Goal: Task Accomplishment & Management: Manage account settings

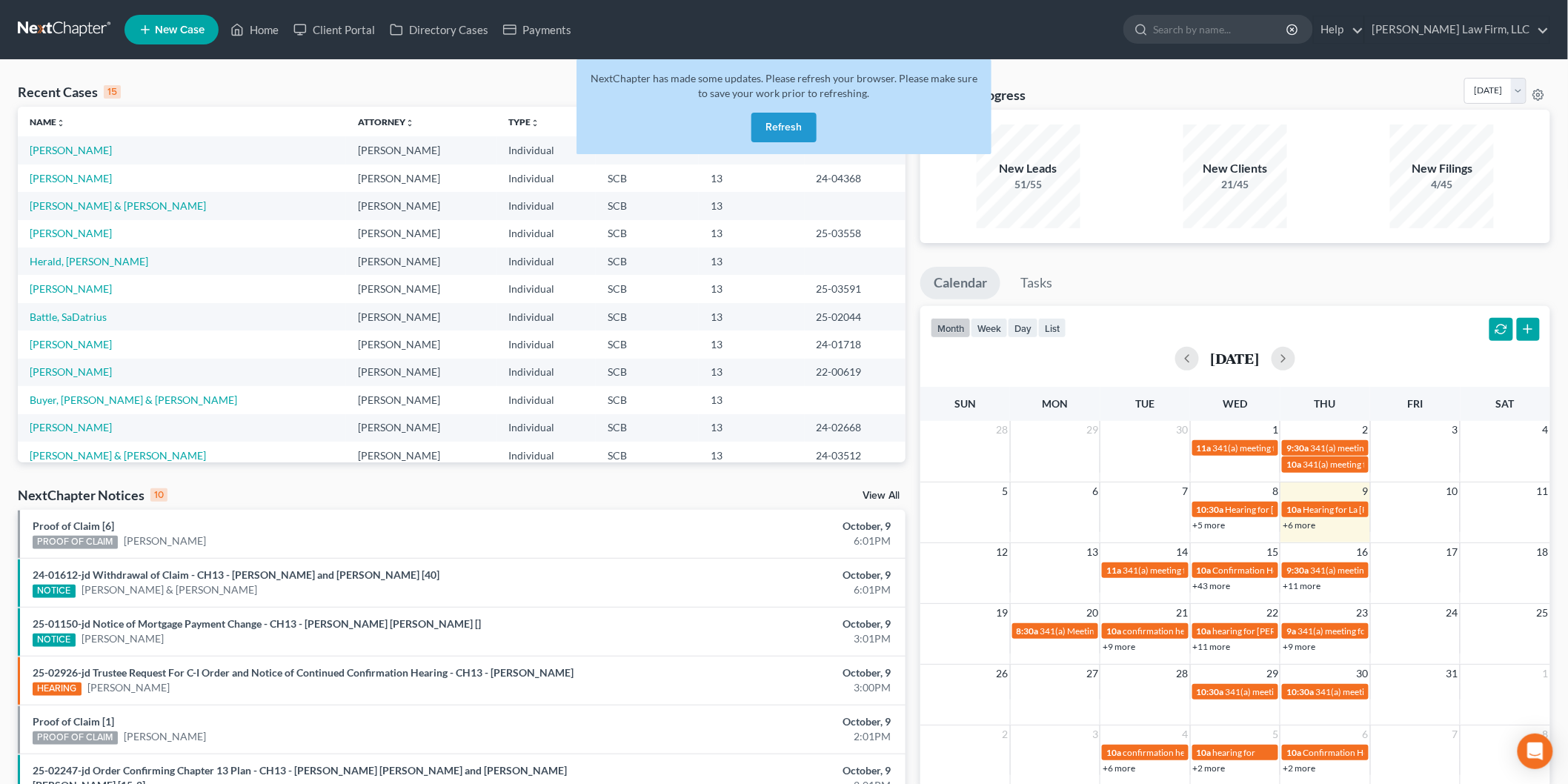
click at [786, 119] on button "Refresh" at bounding box center [784, 127] width 65 height 29
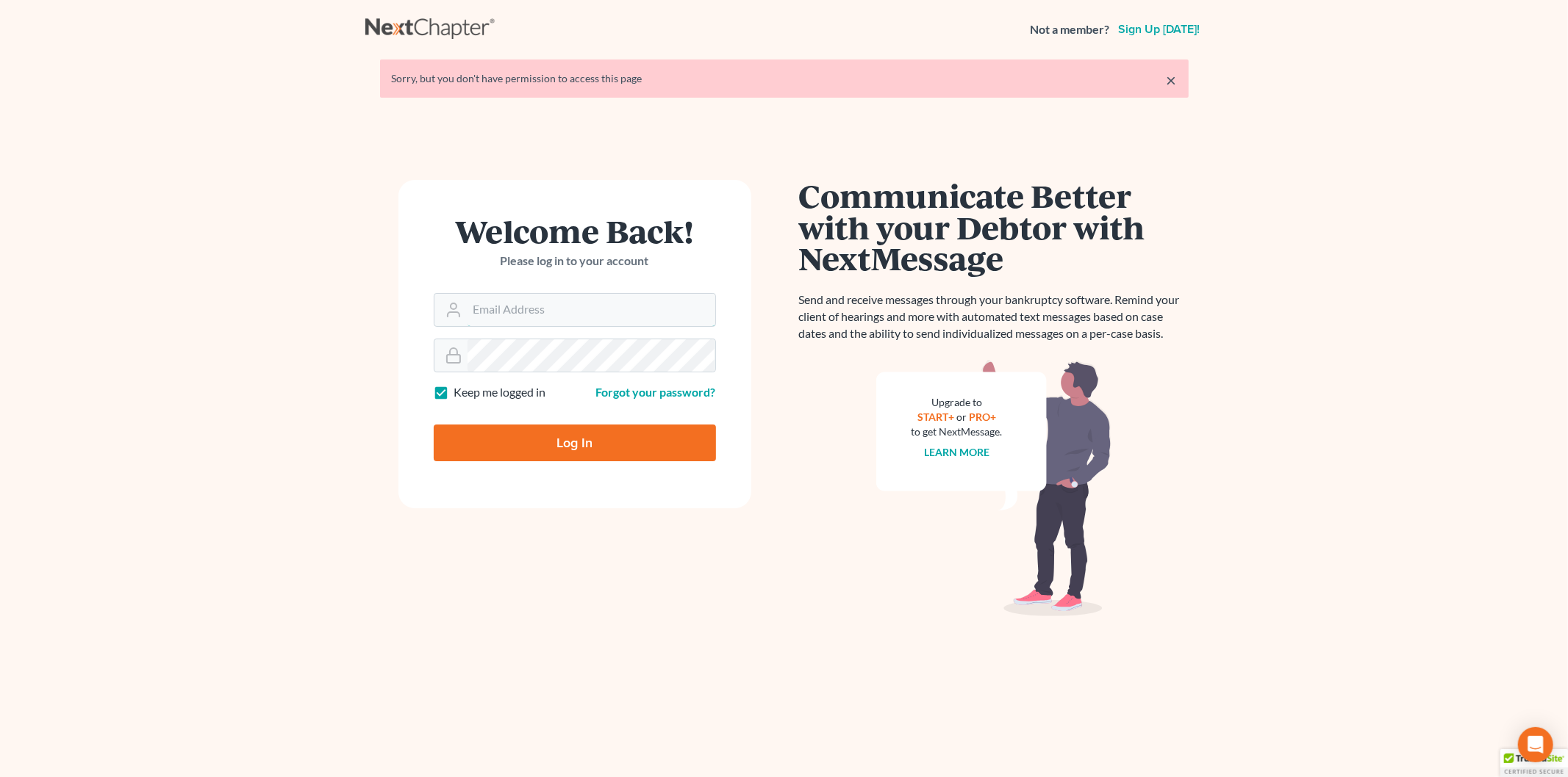
type input "[EMAIL_ADDRESS][DOMAIN_NAME]"
click at [585, 447] on input "Log In" at bounding box center [574, 443] width 282 height 37
type input "Thinking..."
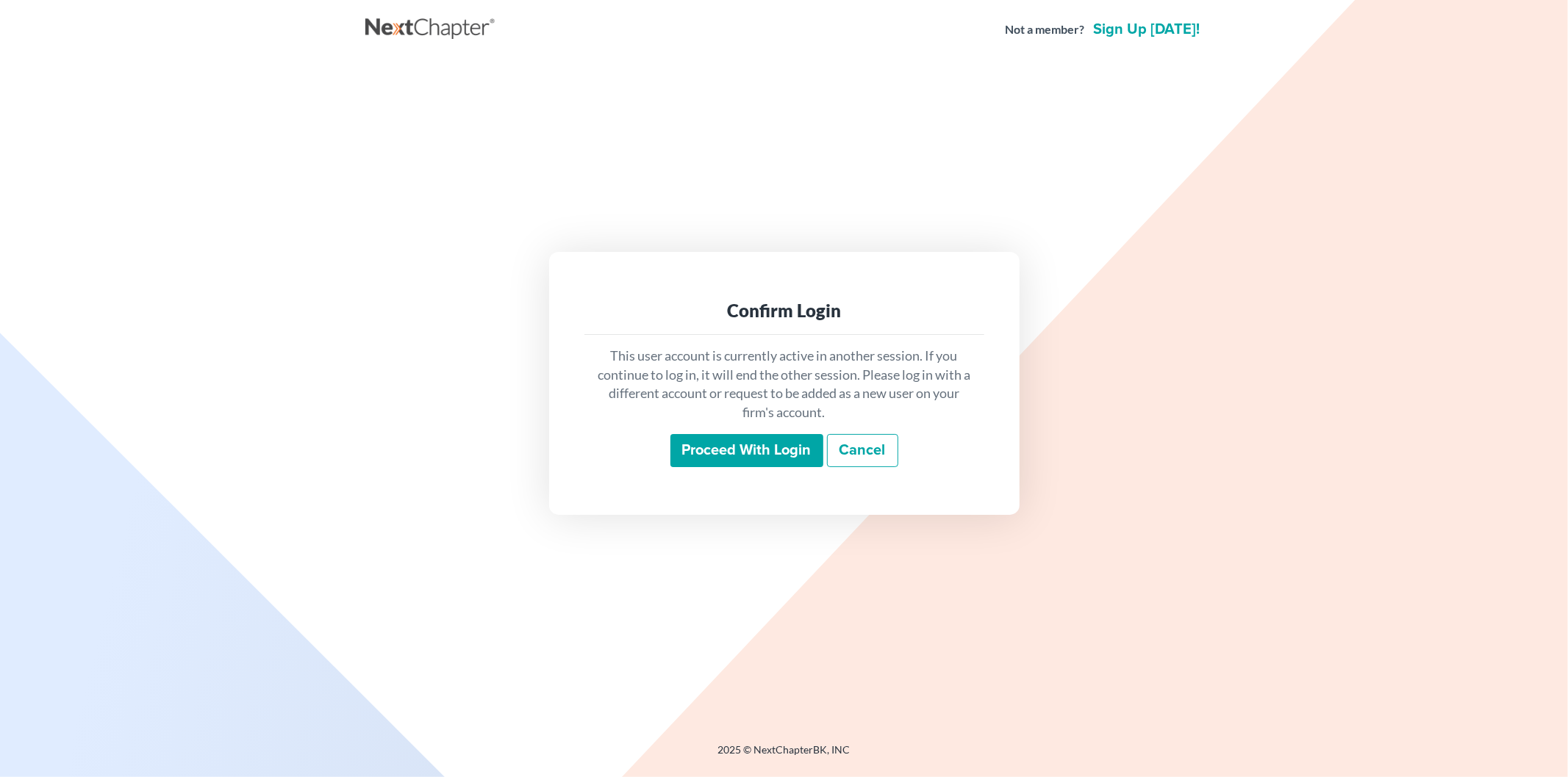
click at [757, 440] on input "Proceed with login" at bounding box center [747, 451] width 153 height 34
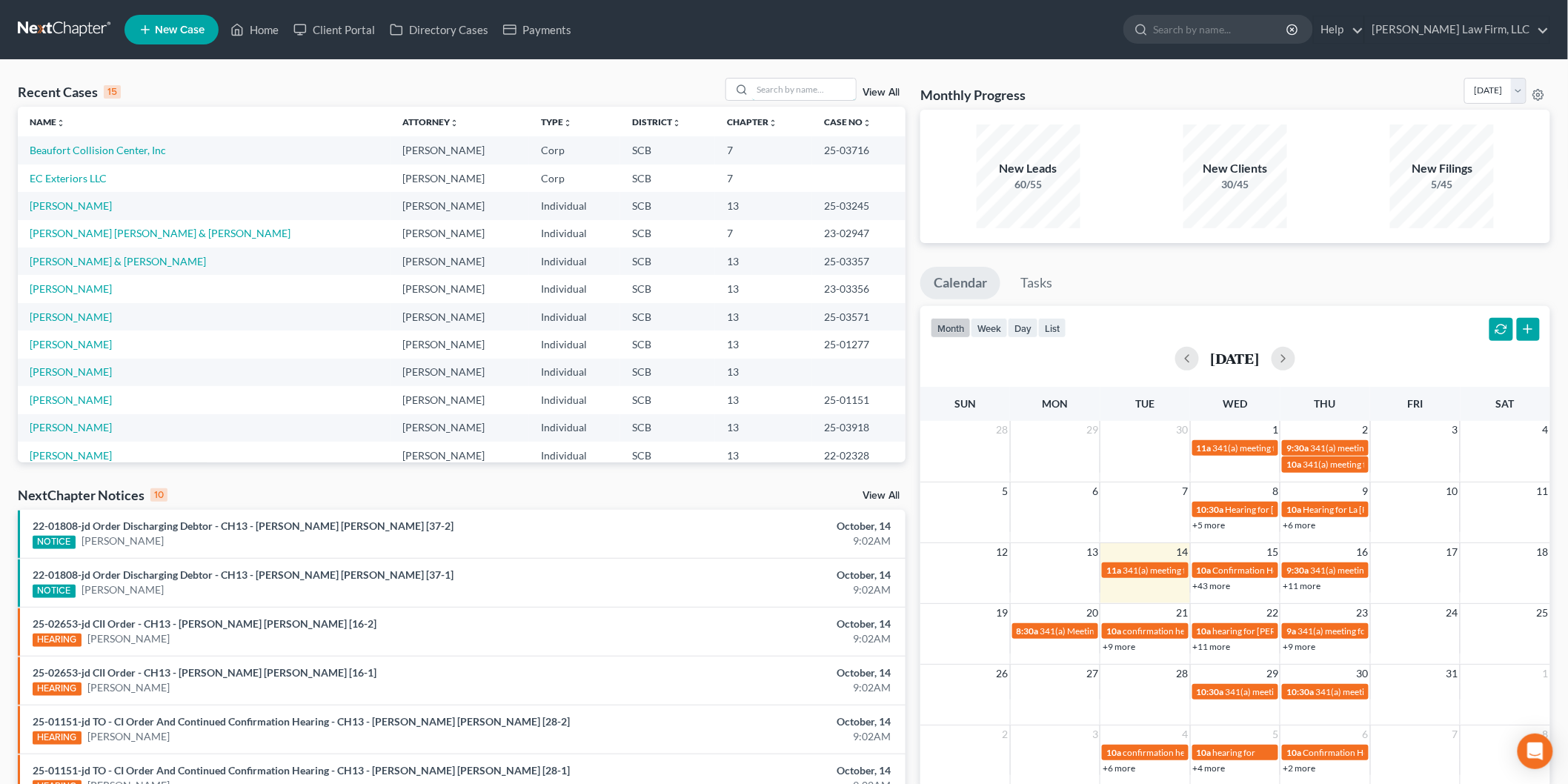
click at [786, 91] on input "search" at bounding box center [804, 89] width 104 height 22
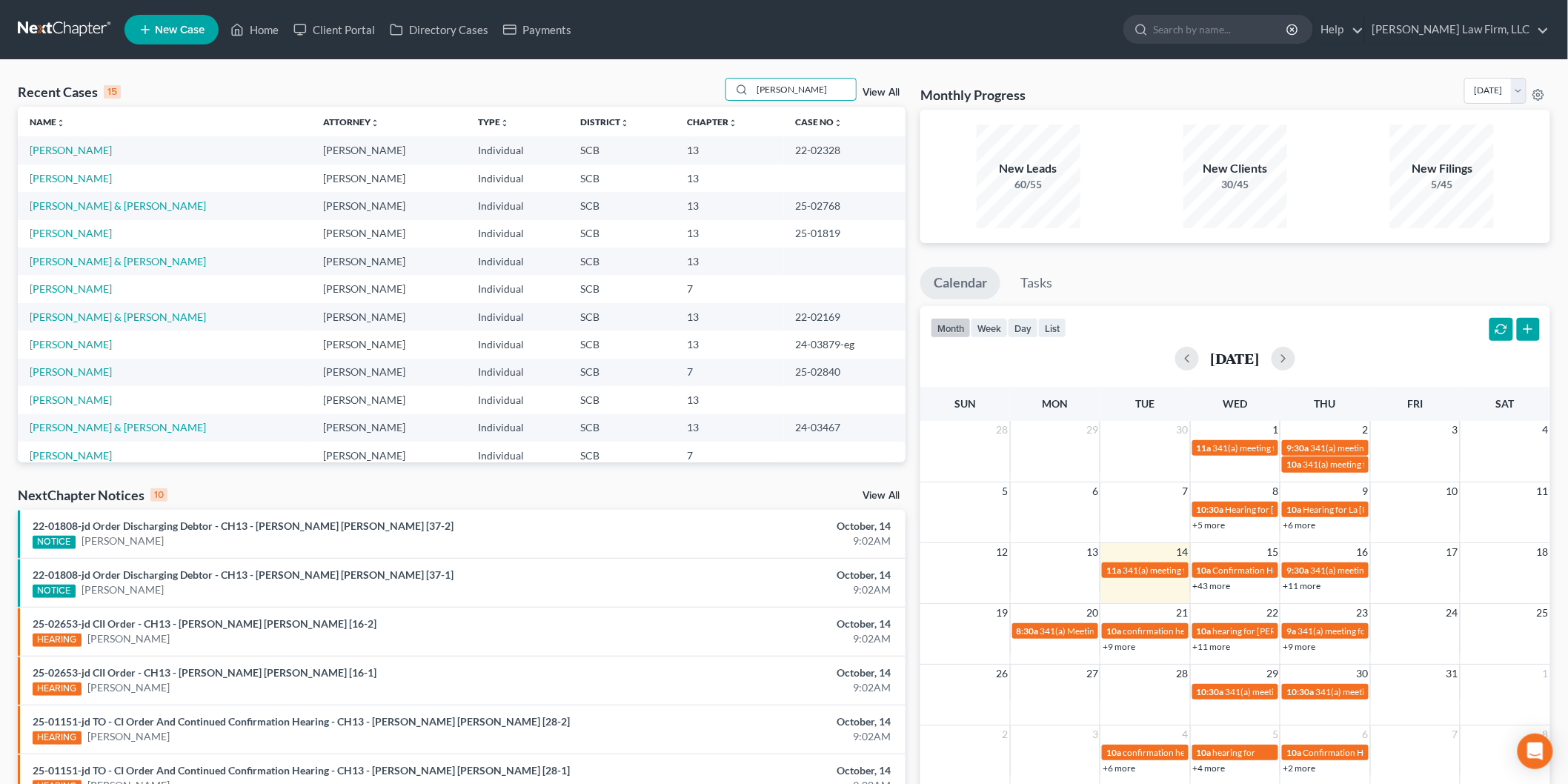
type input "[PERSON_NAME]"
click at [58, 154] on link "[PERSON_NAME]" at bounding box center [71, 150] width 82 height 12
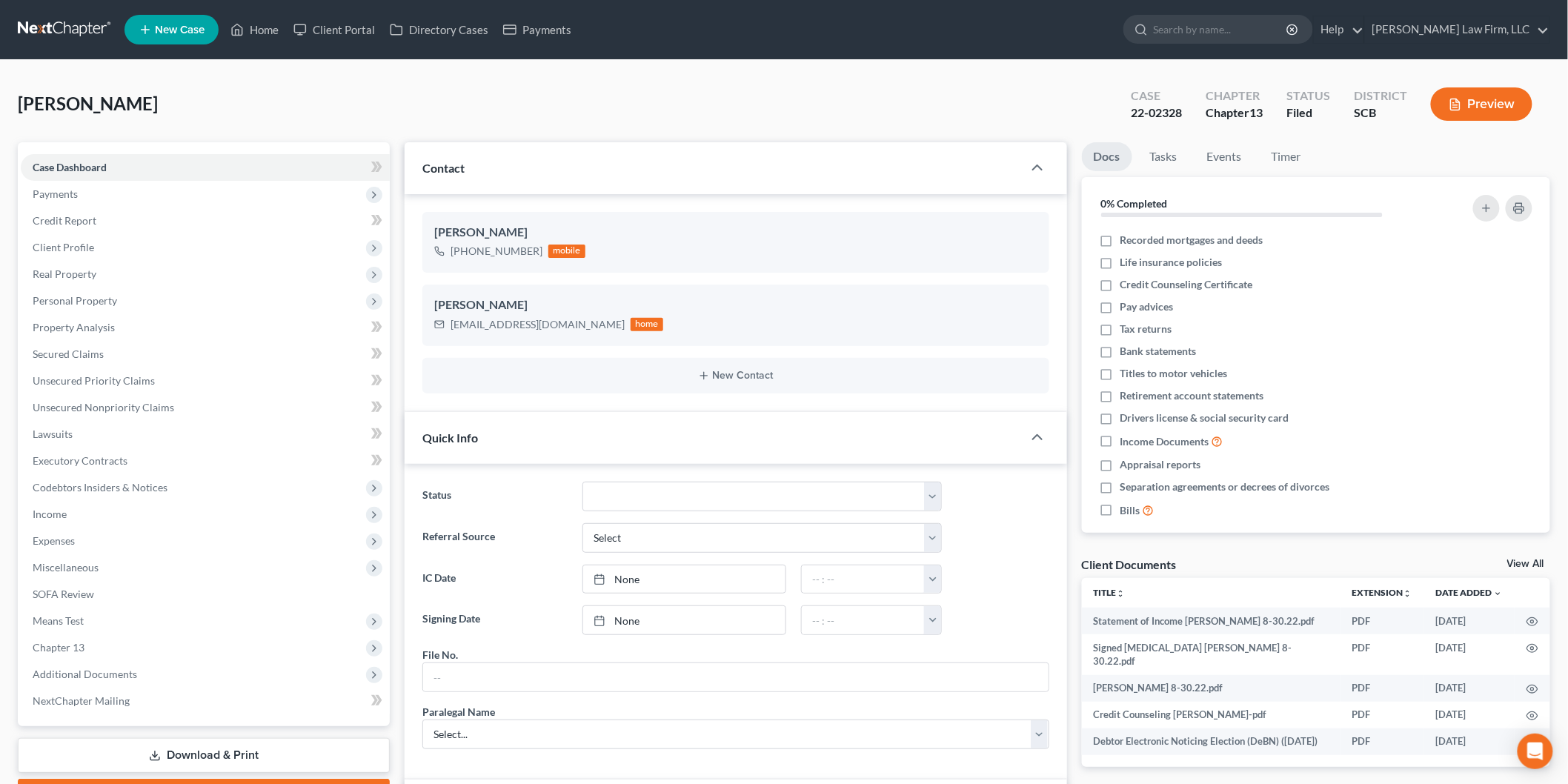
scroll to position [1238, 0]
click at [1521, 560] on link "View All" at bounding box center [1526, 564] width 37 height 10
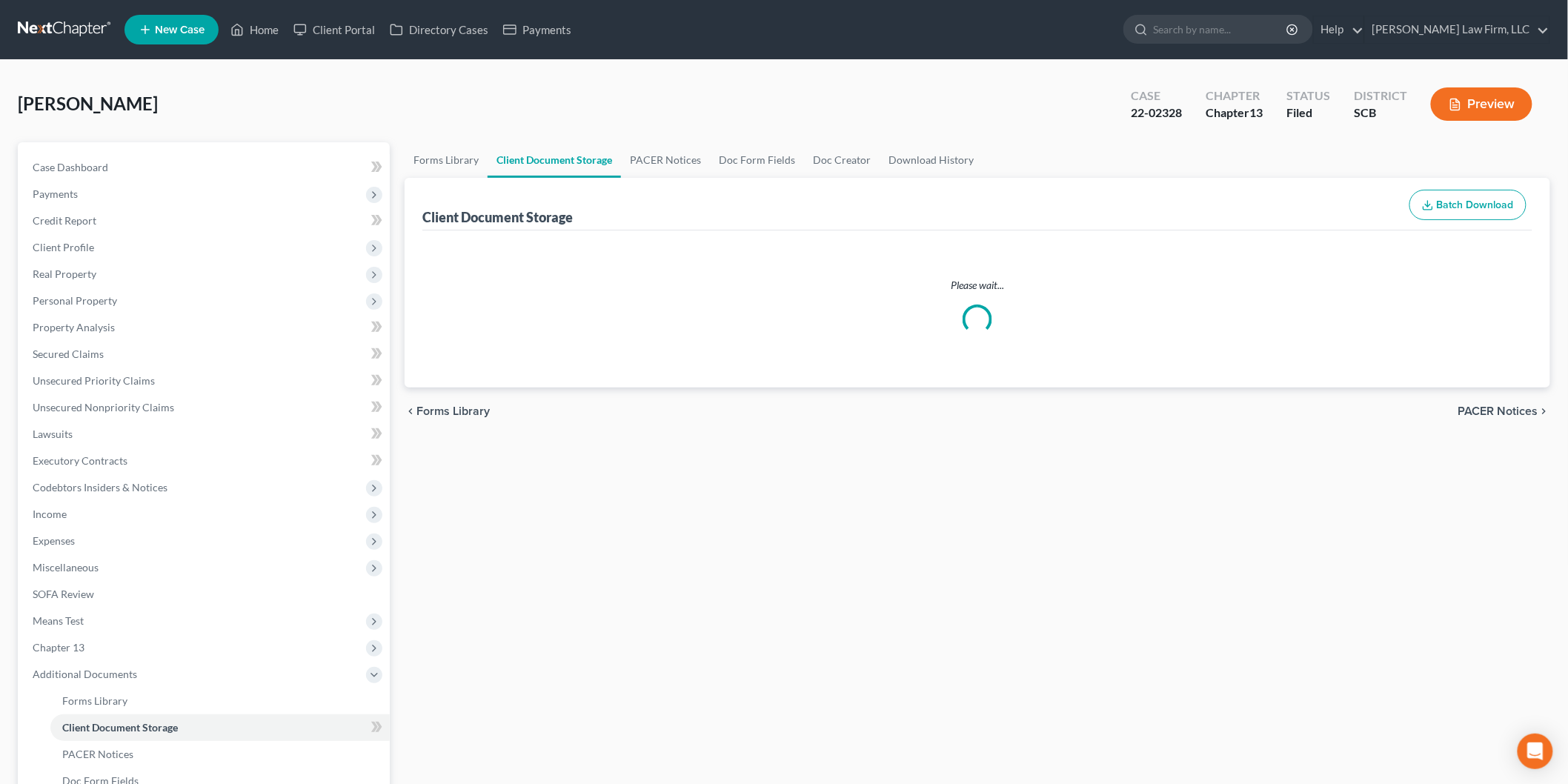
select select "6"
select select "16"
select select "15"
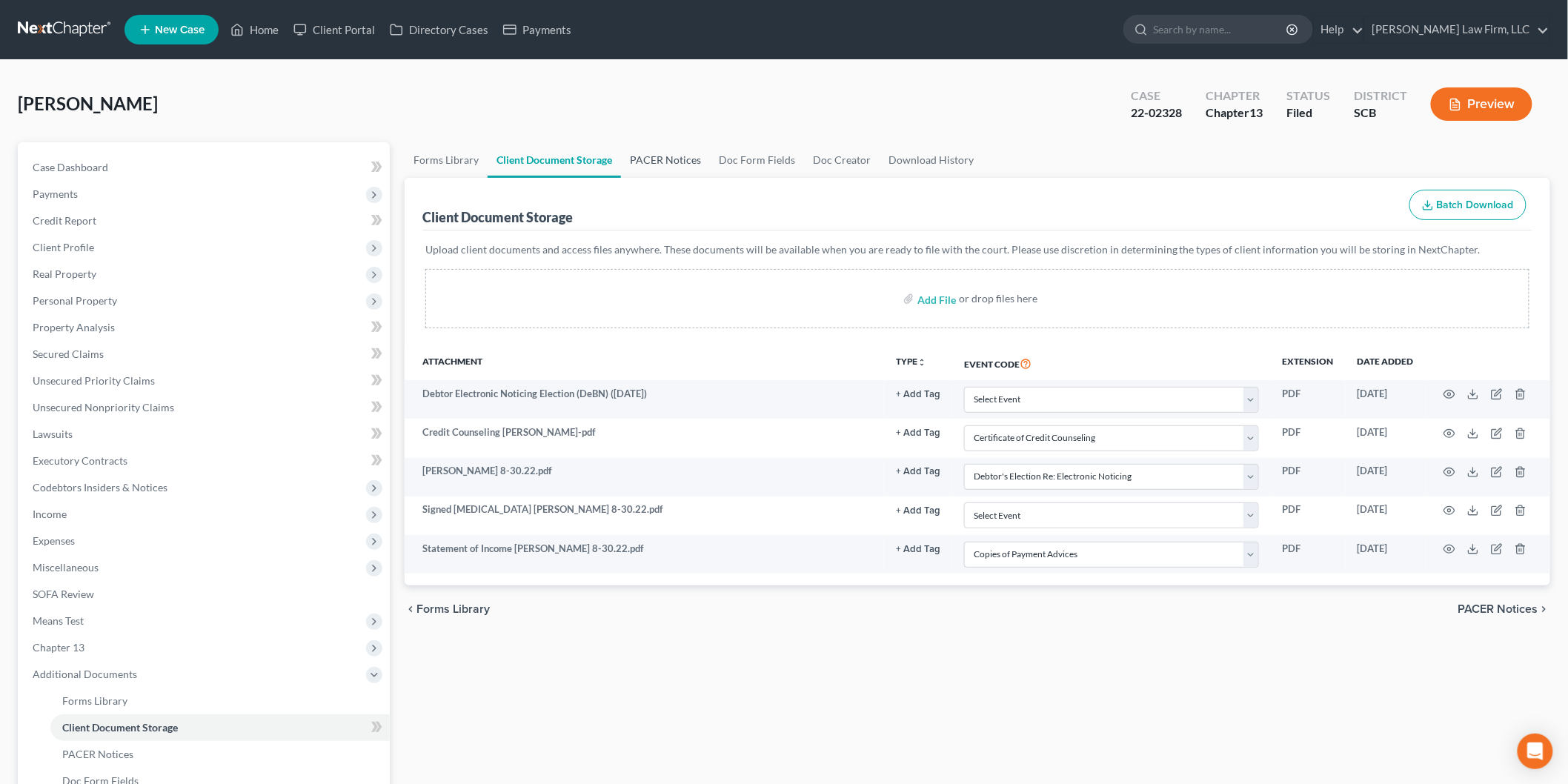
click at [662, 160] on link "PACER Notices" at bounding box center [665, 161] width 89 height 36
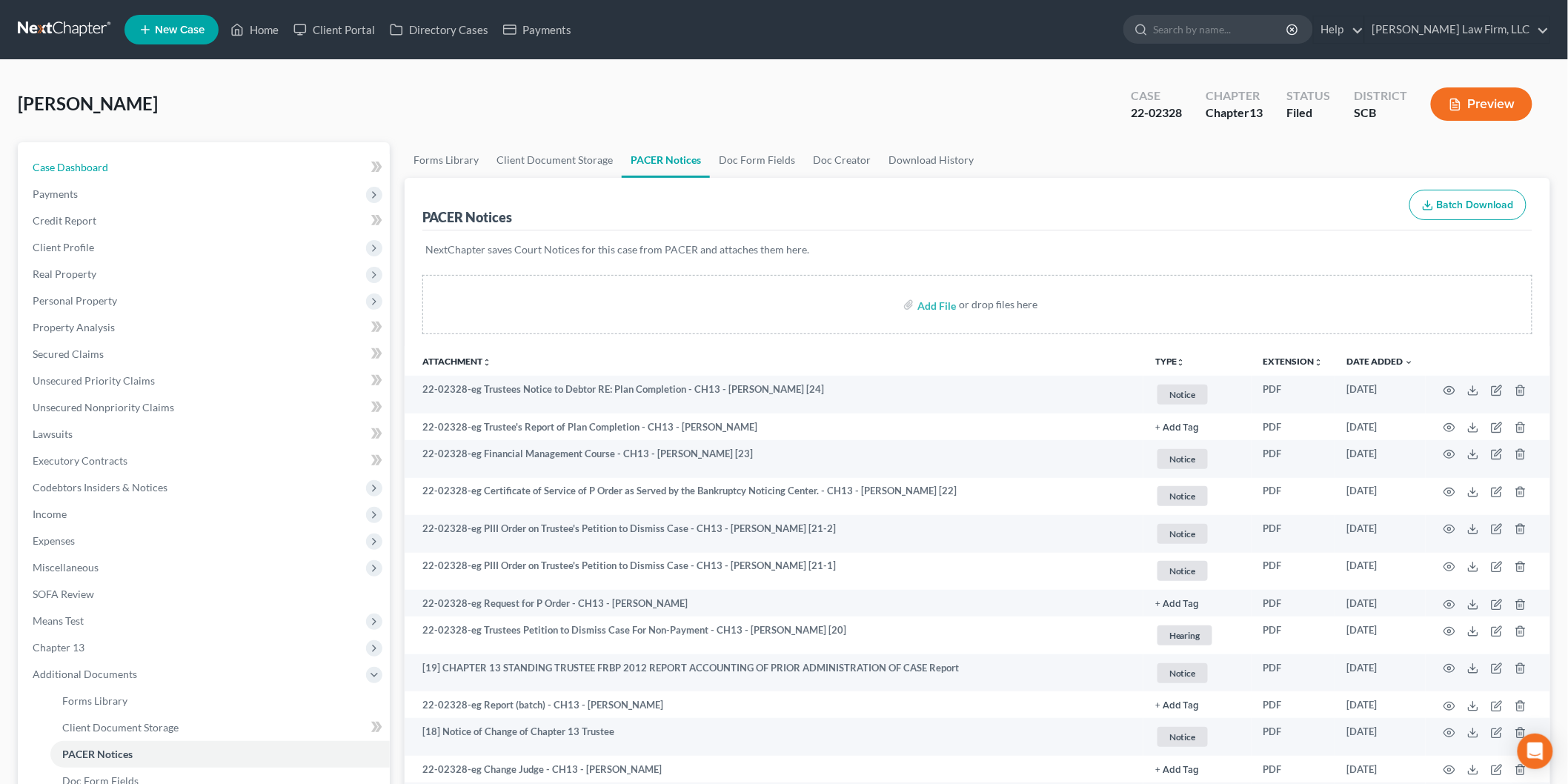
drag, startPoint x: 105, startPoint y: 169, endPoint x: 290, endPoint y: 178, distance: 185.2
click at [105, 169] on span "Case Dashboard" at bounding box center [70, 167] width 75 height 12
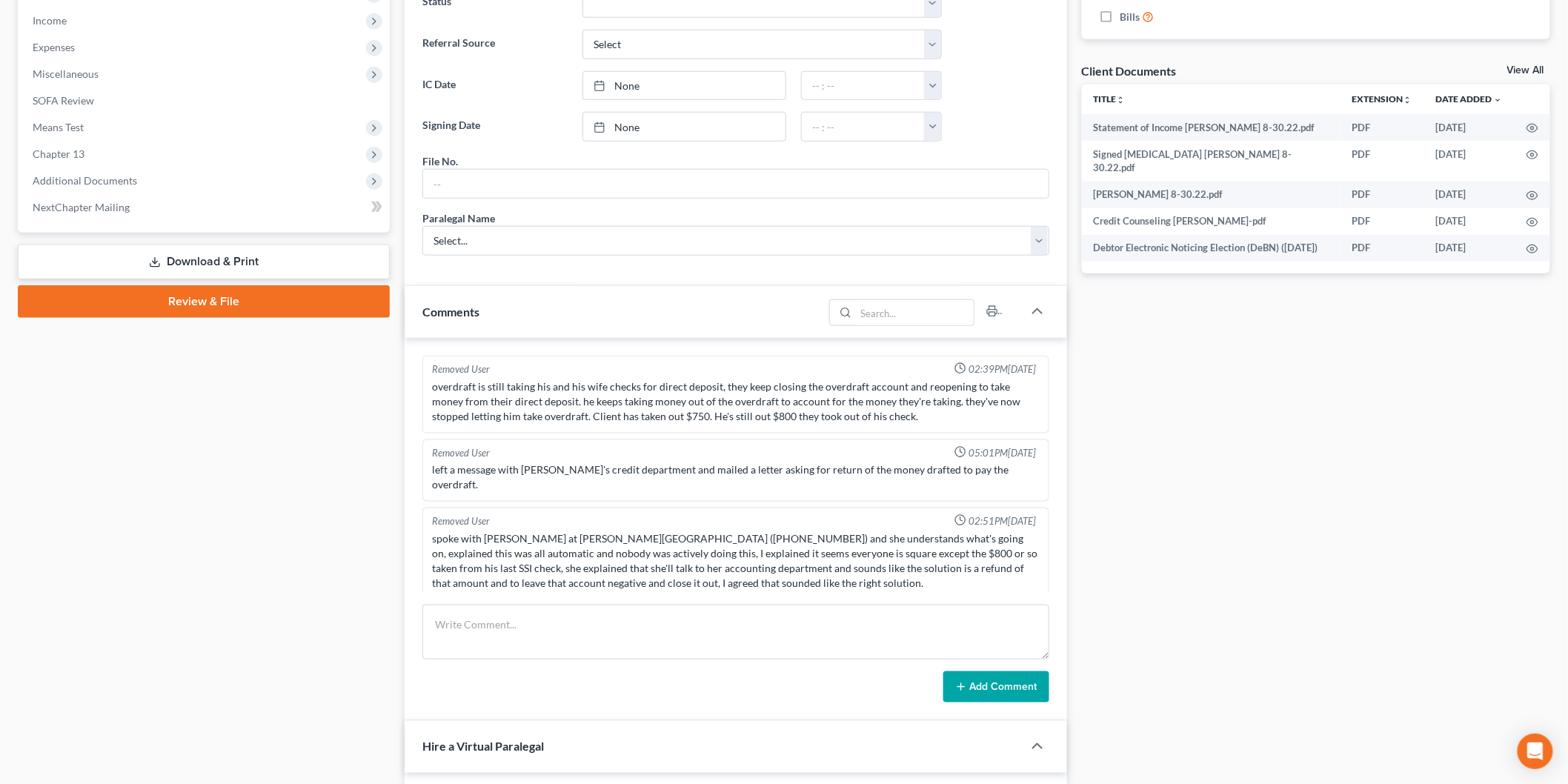
scroll to position [1238, 0]
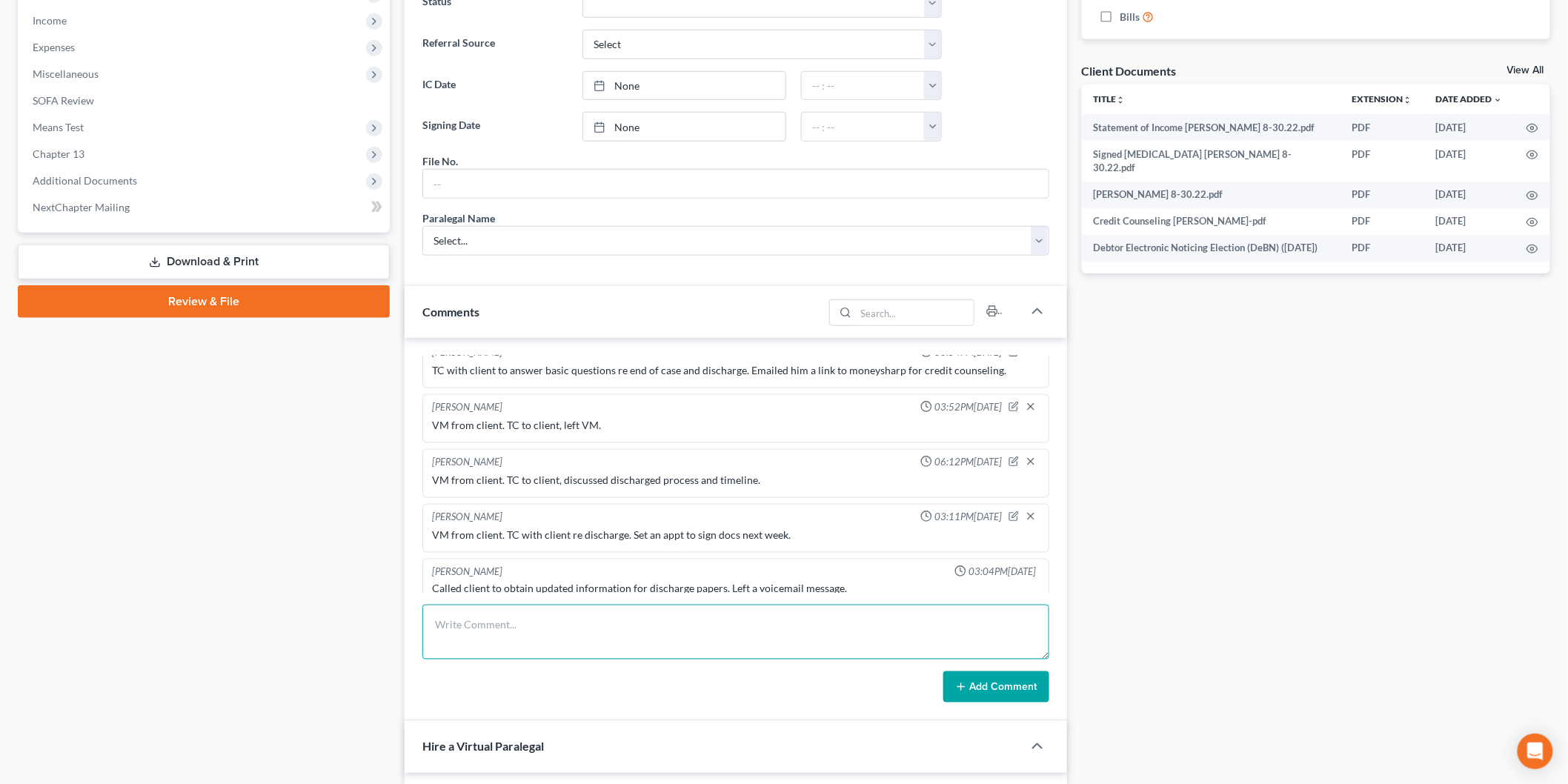
click at [631, 630] on textarea at bounding box center [736, 632] width 627 height 55
type textarea "Met with client to answer basic questions and sign discharge docs. He is set."
click at [992, 675] on button "Add Comment" at bounding box center [996, 687] width 106 height 31
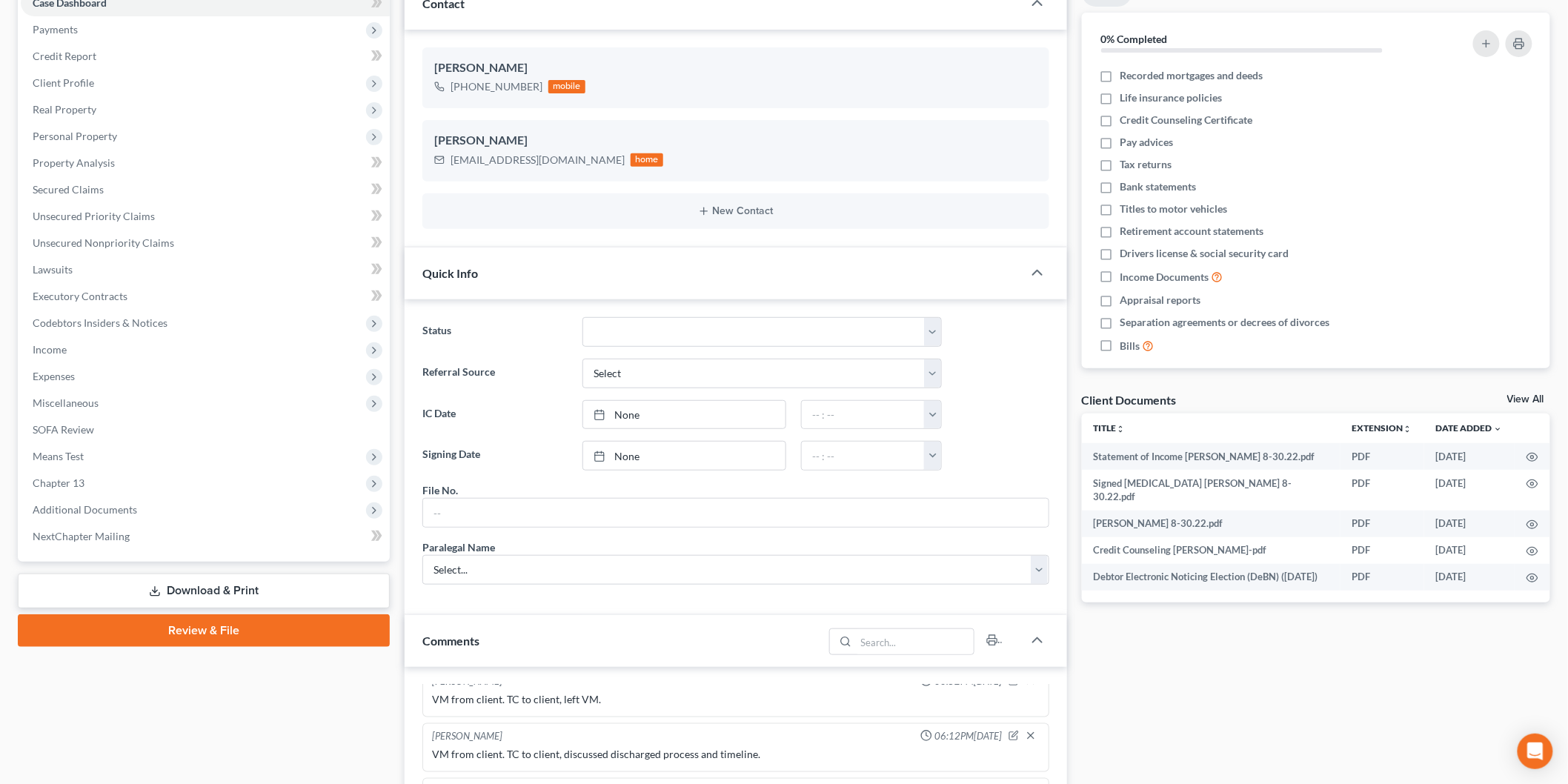
scroll to position [0, 0]
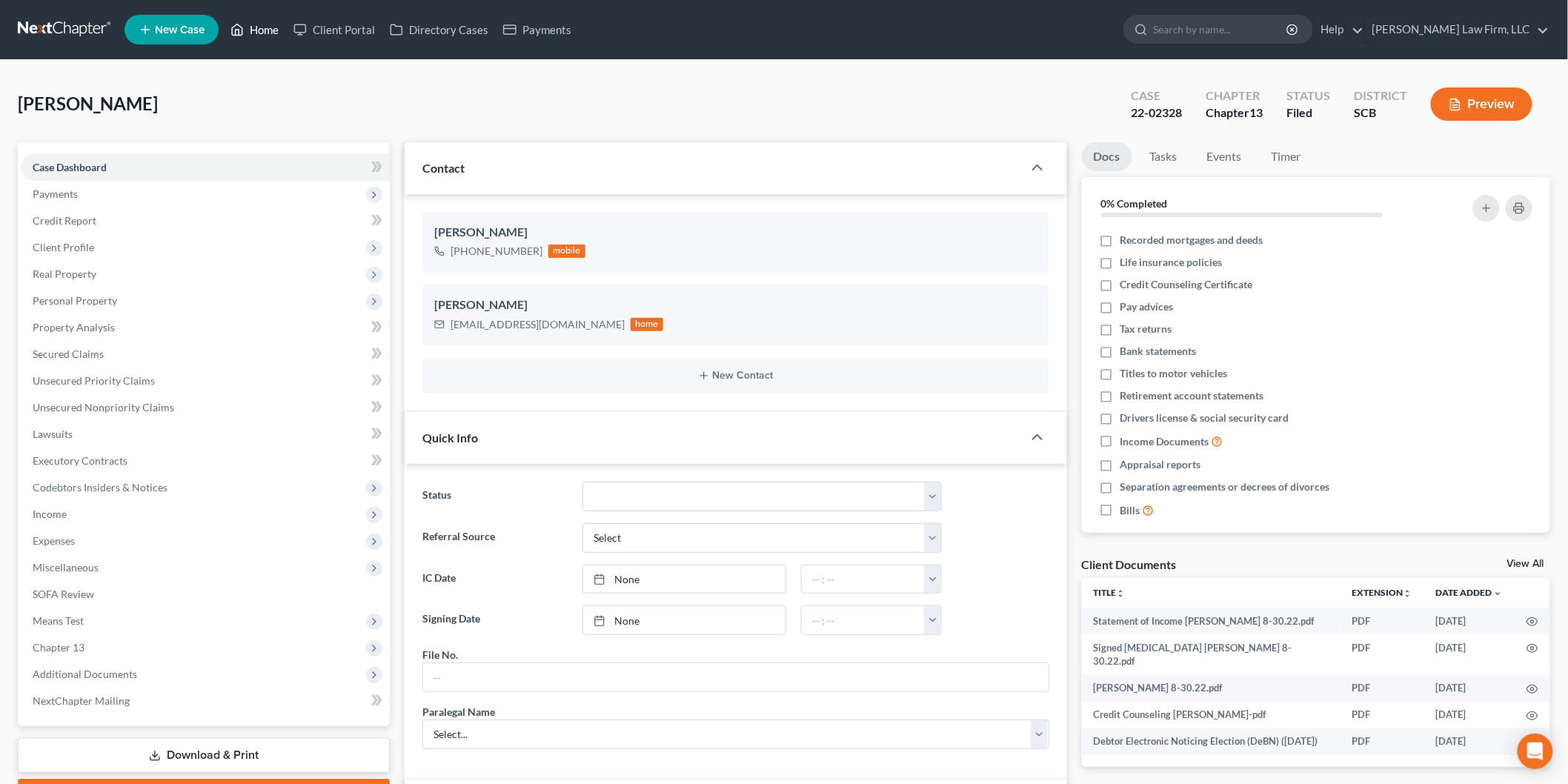
drag, startPoint x: 268, startPoint y: 23, endPoint x: 325, endPoint y: 76, distance: 77.8
click at [268, 23] on link "Home" at bounding box center [254, 29] width 63 height 26
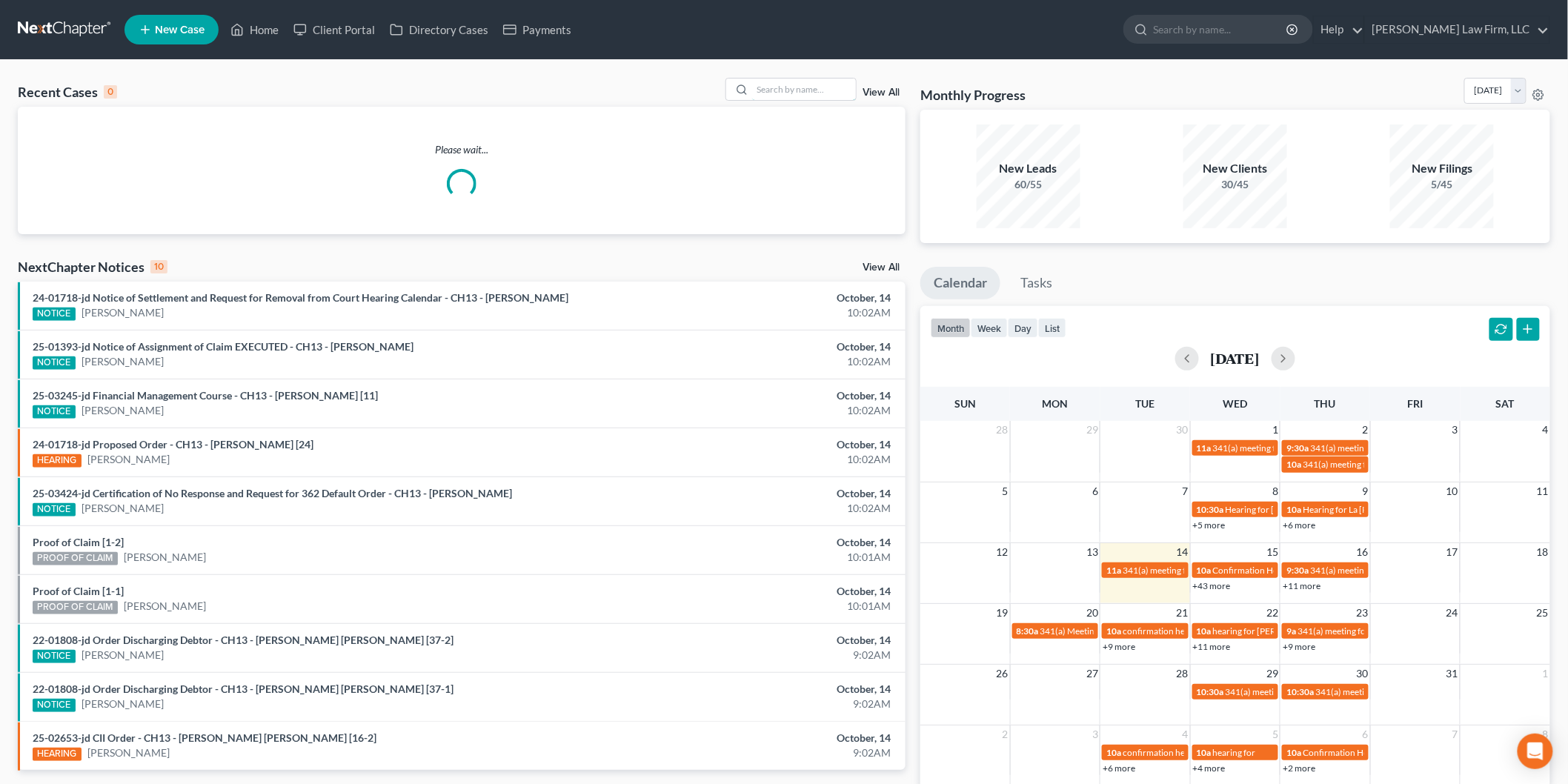
click at [806, 89] on input "search" at bounding box center [804, 89] width 104 height 22
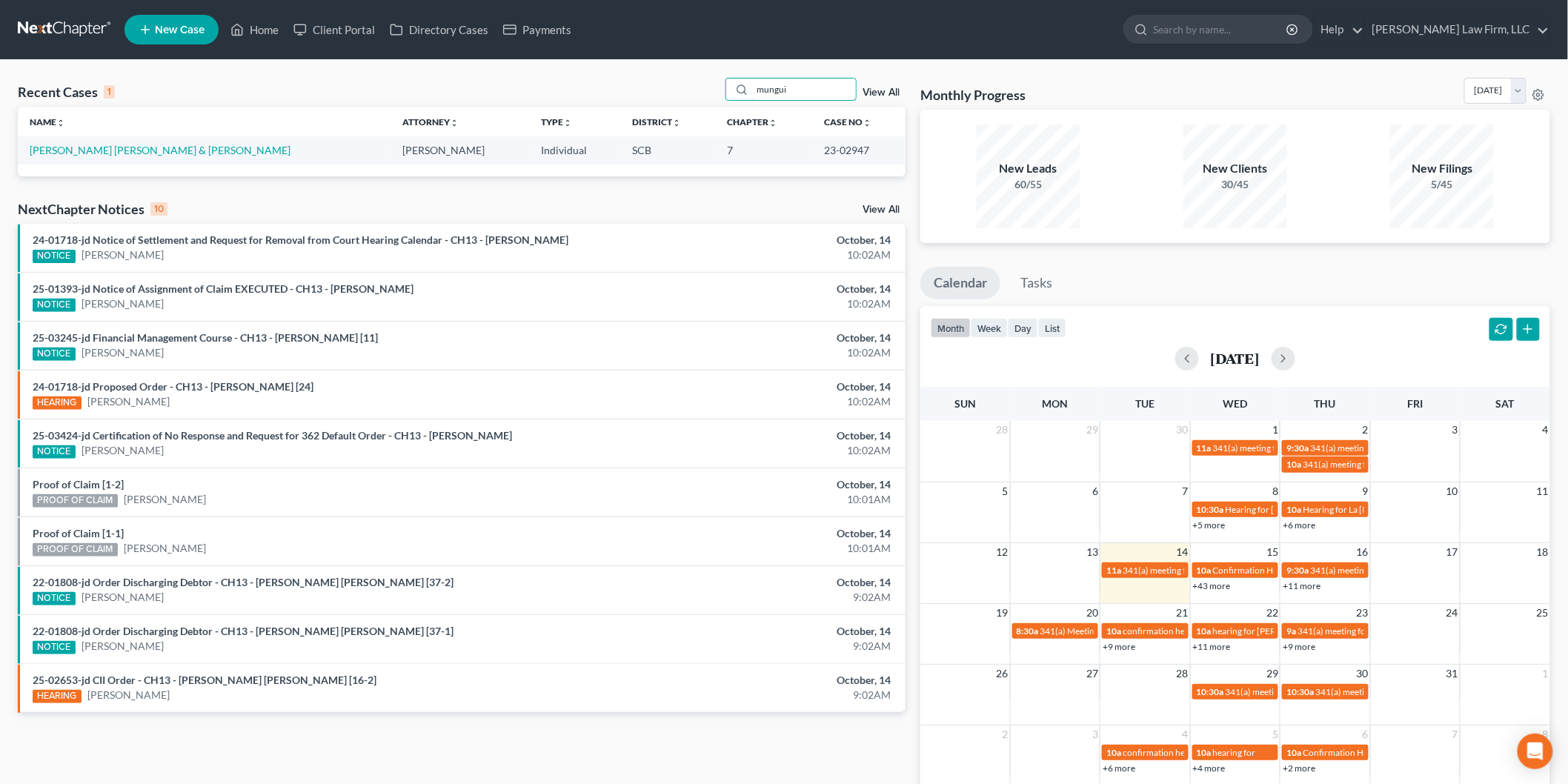
type input "mungui"
click at [205, 148] on link "[PERSON_NAME] [PERSON_NAME] & [PERSON_NAME]" at bounding box center [160, 150] width 261 height 12
select select "2"
select select "4"
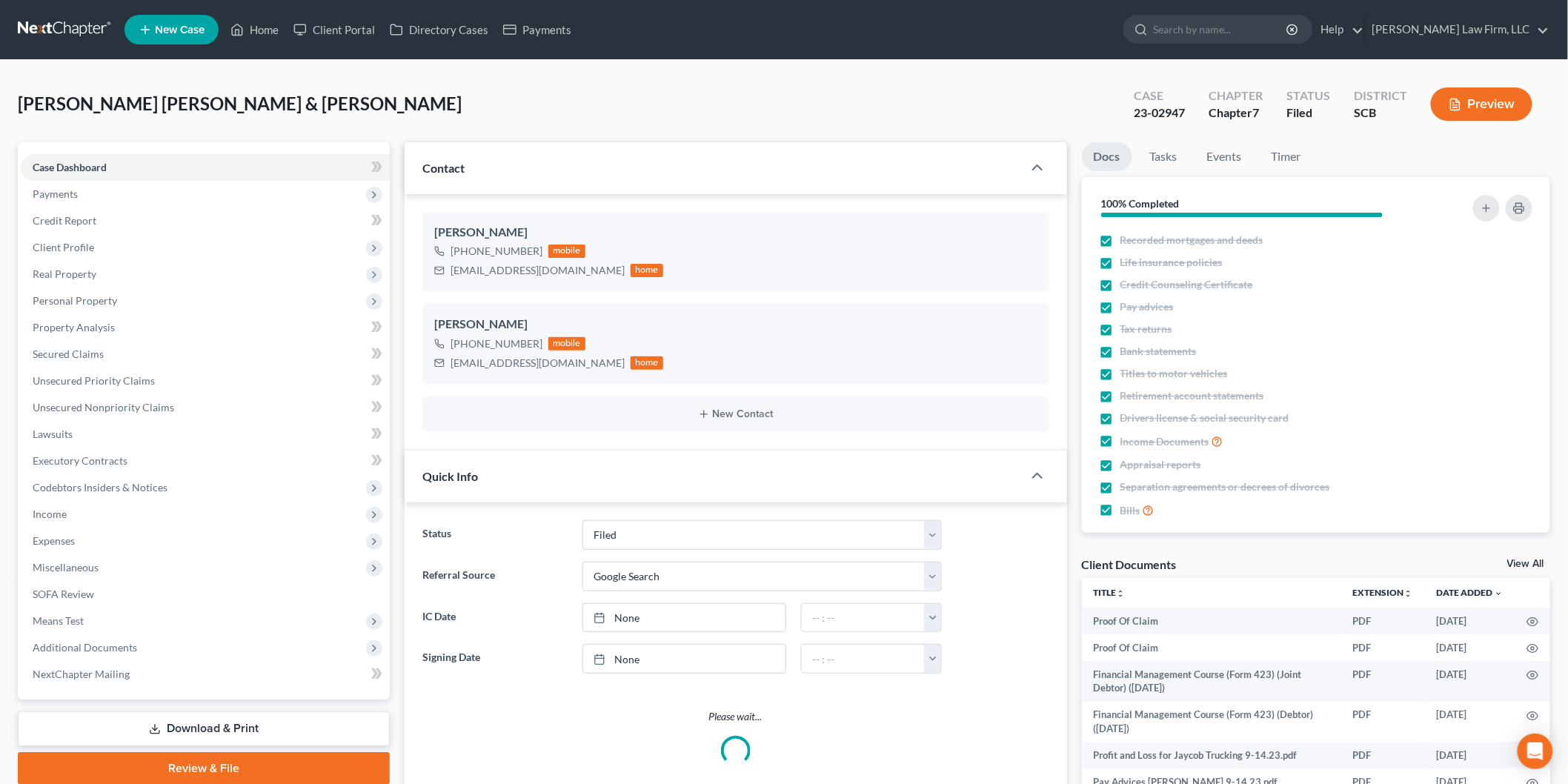
select select "3"
click at [1536, 565] on link "View All" at bounding box center [1526, 564] width 37 height 10
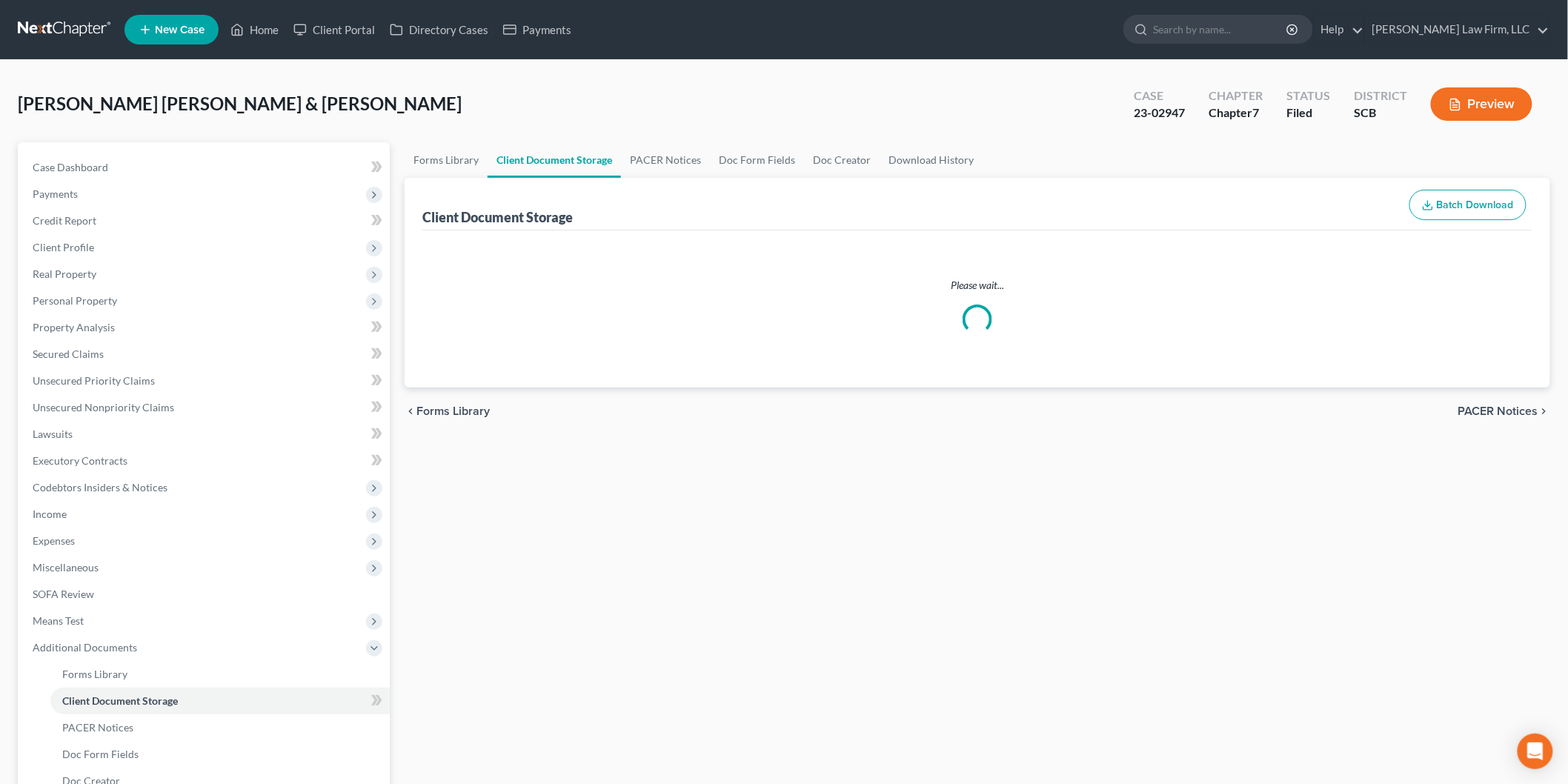
select select "16"
select select "6"
select select "15"
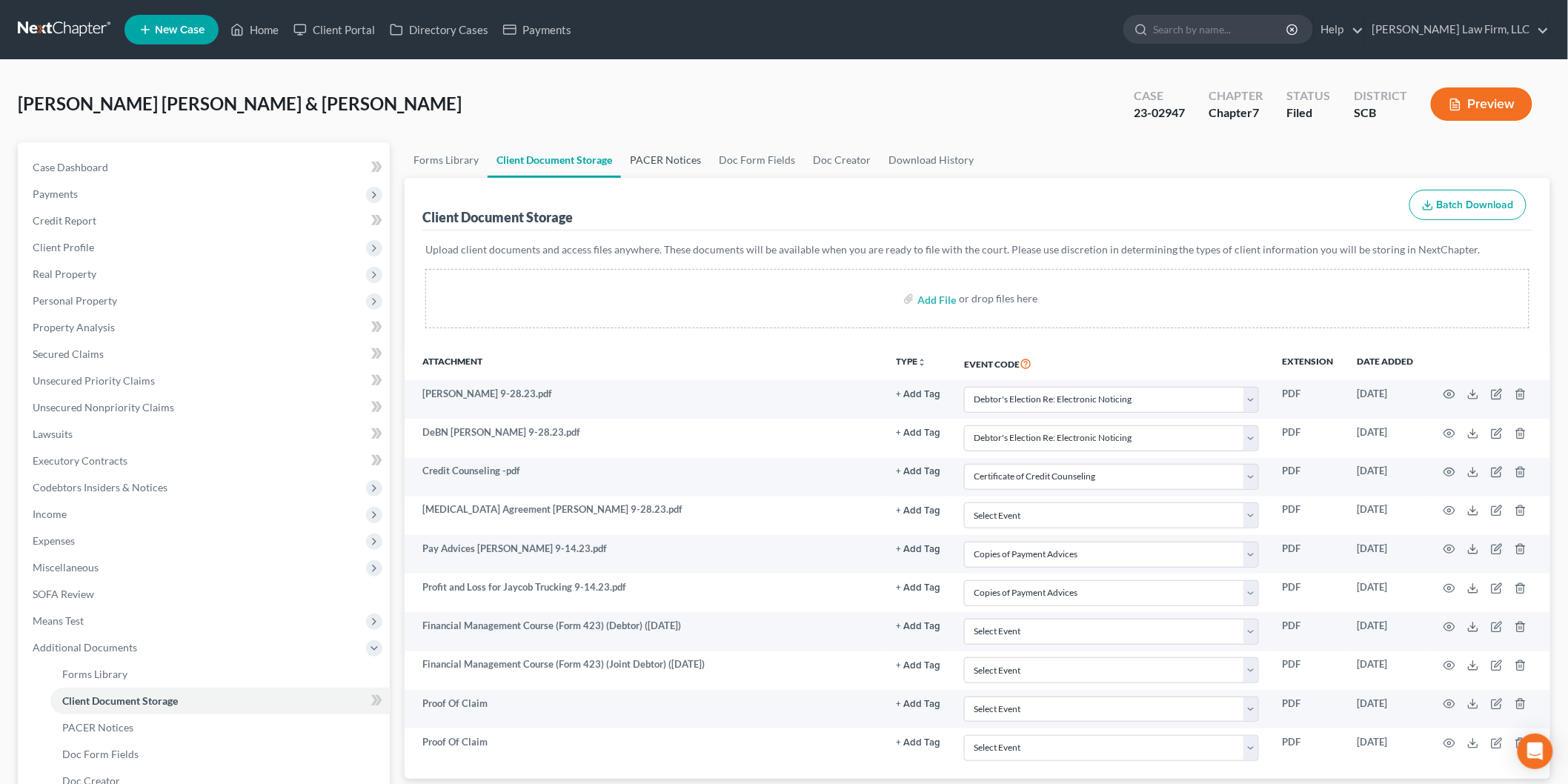
click at [656, 153] on link "PACER Notices" at bounding box center [665, 161] width 89 height 36
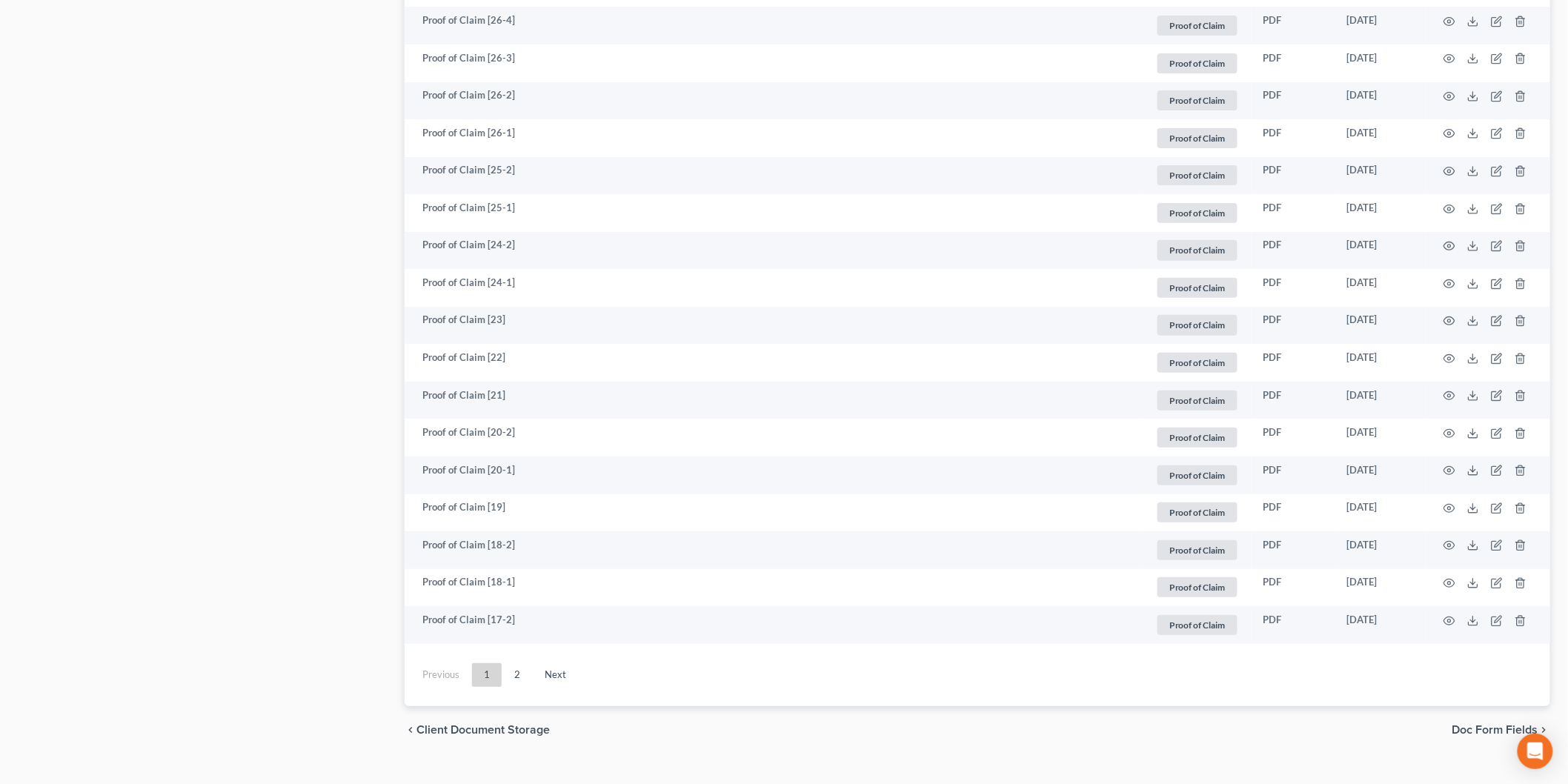
scroll to position [2461, 0]
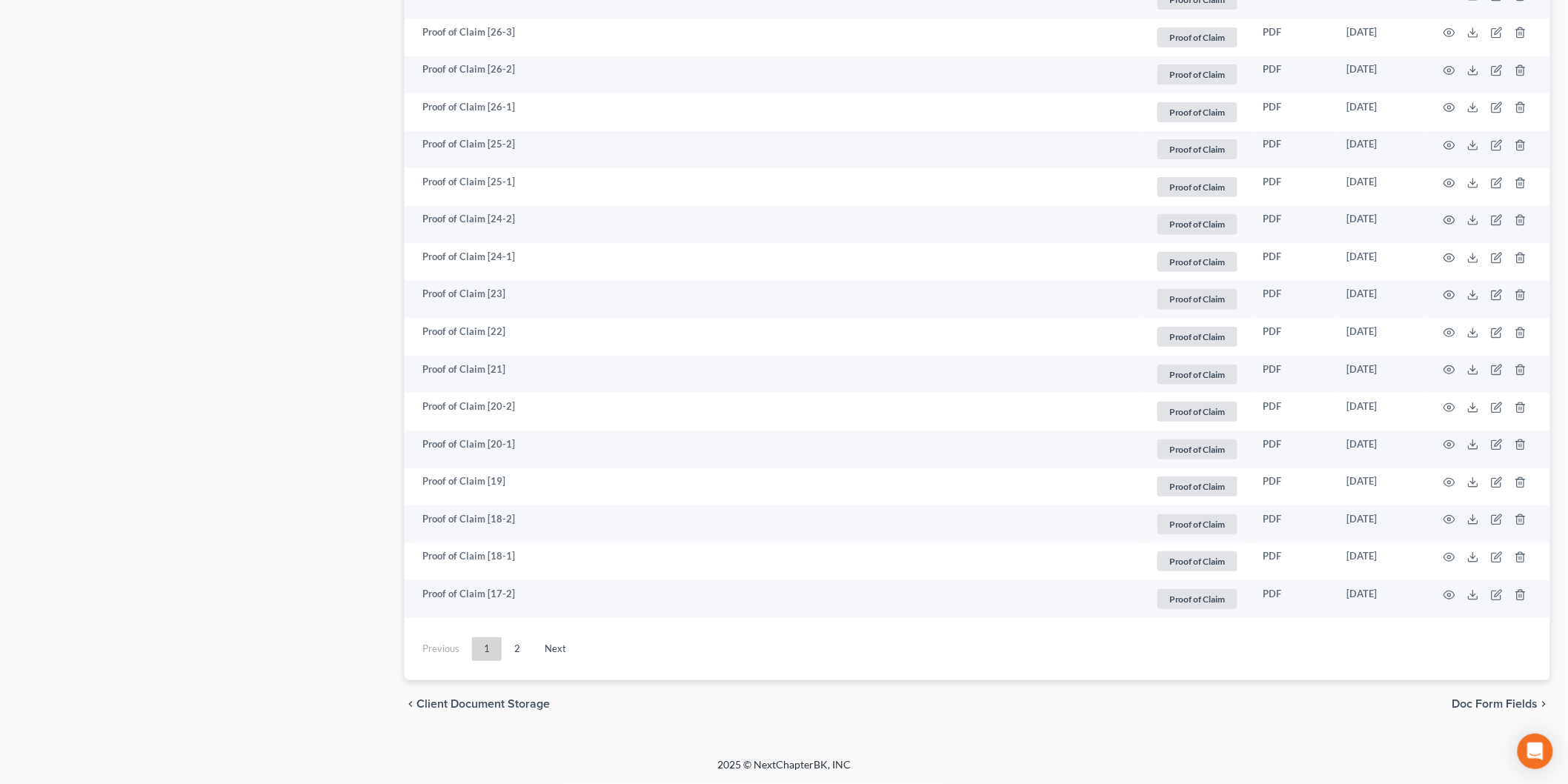
click at [512, 648] on link "2" at bounding box center [517, 649] width 29 height 24
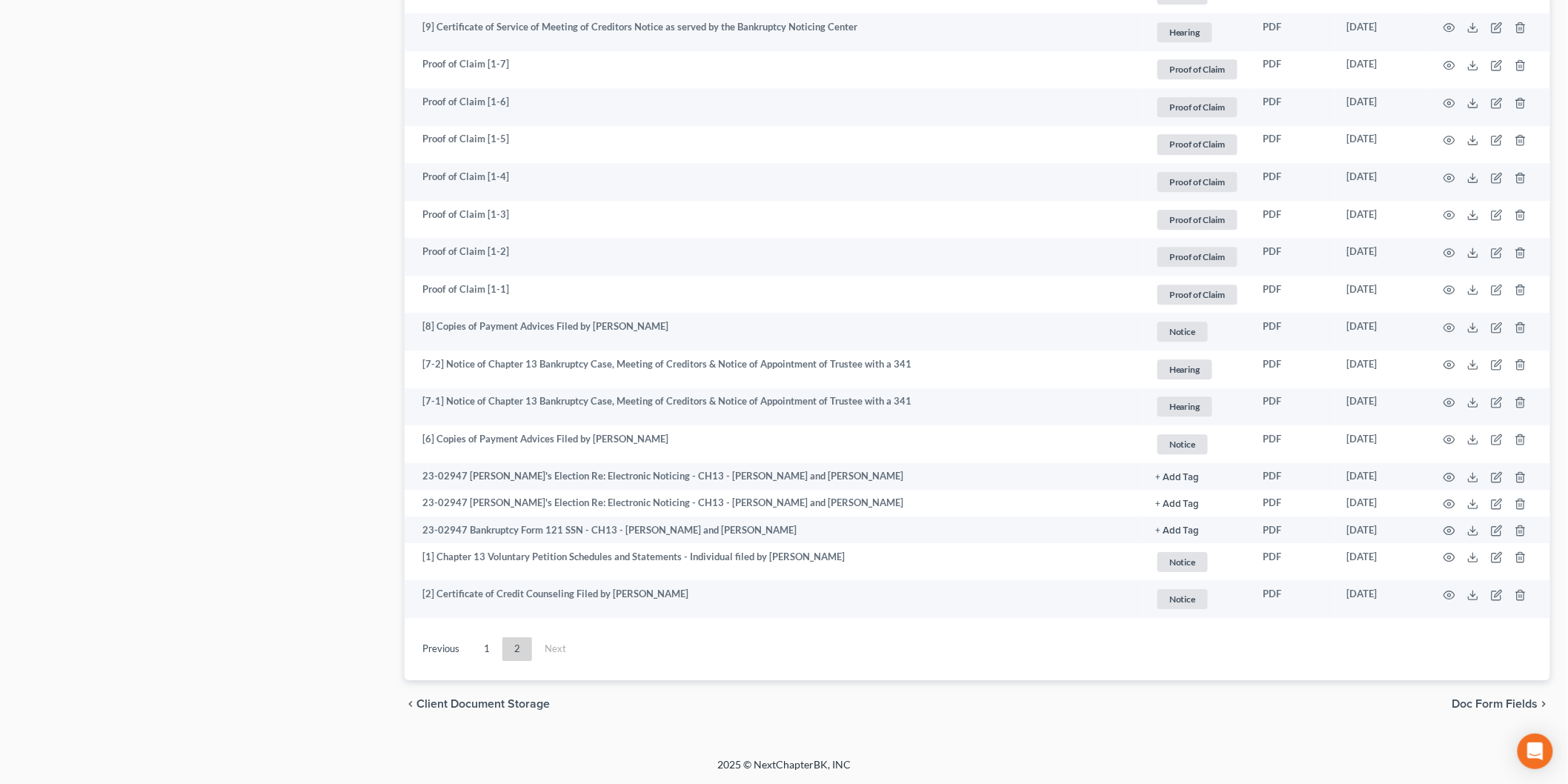
scroll to position [1594, 0]
click at [1453, 503] on icon "button" at bounding box center [1449, 503] width 12 height 12
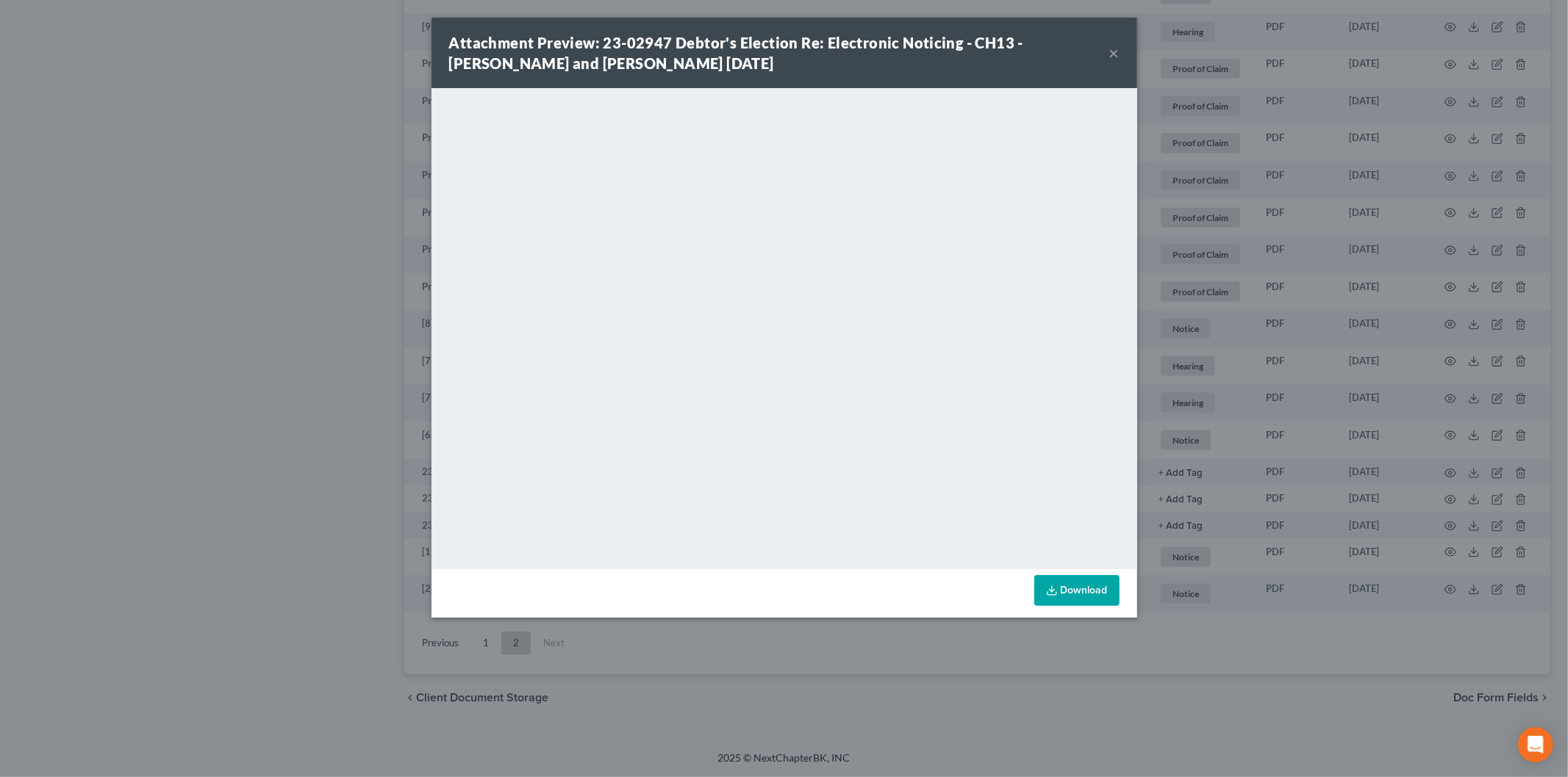
click at [1113, 51] on button "×" at bounding box center [1114, 52] width 10 height 18
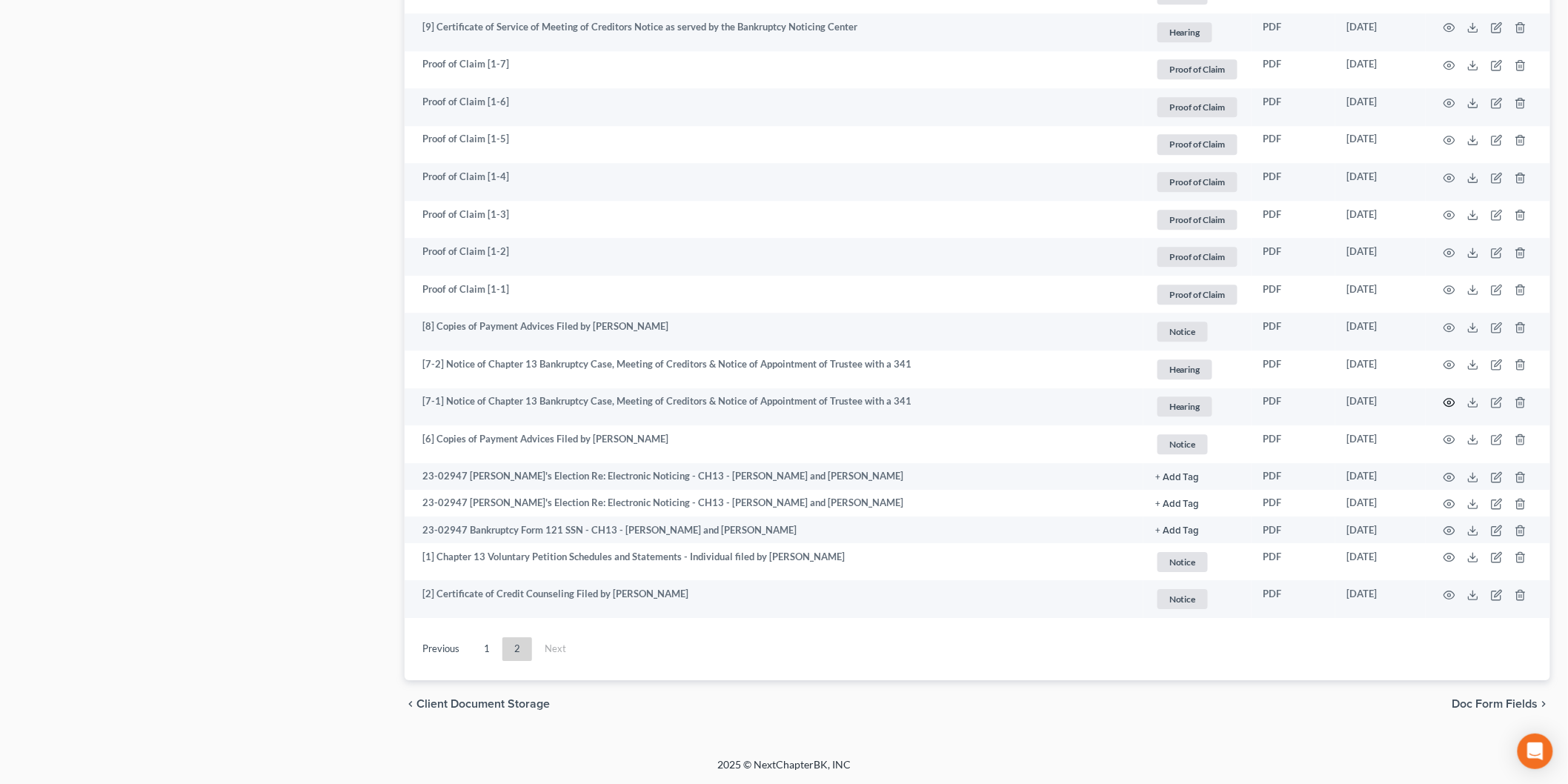
click at [1449, 399] on icon "button" at bounding box center [1449, 402] width 12 height 12
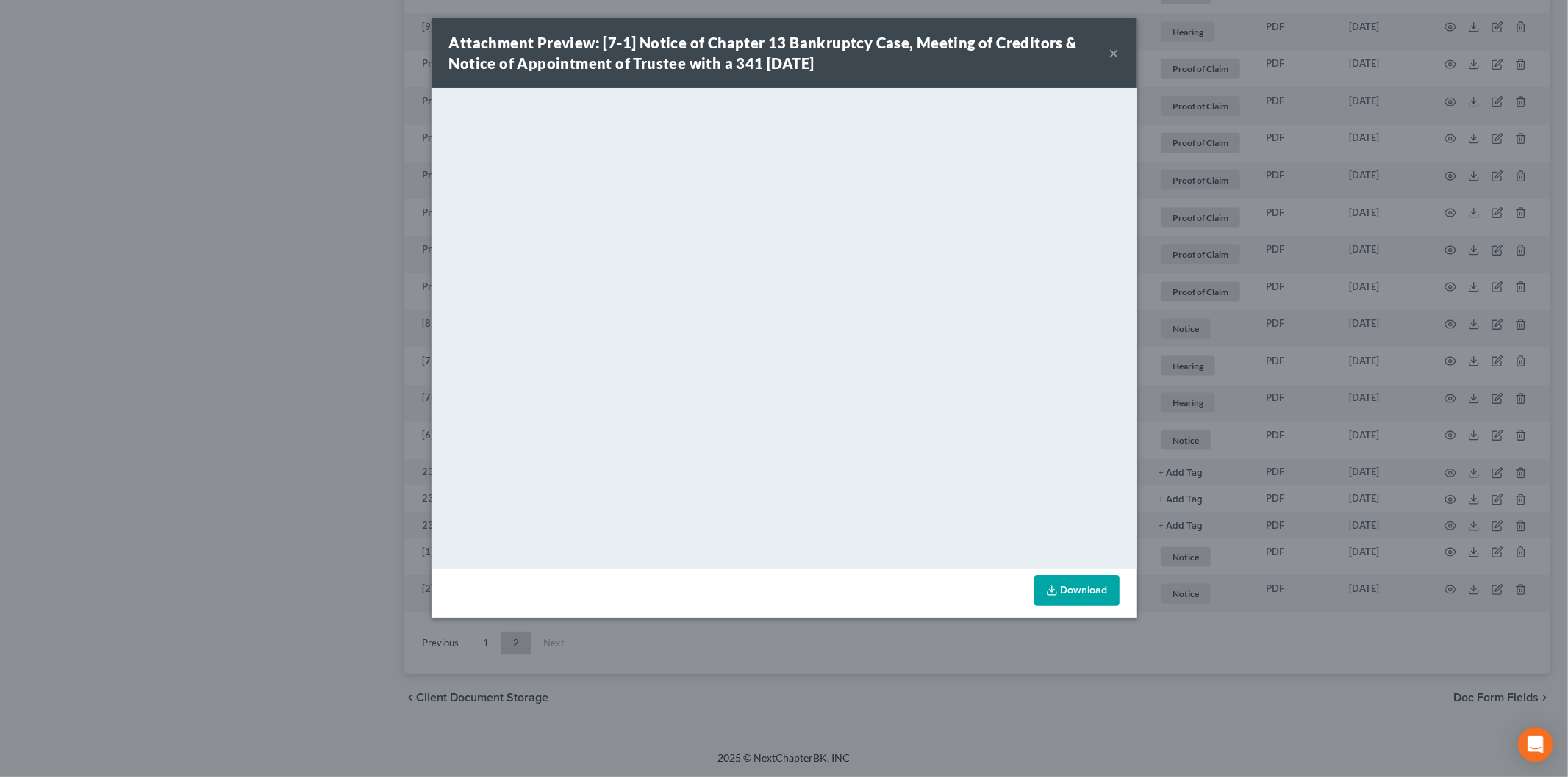
drag, startPoint x: 1113, startPoint y: 54, endPoint x: 1103, endPoint y: 54, distance: 10.0
click at [1113, 54] on button "×" at bounding box center [1114, 52] width 10 height 18
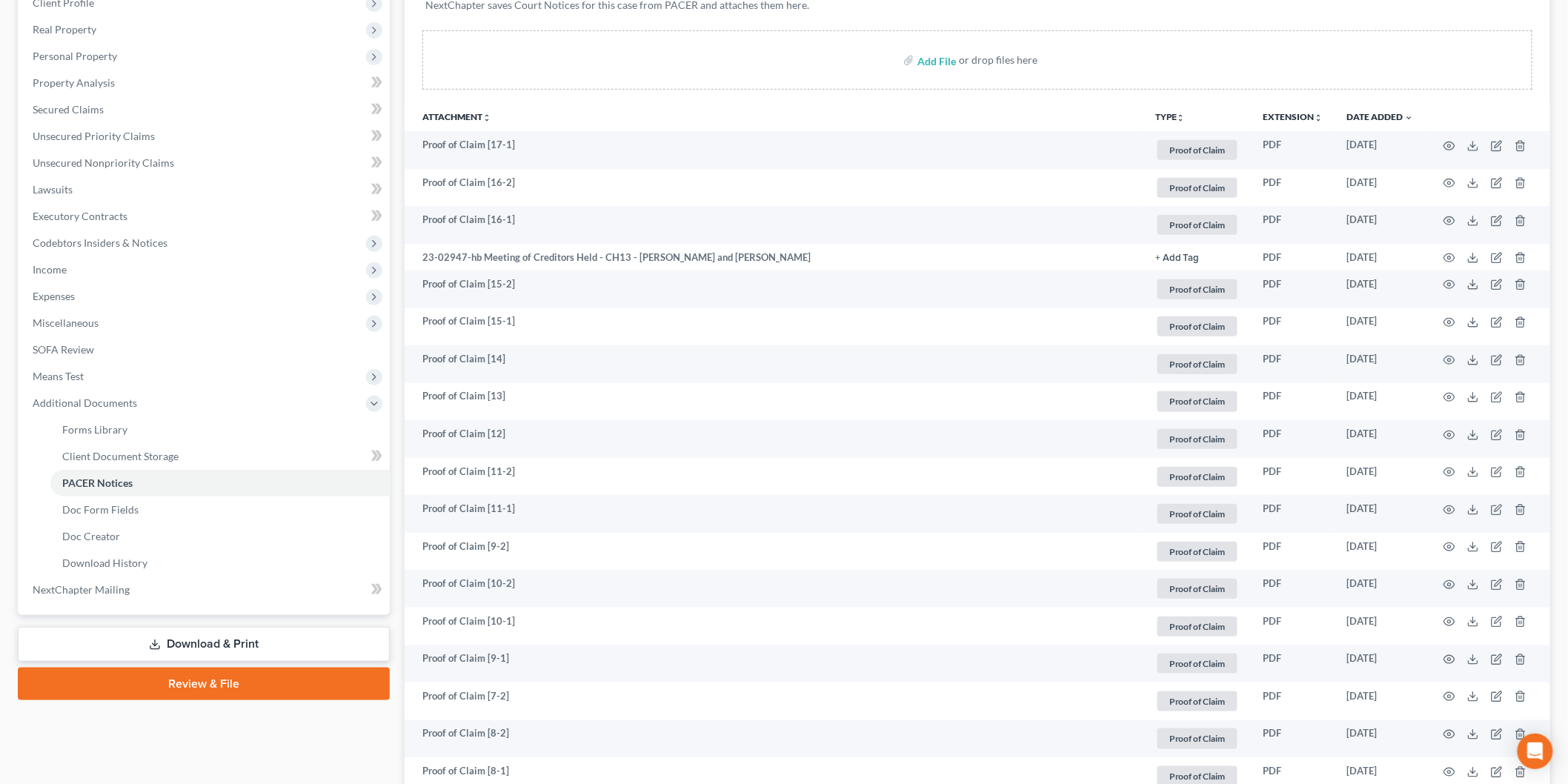
scroll to position [247, 0]
click at [148, 102] on link "Secured Claims" at bounding box center [205, 107] width 369 height 26
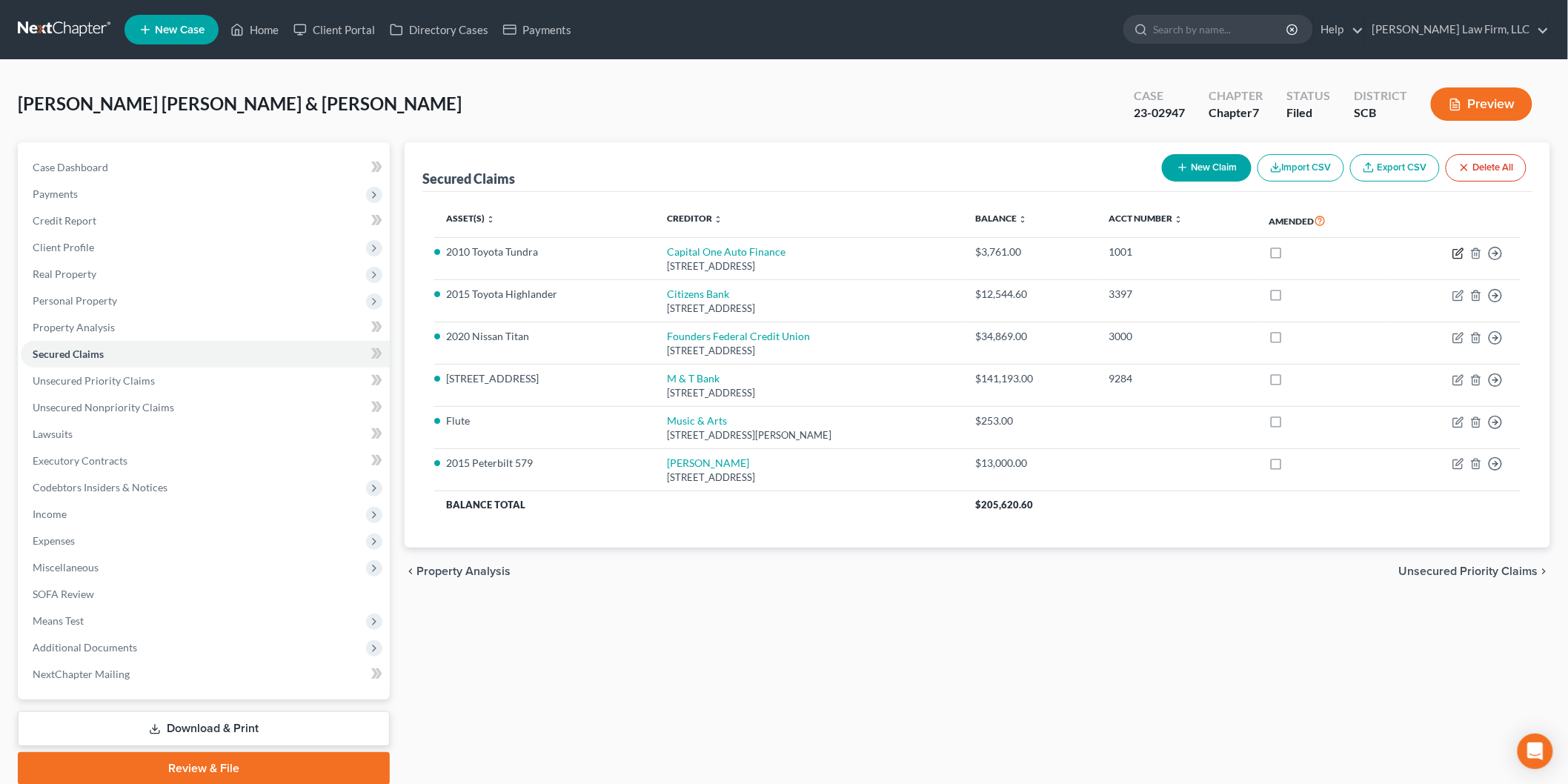
click at [1462, 252] on icon "button" at bounding box center [1459, 251] width 7 height 7
select select "45"
select select "2"
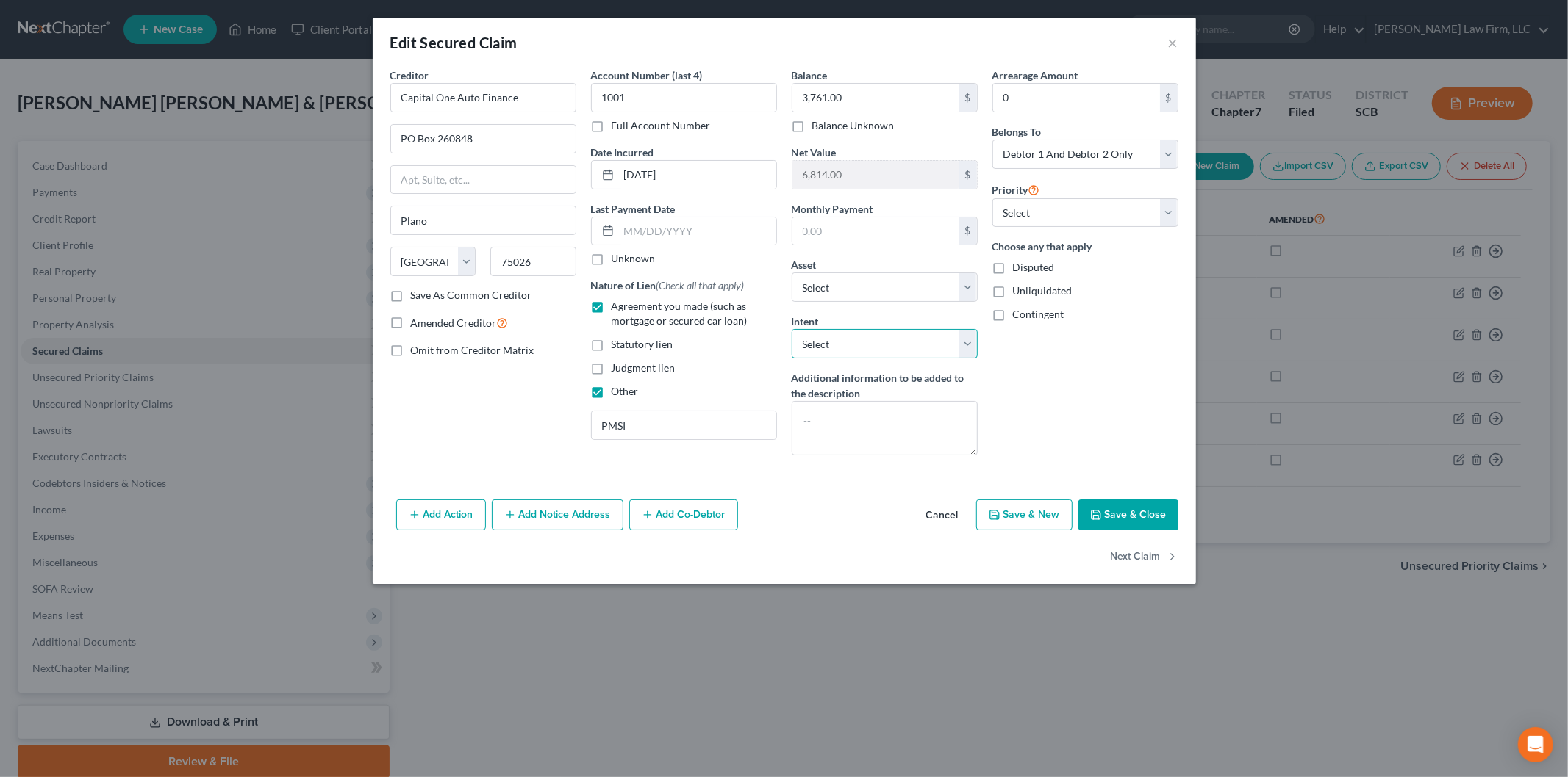
click at [965, 345] on select "Select Surrender Redeem Reaffirm Avoid Other" at bounding box center [884, 344] width 186 height 29
select select "0"
click at [791, 329] on select "Select Surrender Redeem Reaffirm Avoid Other" at bounding box center [884, 344] width 186 height 29
click at [1136, 510] on button "Save & Close" at bounding box center [1128, 515] width 100 height 31
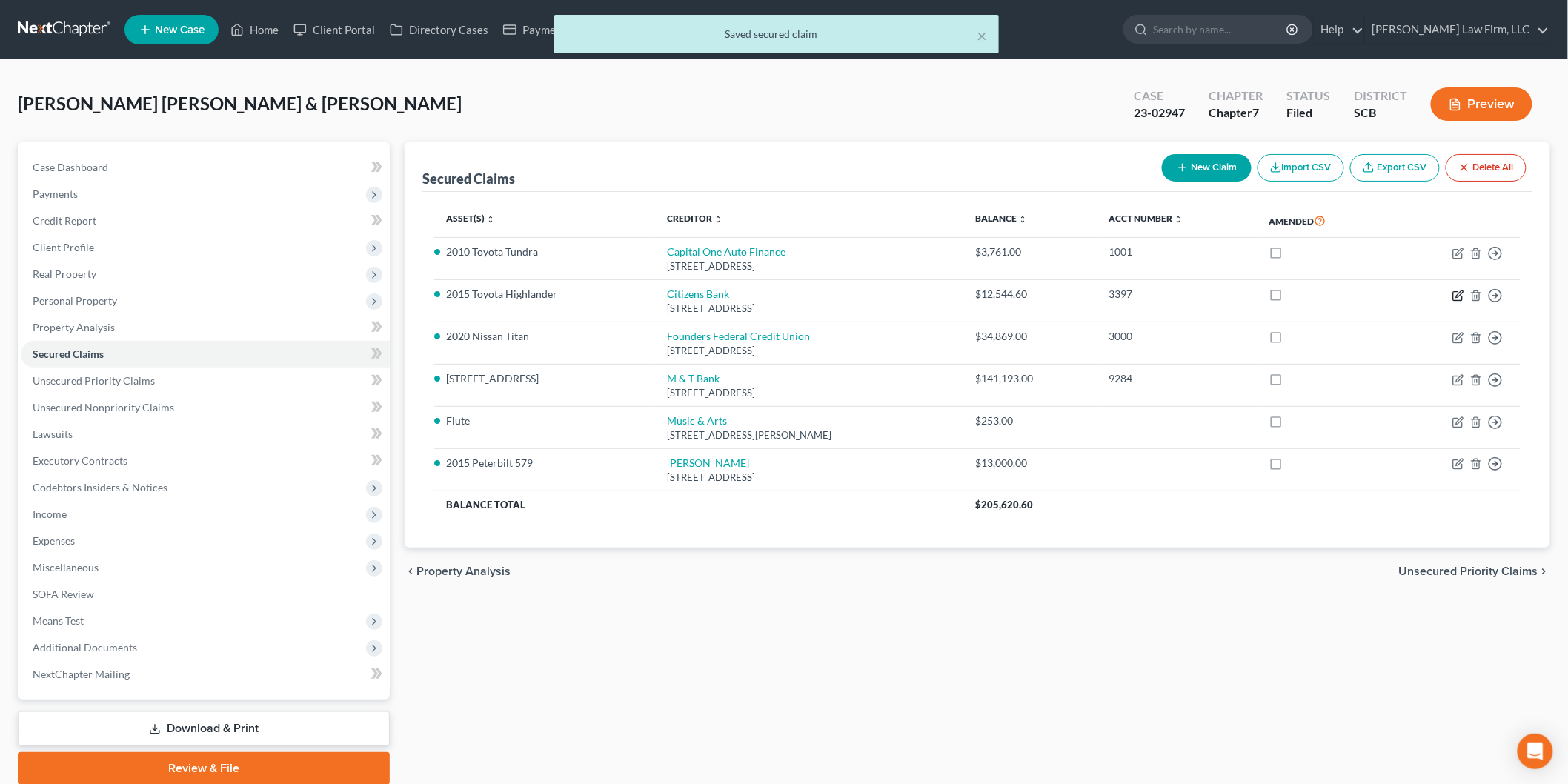
click at [1458, 296] on icon "button" at bounding box center [1459, 294] width 7 height 7
select select "41"
select select "2"
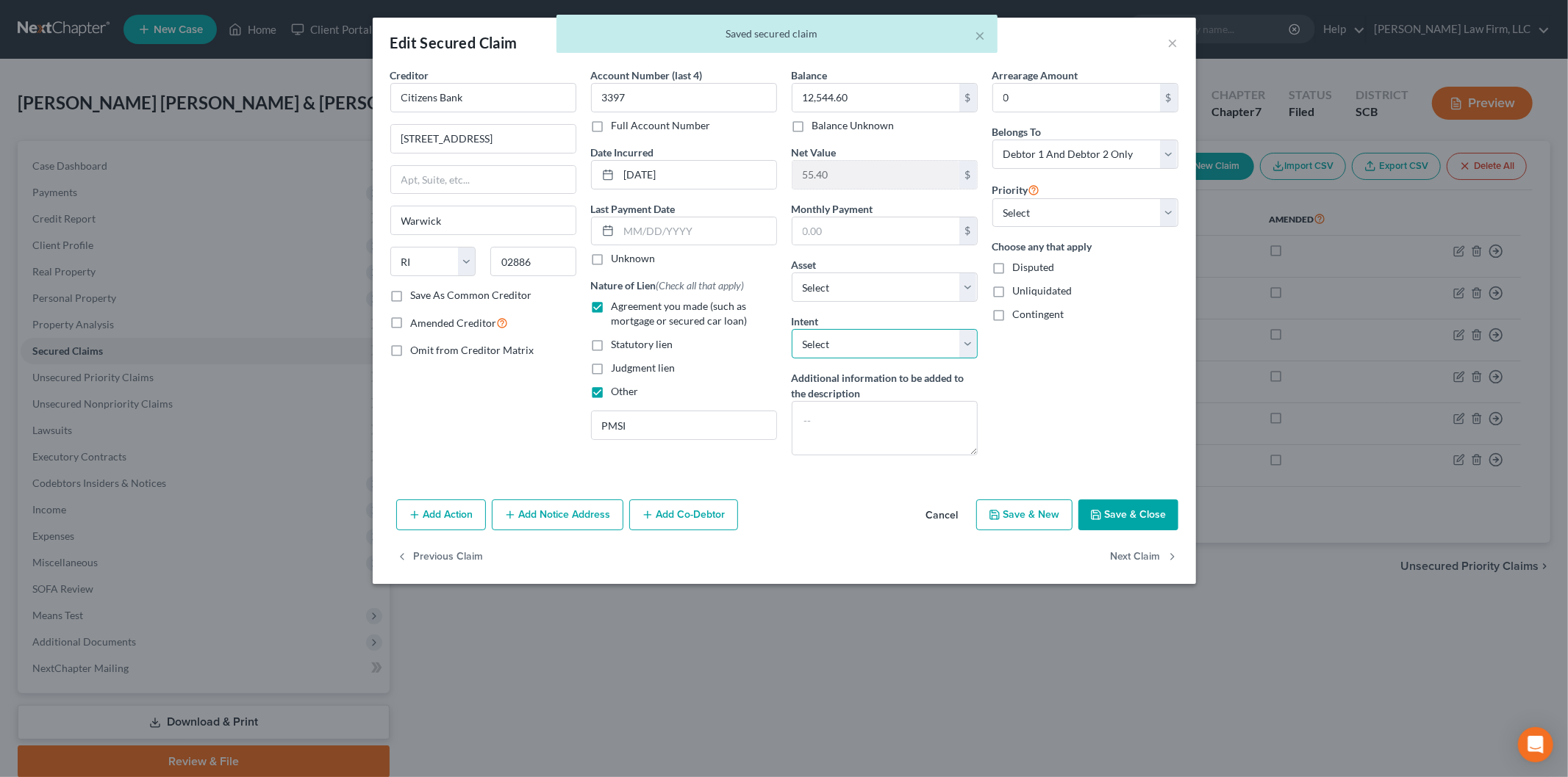
click at [945, 345] on select "Select Surrender Redeem Reaffirm Avoid Other" at bounding box center [884, 344] width 186 height 29
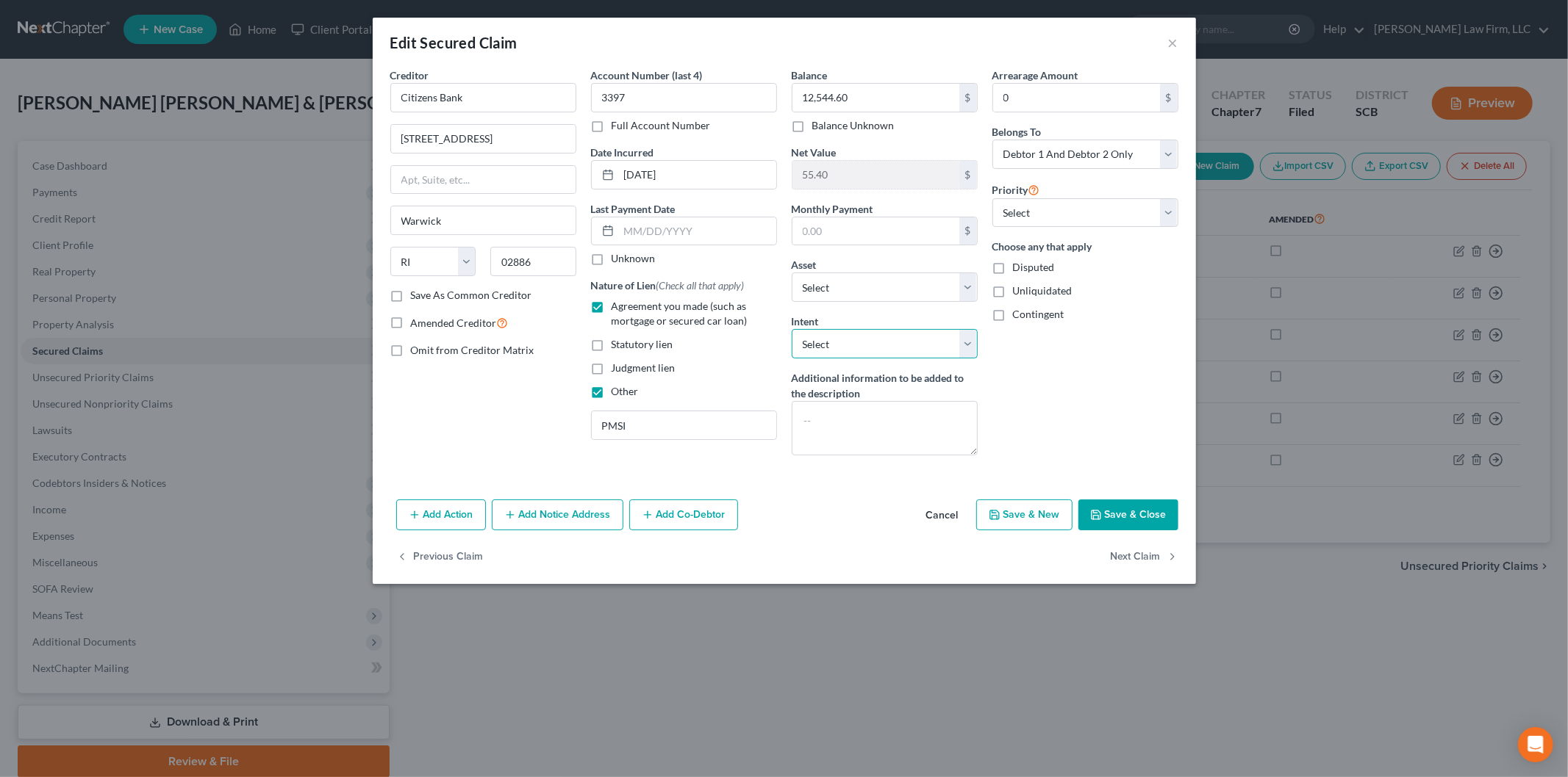
select select "0"
click at [791, 329] on select "Select Surrender Redeem Reaffirm Avoid Other" at bounding box center [884, 344] width 186 height 29
click at [1144, 517] on button "Save & Close" at bounding box center [1128, 515] width 100 height 31
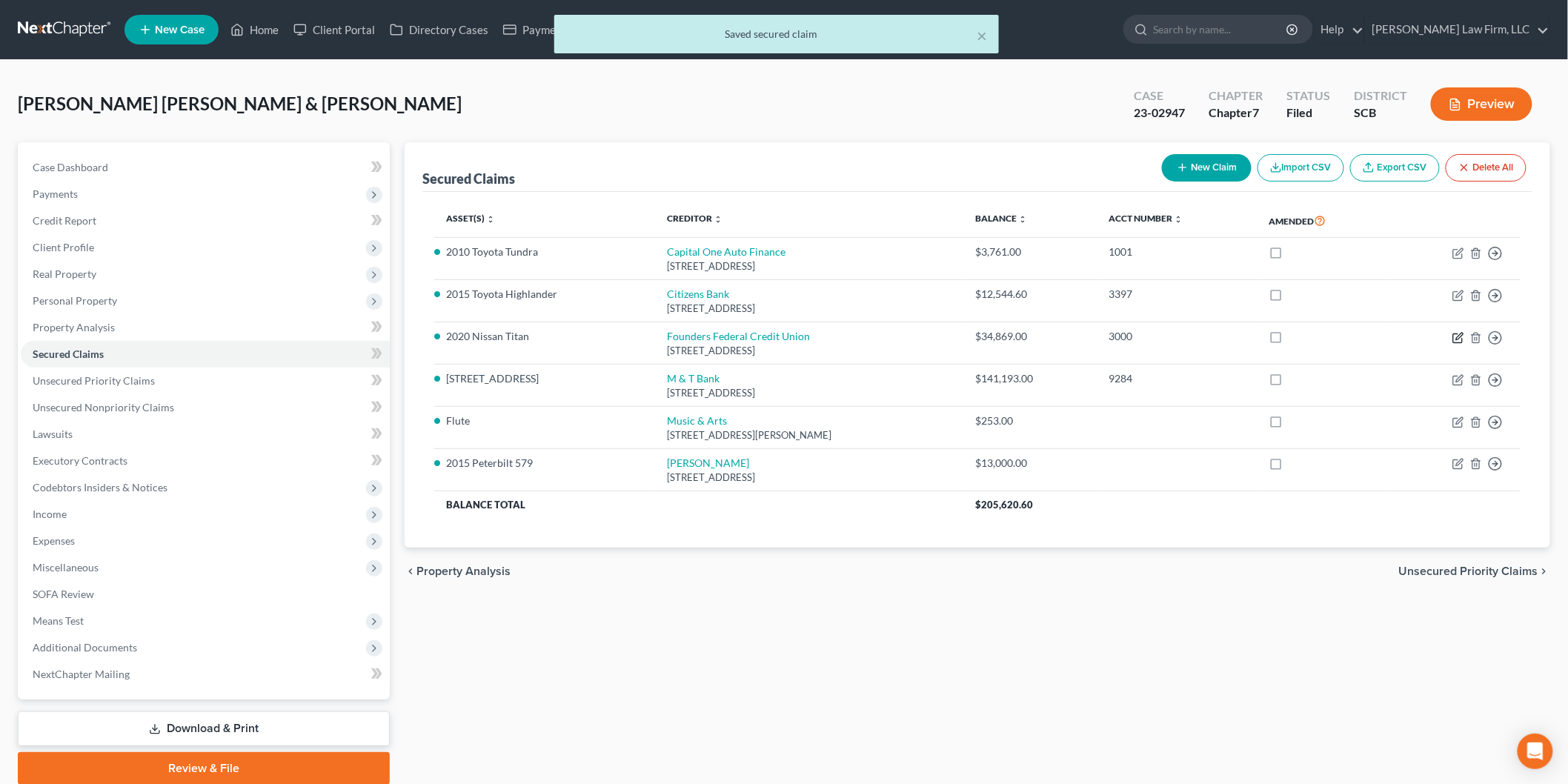
click at [1463, 333] on icon "button" at bounding box center [1459, 336] width 7 height 7
select select "42"
select select "0"
select select "2"
select select "0"
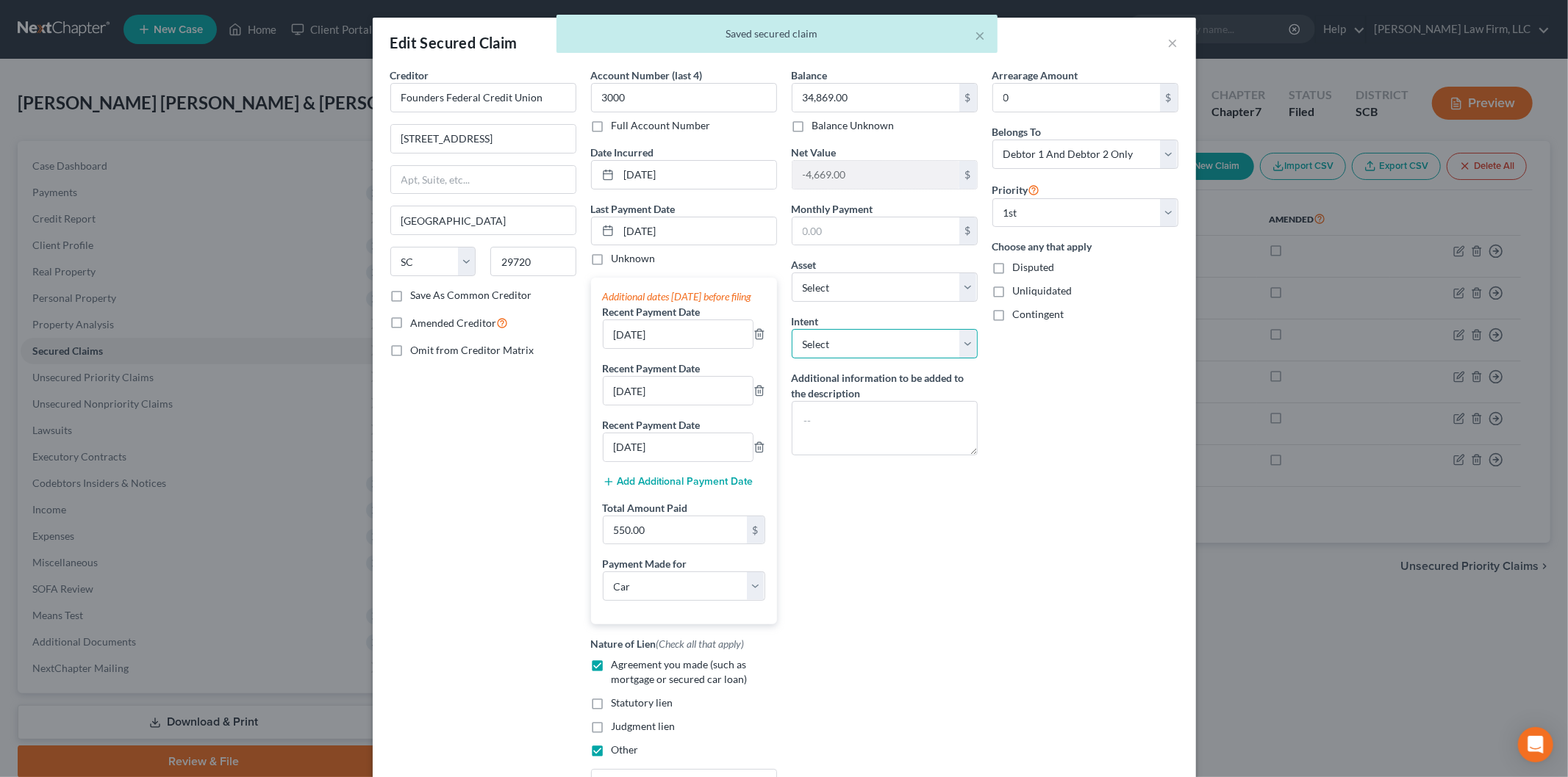
click at [954, 347] on select "Select Surrender Redeem Reaffirm Avoid Other" at bounding box center [884, 344] width 186 height 29
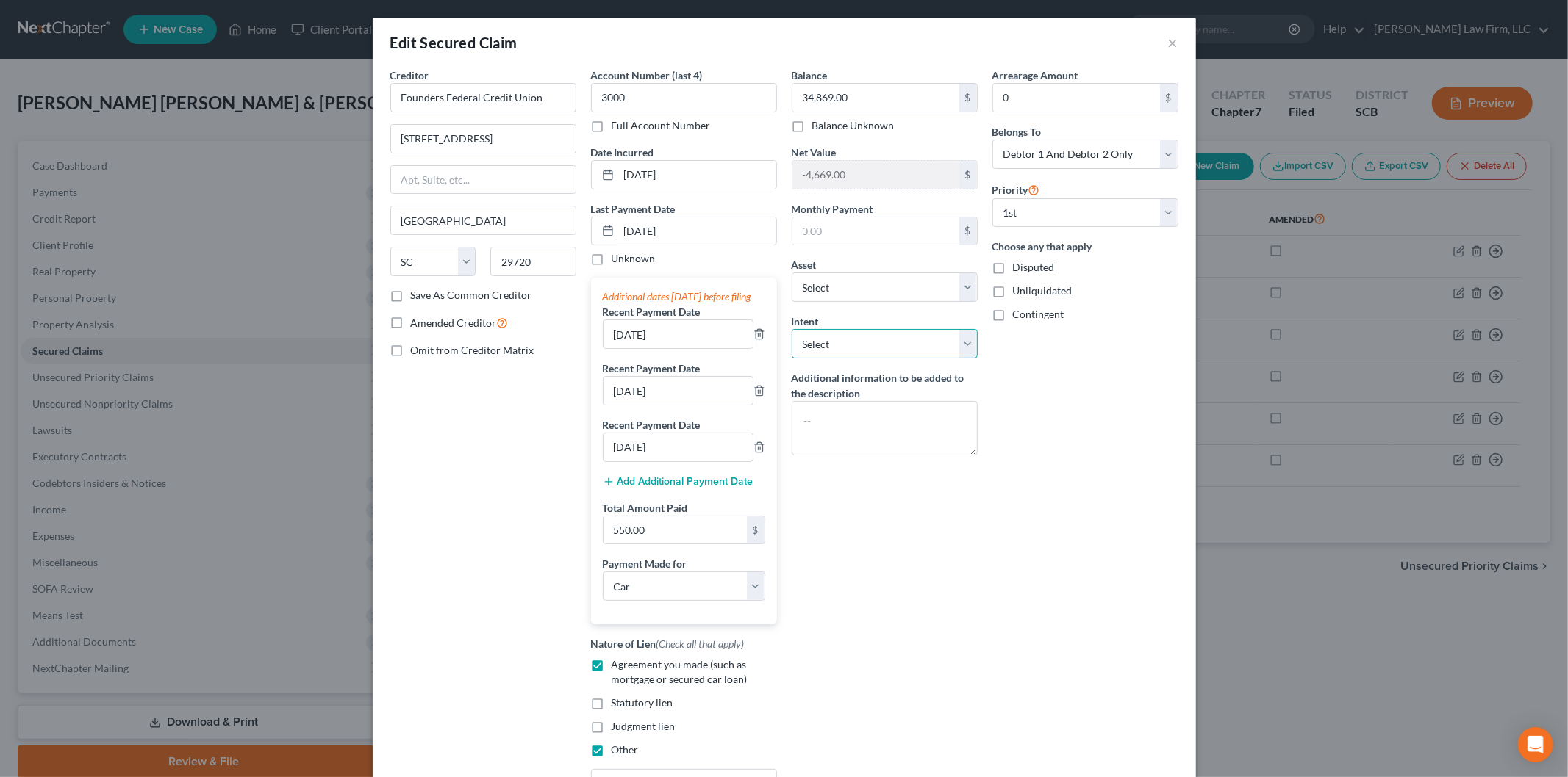
select select "0"
click at [791, 329] on select "Select Surrender Redeem Reaffirm Avoid Other" at bounding box center [884, 344] width 186 height 29
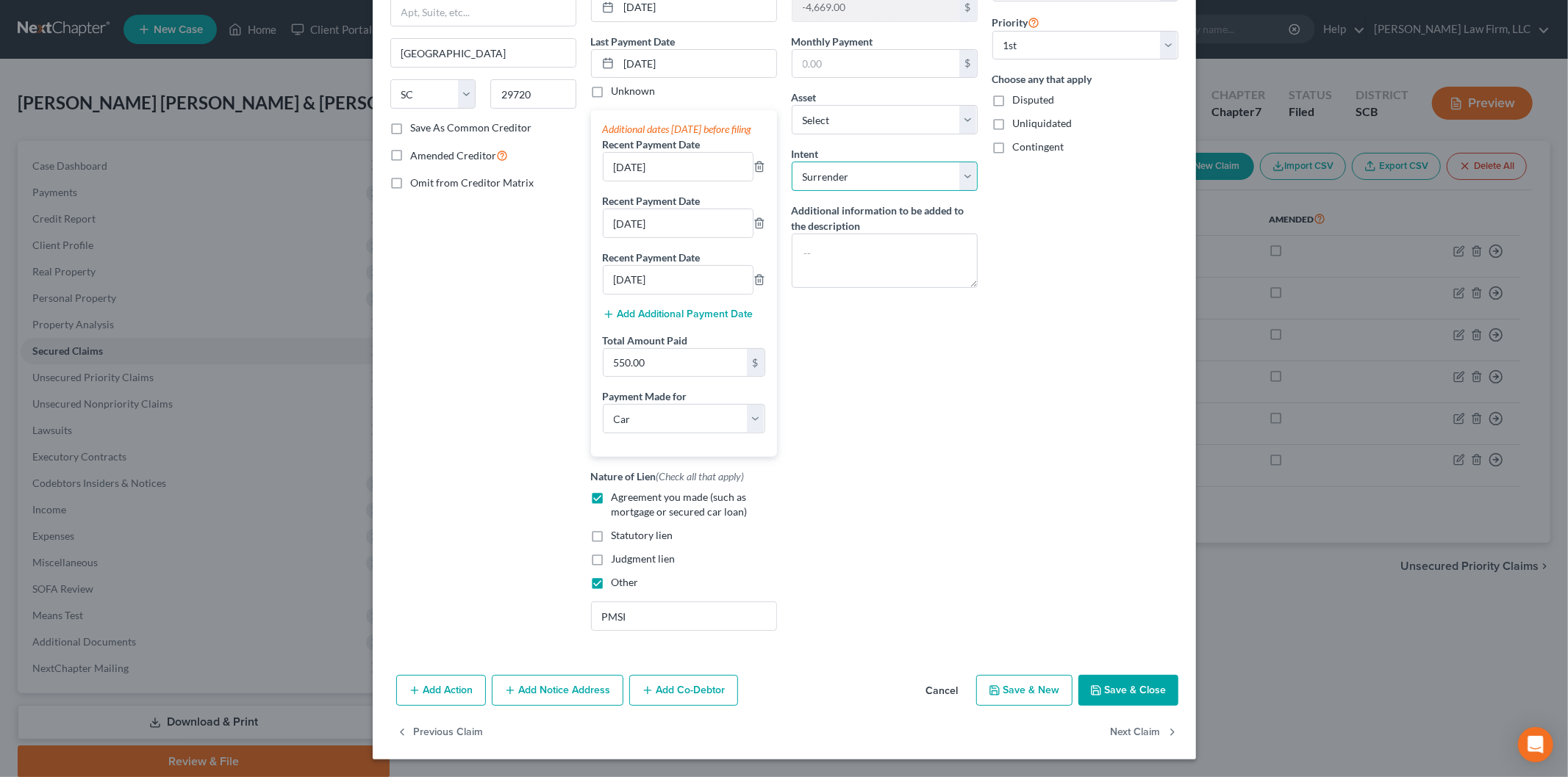
scroll to position [182, 0]
click at [1134, 689] on button "Save & Close" at bounding box center [1128, 690] width 100 height 31
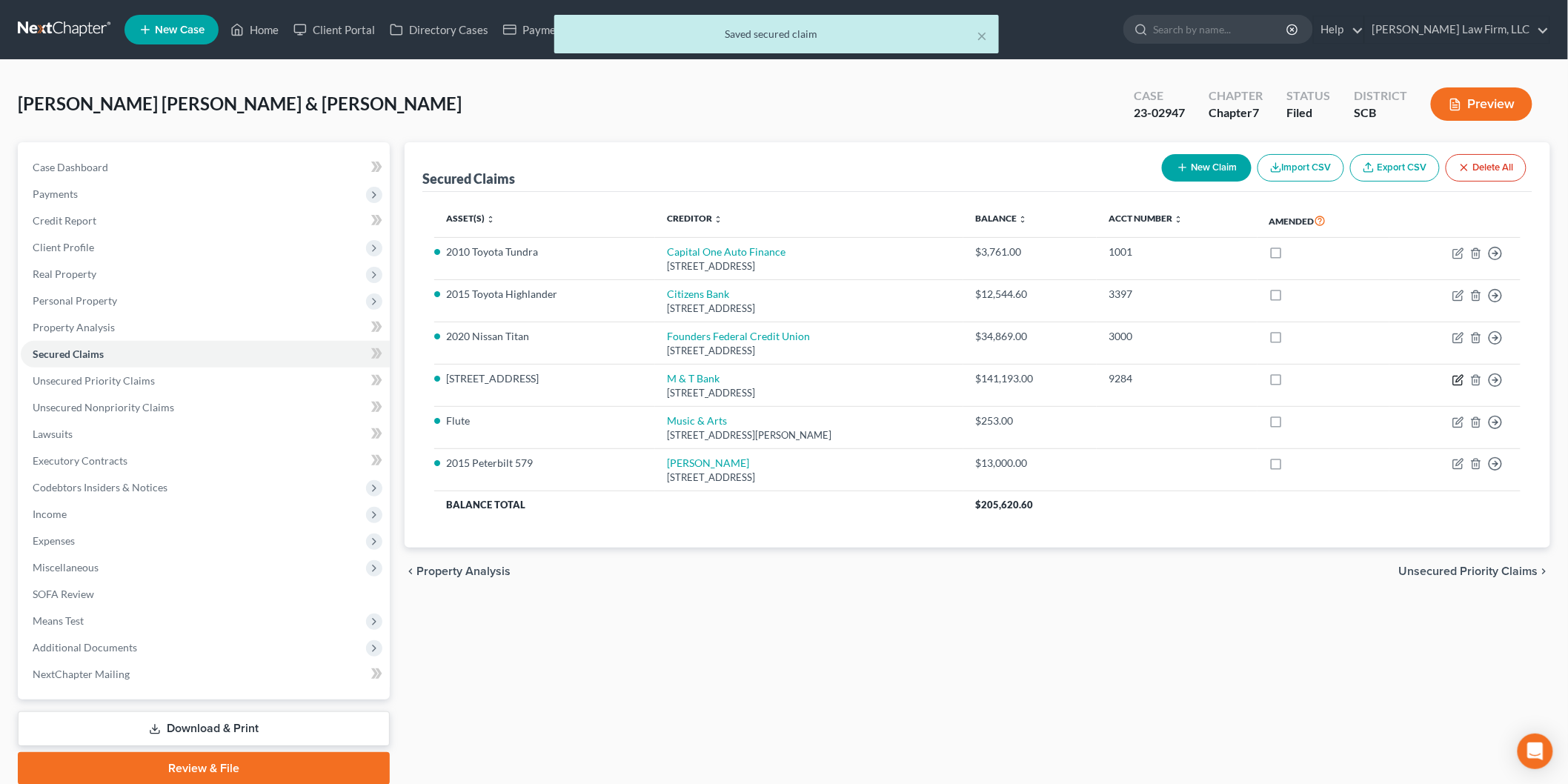
click at [1455, 378] on icon "button" at bounding box center [1458, 380] width 12 height 12
select select "35"
select select "3"
select select "4"
select select "2"
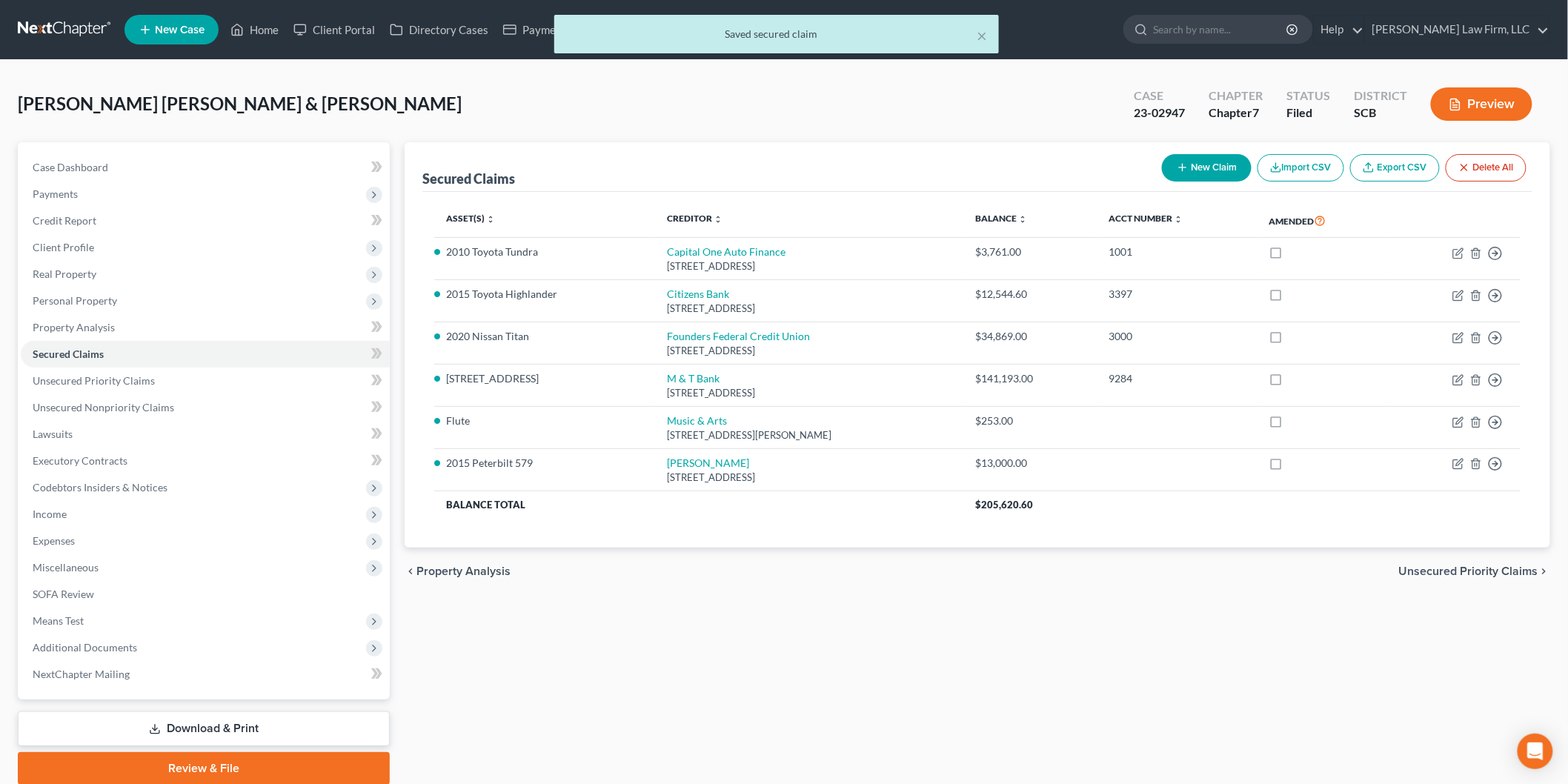
select select "0"
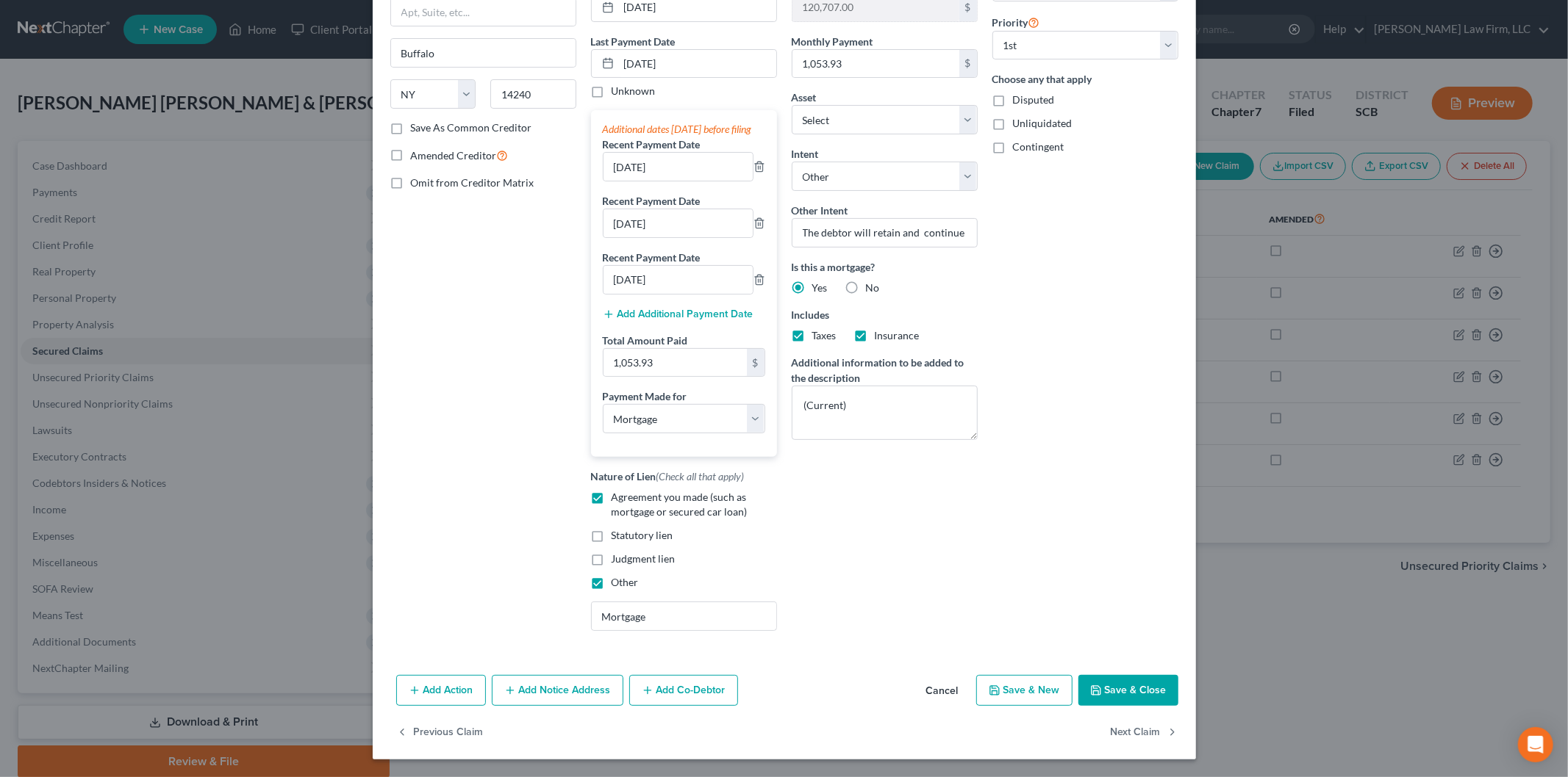
click at [948, 691] on button "Cancel" at bounding box center [942, 691] width 56 height 29
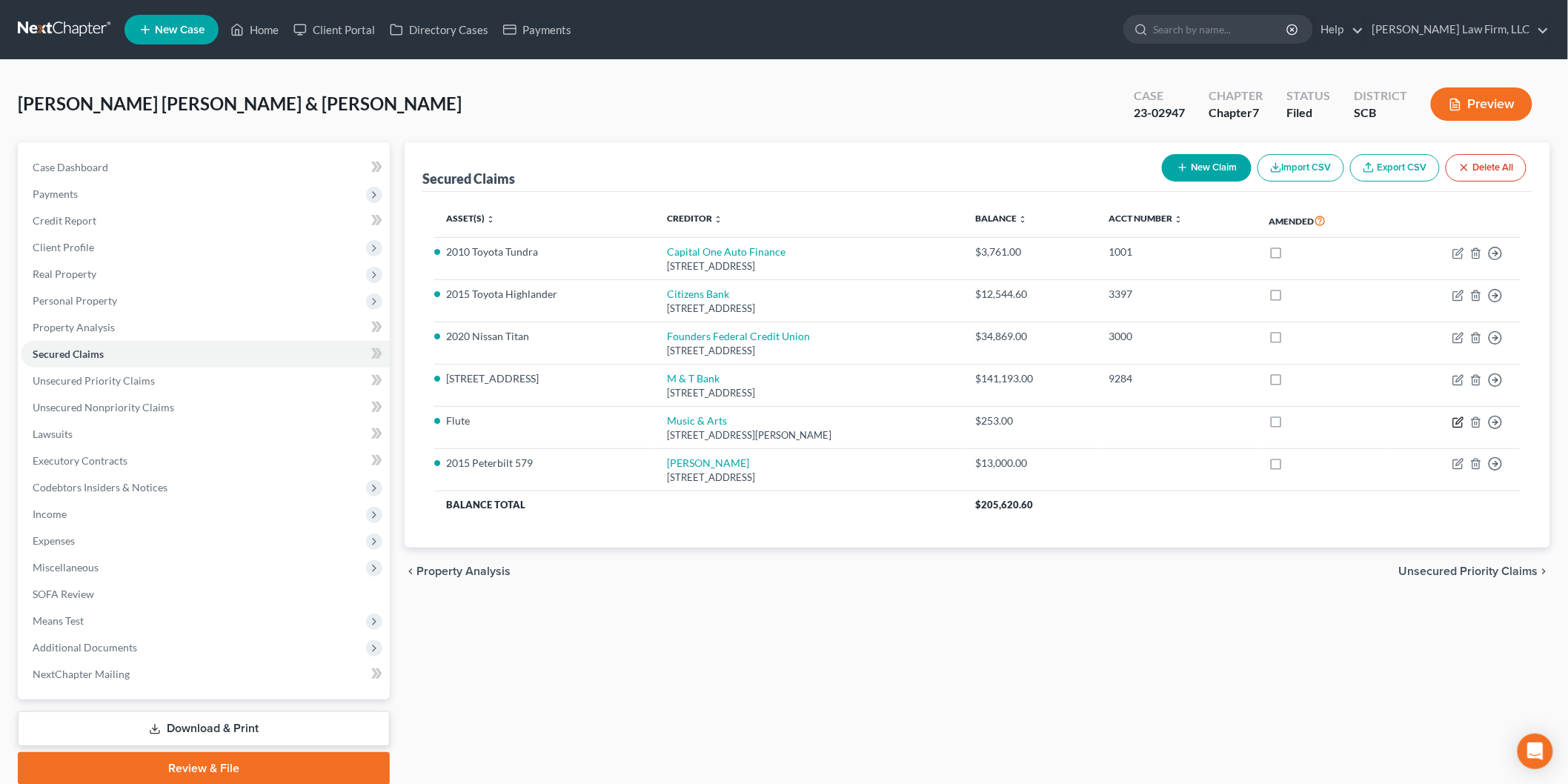
click at [1460, 420] on icon "button" at bounding box center [1459, 420] width 7 height 7
select select "21"
select select "0"
select select "3"
select select "0"
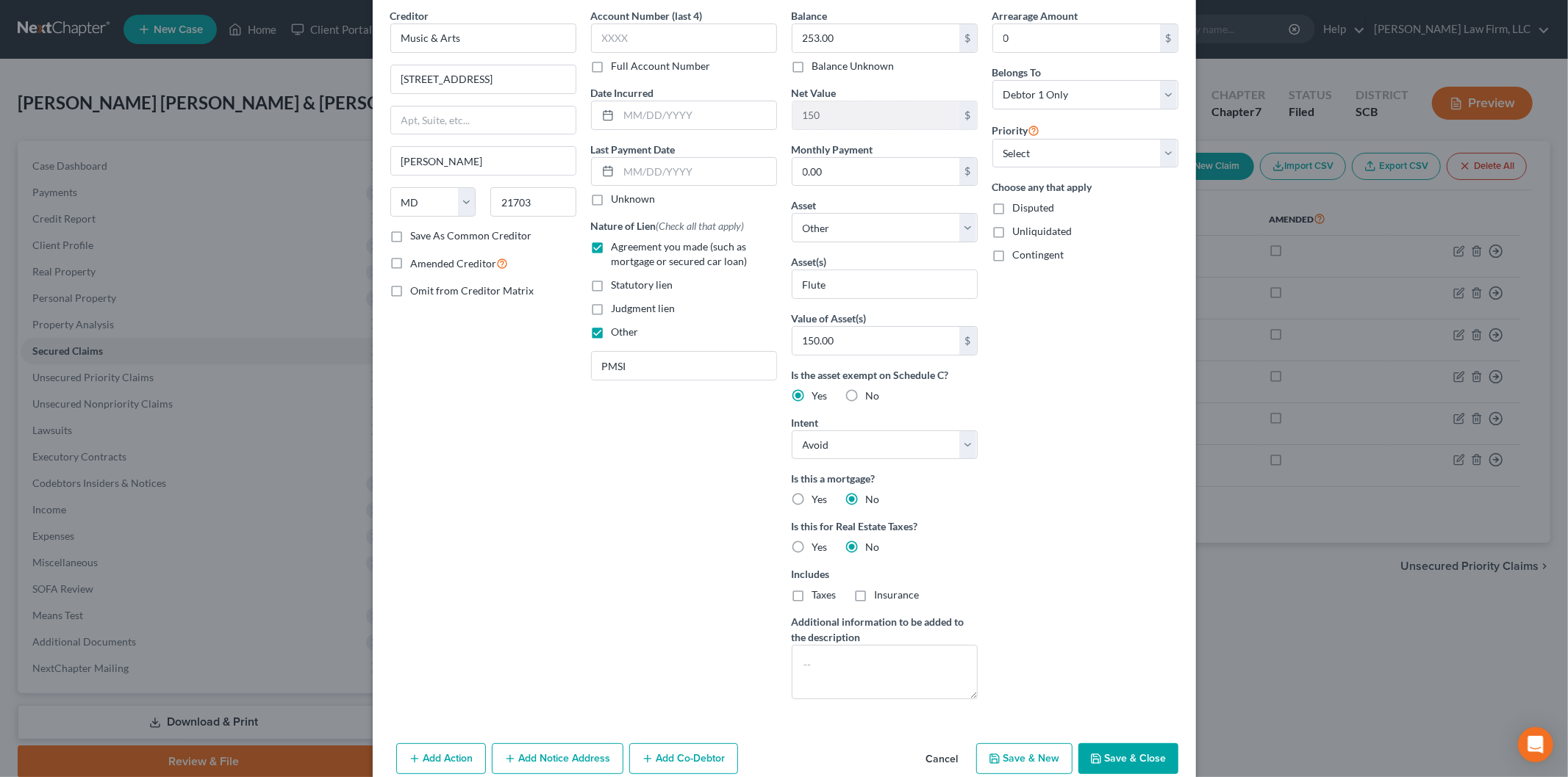
scroll to position [128, 0]
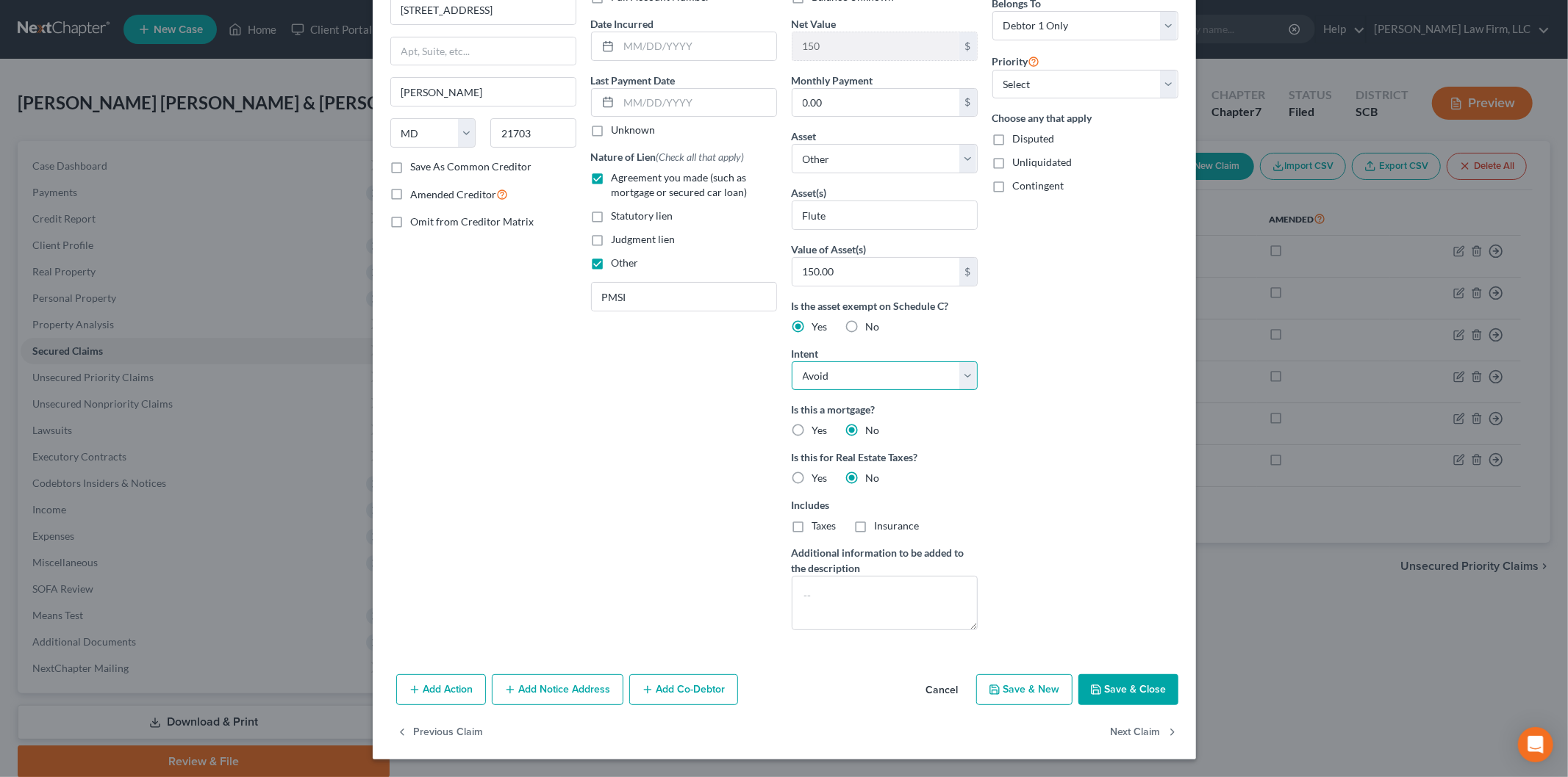
click at [957, 374] on select "Select Surrender Redeem Reaffirm Avoid Other" at bounding box center [884, 376] width 186 height 29
select select "0"
click at [791, 361] on select "Select Surrender Redeem Reaffirm Avoid Other" at bounding box center [884, 376] width 186 height 29
click at [1115, 679] on button "Save & Close" at bounding box center [1128, 689] width 100 height 31
select select
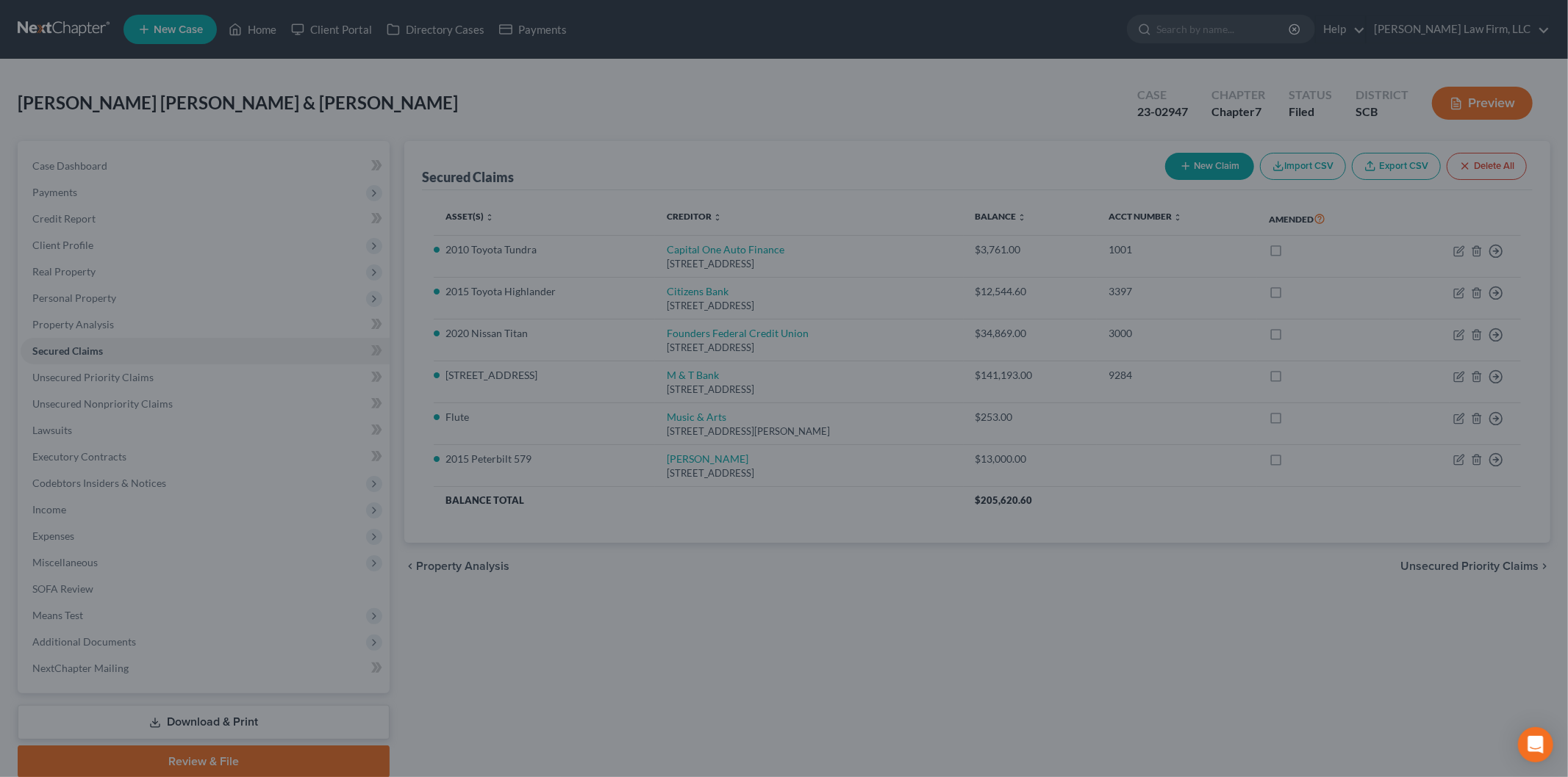
scroll to position [0, 0]
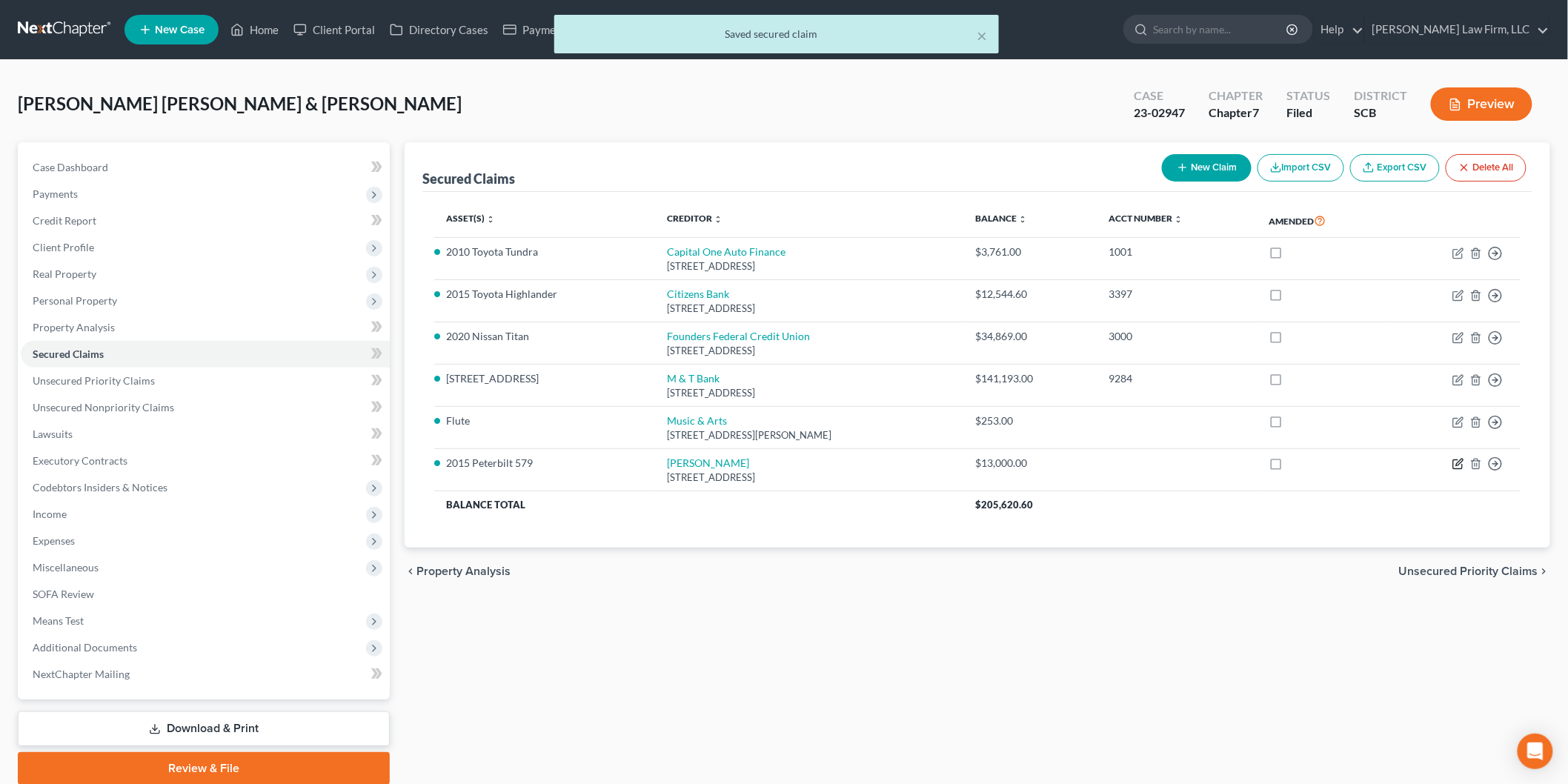
click at [1463, 462] on icon "button" at bounding box center [1458, 464] width 12 height 12
select select "35"
select select "2"
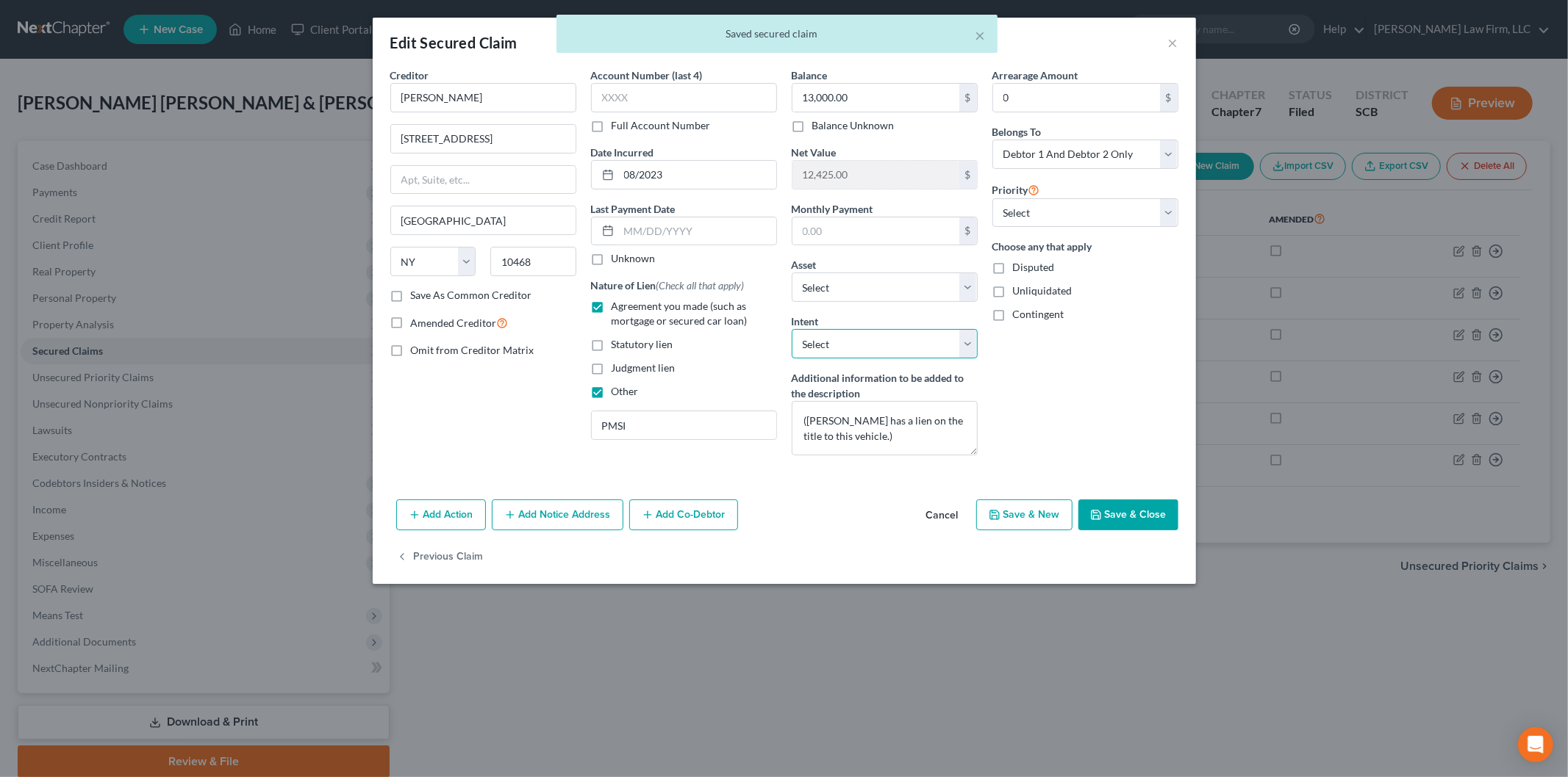
click at [965, 344] on select "Select Surrender Redeem Reaffirm Avoid Other" at bounding box center [884, 344] width 186 height 29
select select "4"
click at [791, 329] on select "Select Surrender Redeem Reaffirm Avoid Other" at bounding box center [884, 344] width 186 height 29
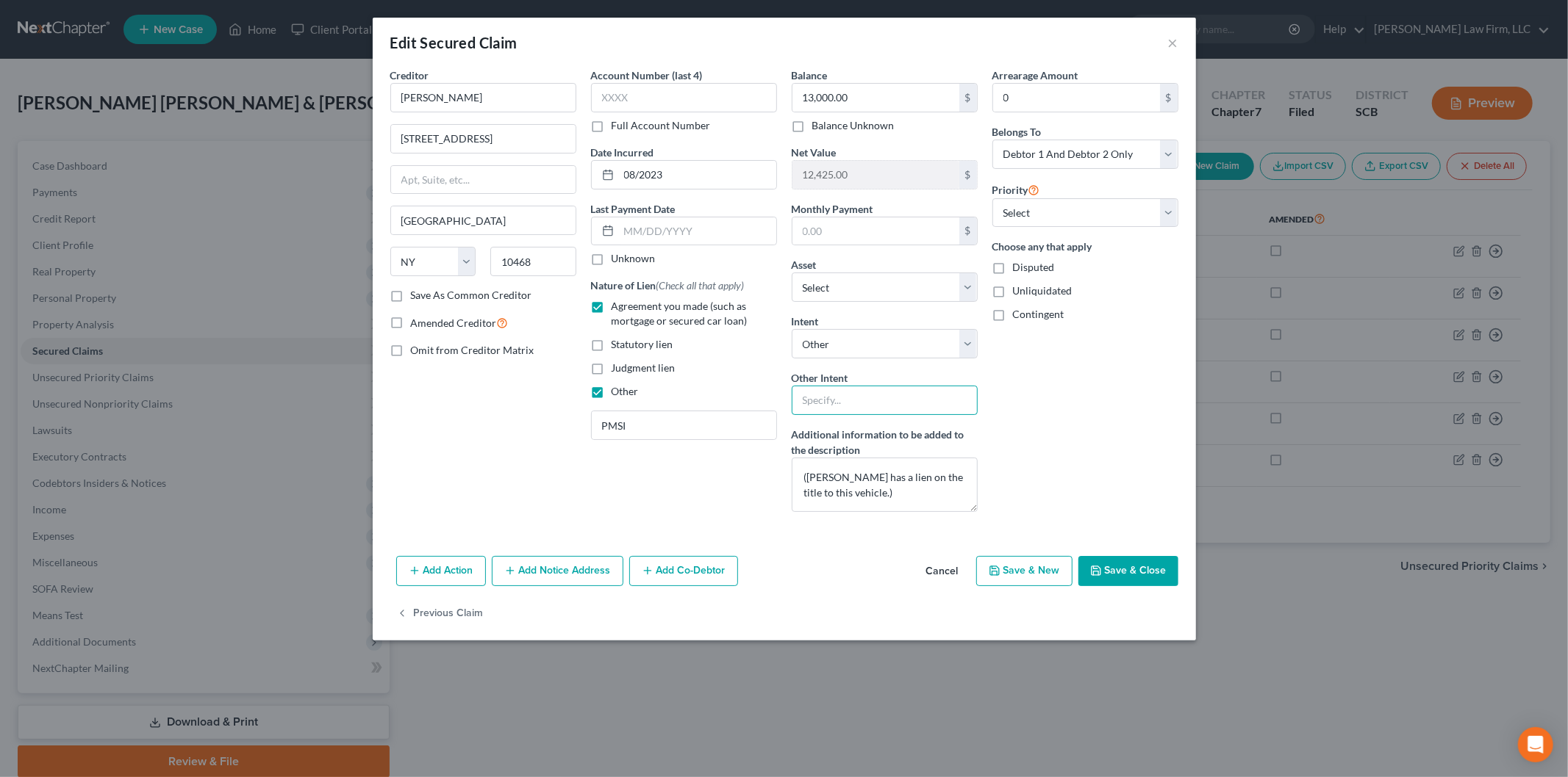
click at [902, 406] on input "text" at bounding box center [884, 400] width 186 height 29
type input "retain and continue to make payments to creditor"
click at [1124, 569] on button "Save & Close" at bounding box center [1128, 572] width 100 height 31
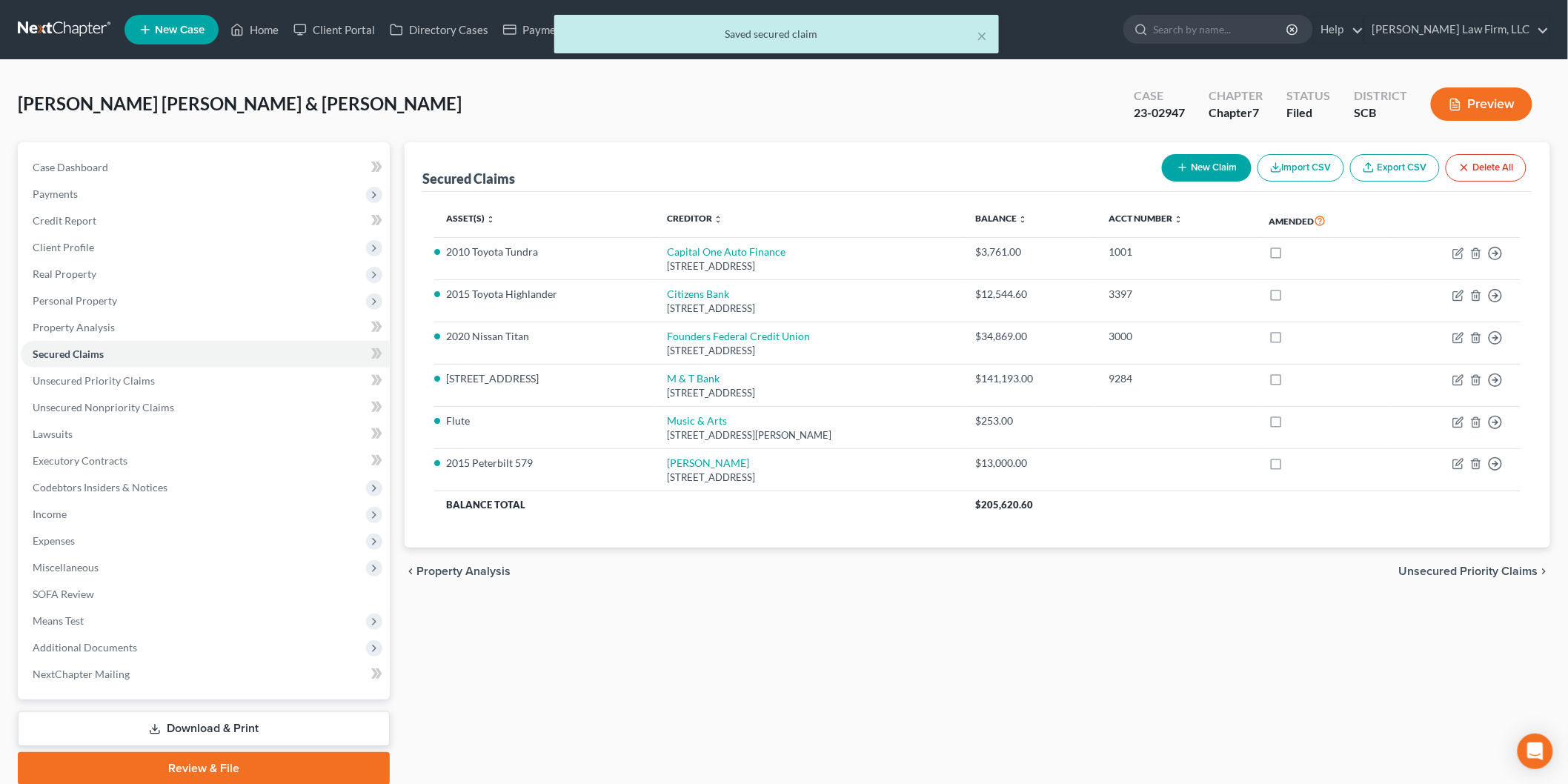
click at [1469, 98] on button "Preview" at bounding box center [1482, 104] width 102 height 33
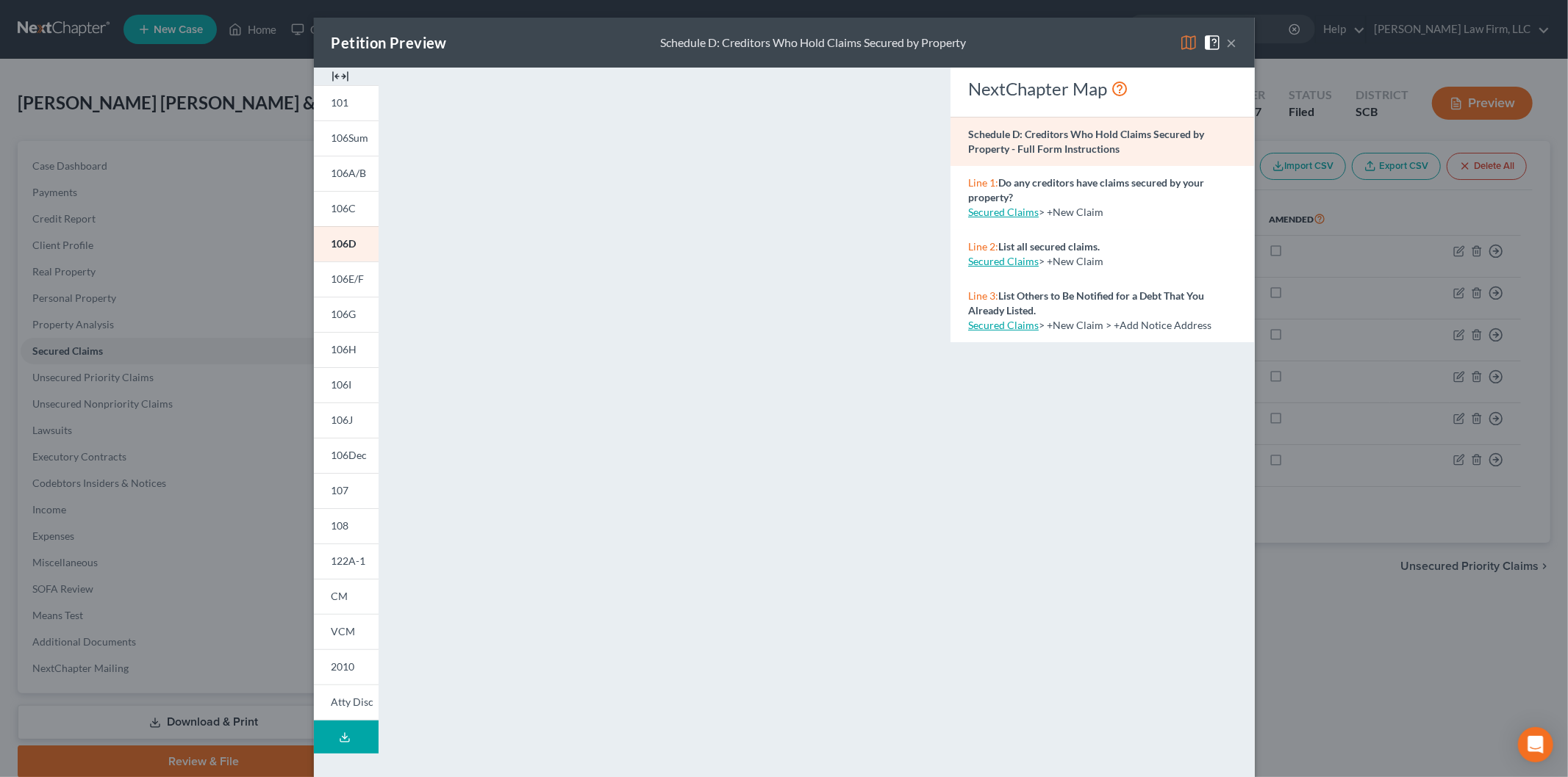
click at [333, 71] on img at bounding box center [340, 76] width 18 height 18
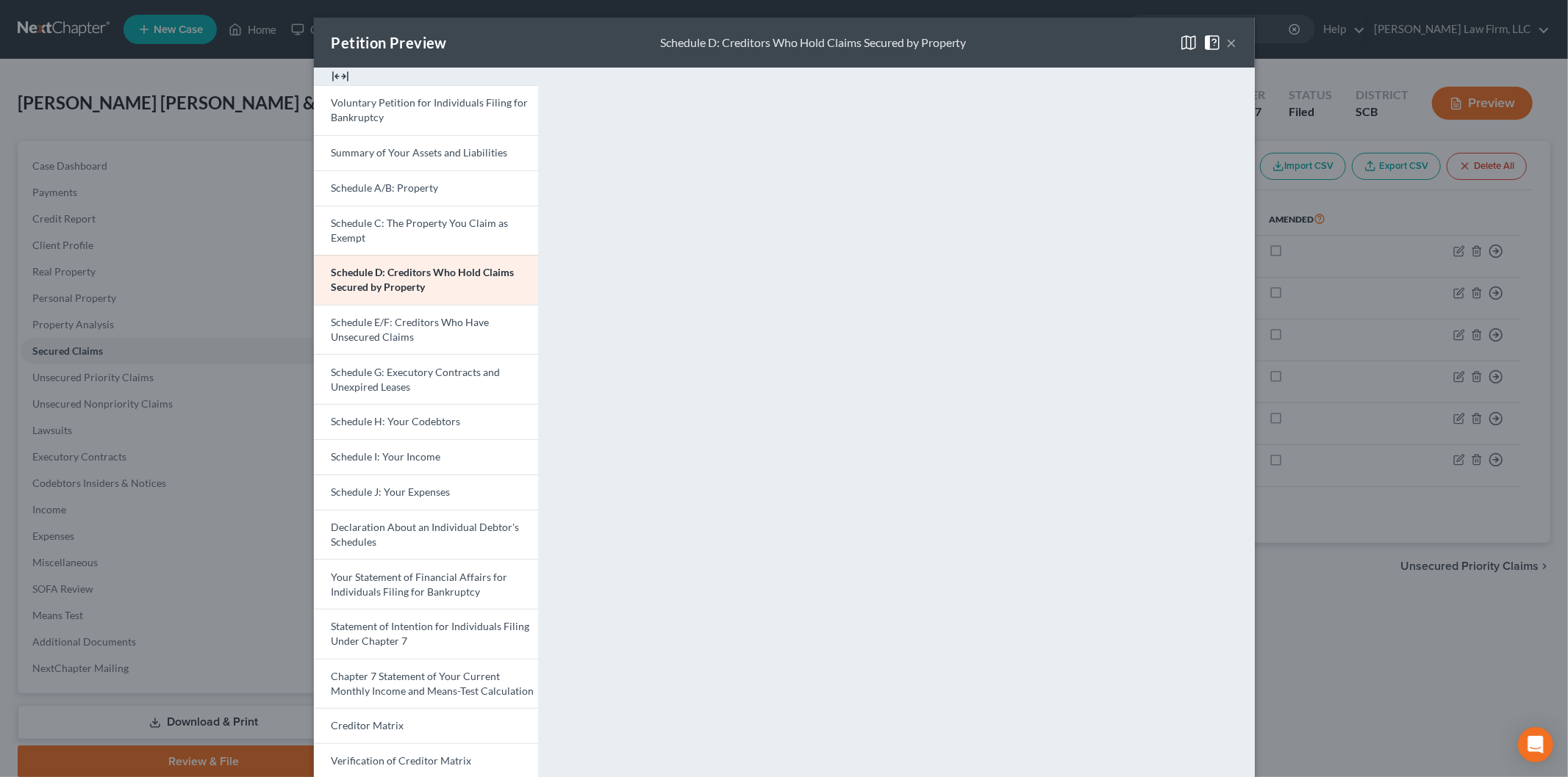
click at [362, 624] on span "Statement of Intention for Individuals Filing Under Chapter 7" at bounding box center [431, 633] width 198 height 27
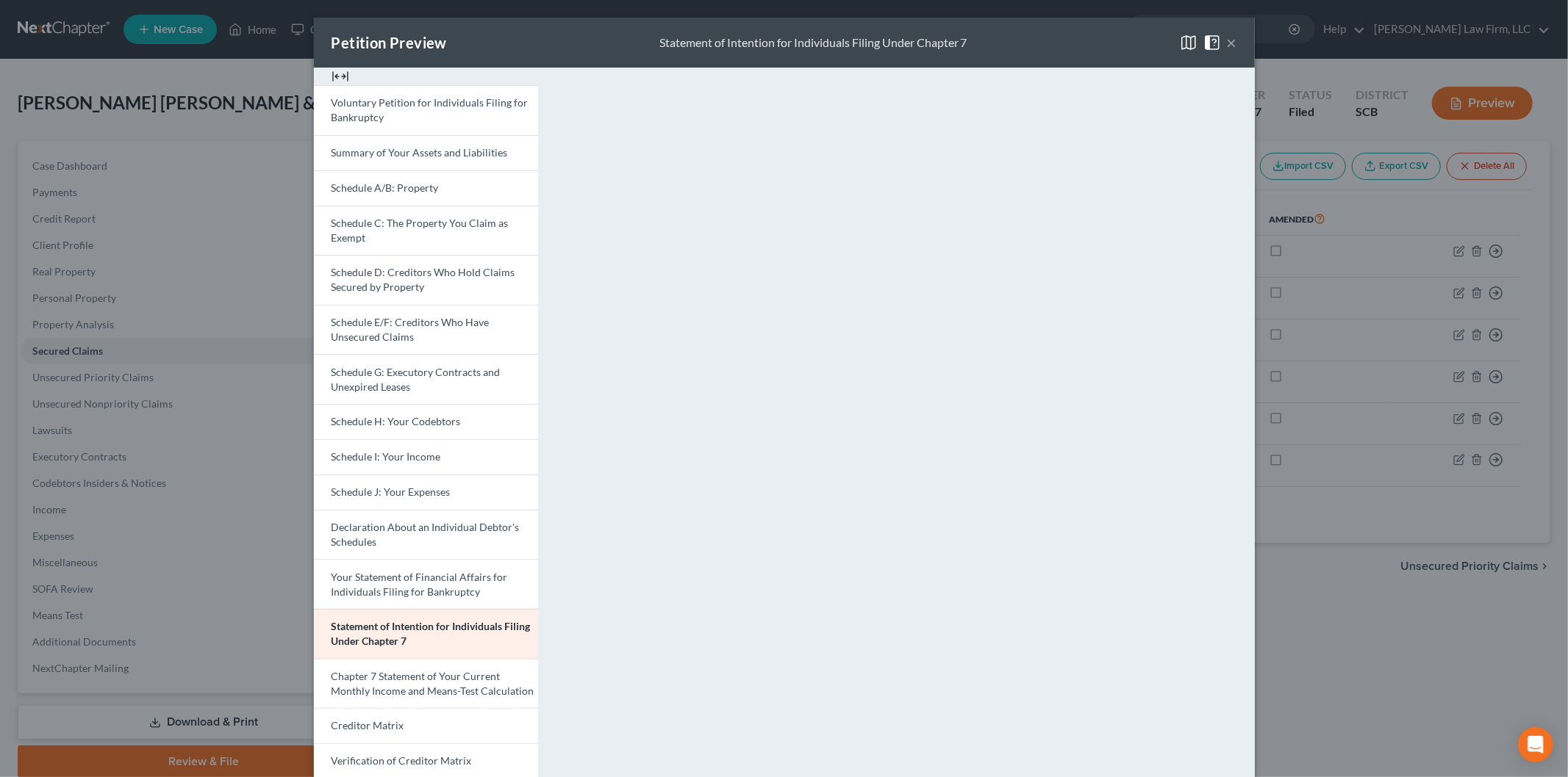
click at [1229, 42] on button "×" at bounding box center [1231, 42] width 10 height 18
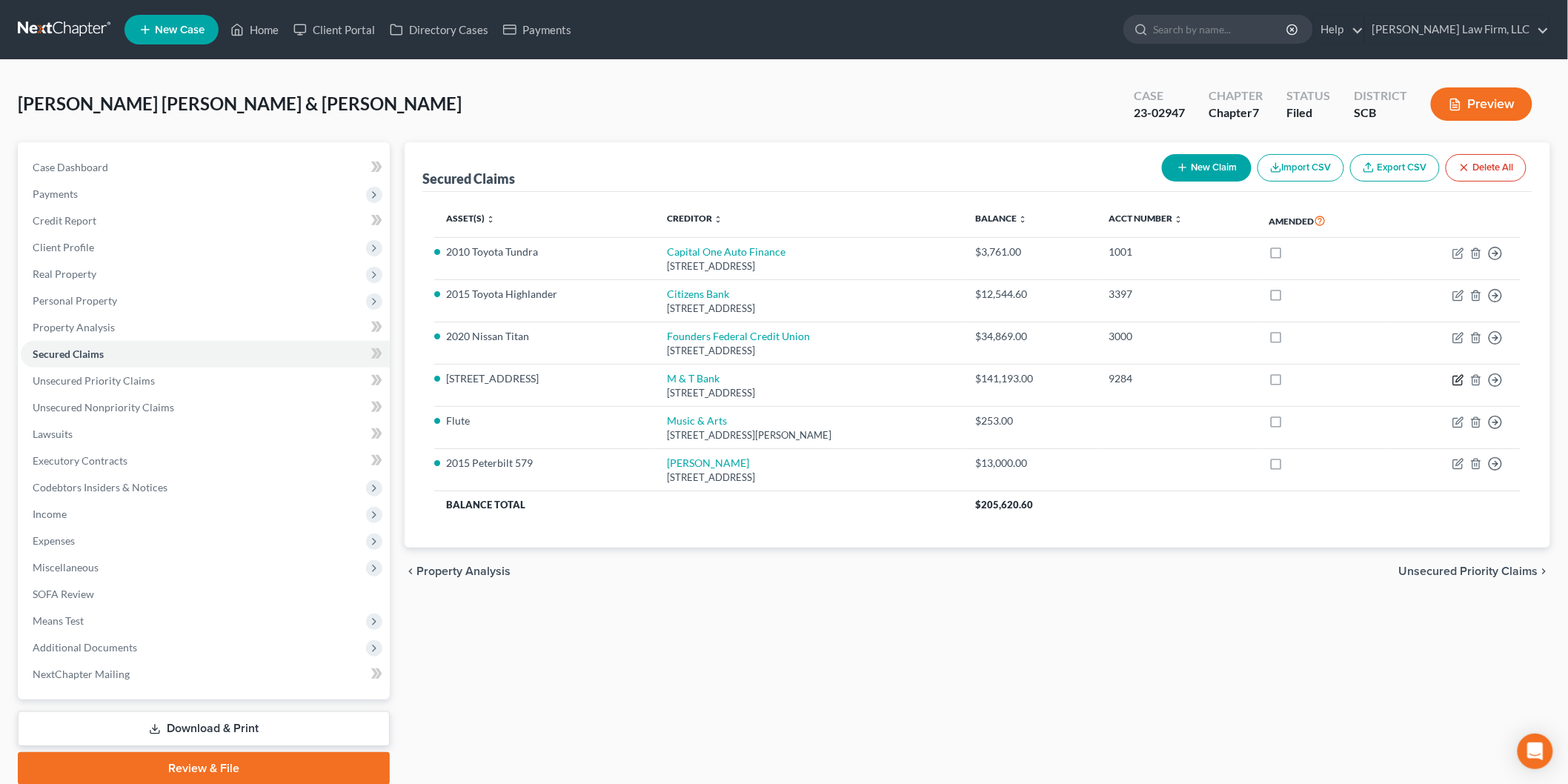
click at [1458, 378] on icon "button" at bounding box center [1458, 380] width 12 height 12
select select "35"
select select "3"
select select "26"
select select "4"
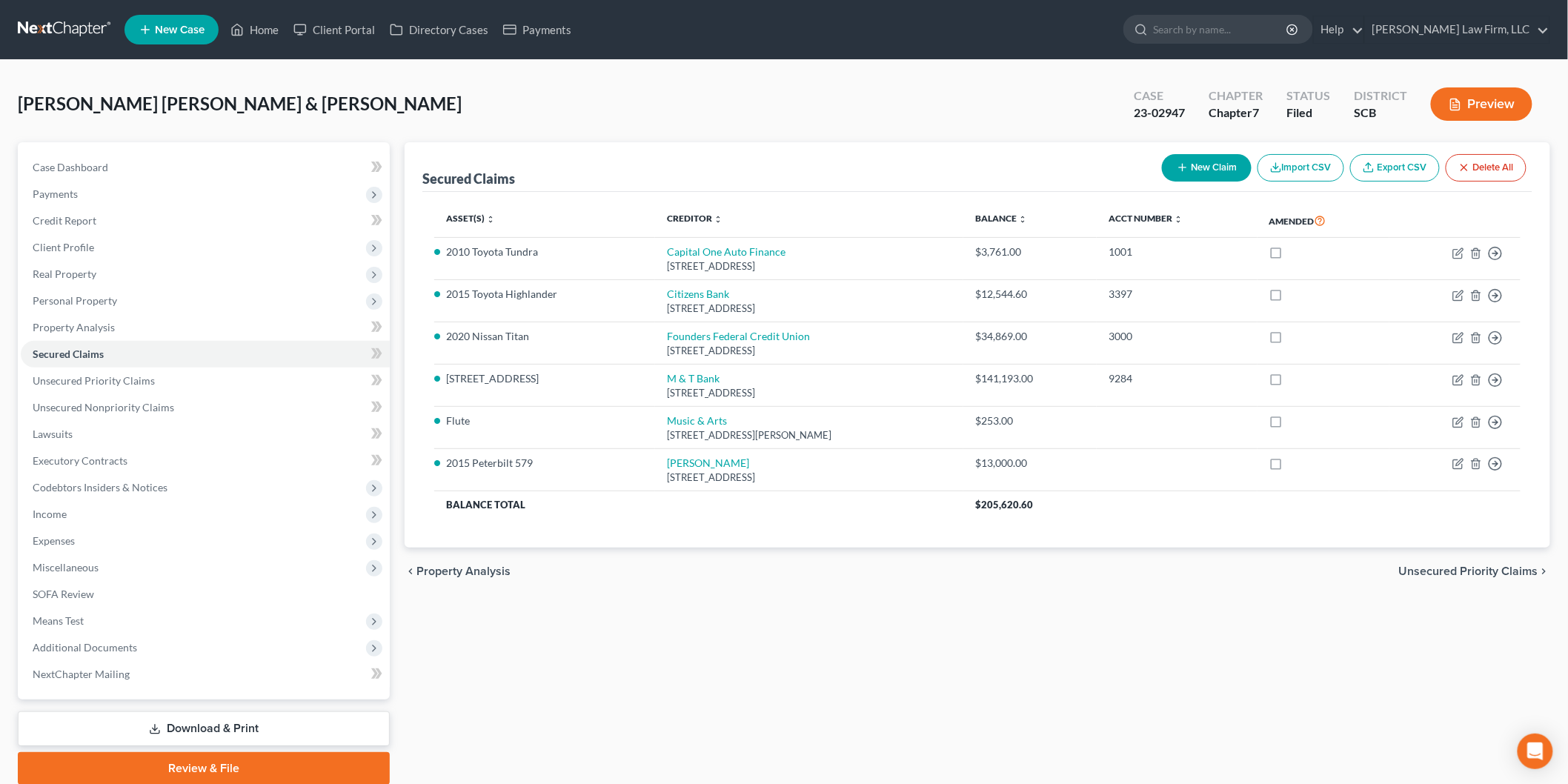
select select "2"
select select "0"
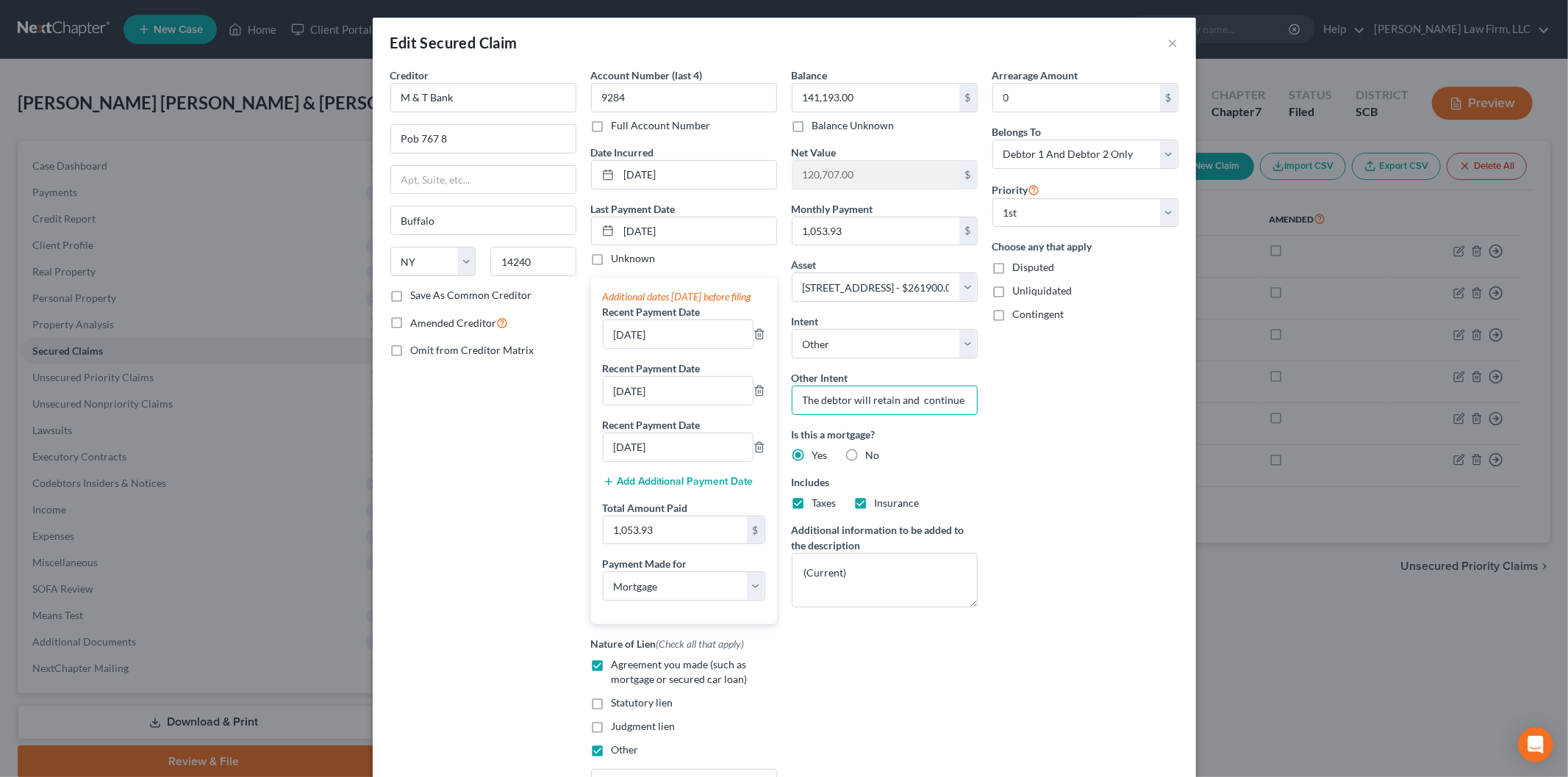
click at [843, 403] on input "The debtor will retain and continue to make payments to this creditor." at bounding box center [884, 400] width 186 height 29
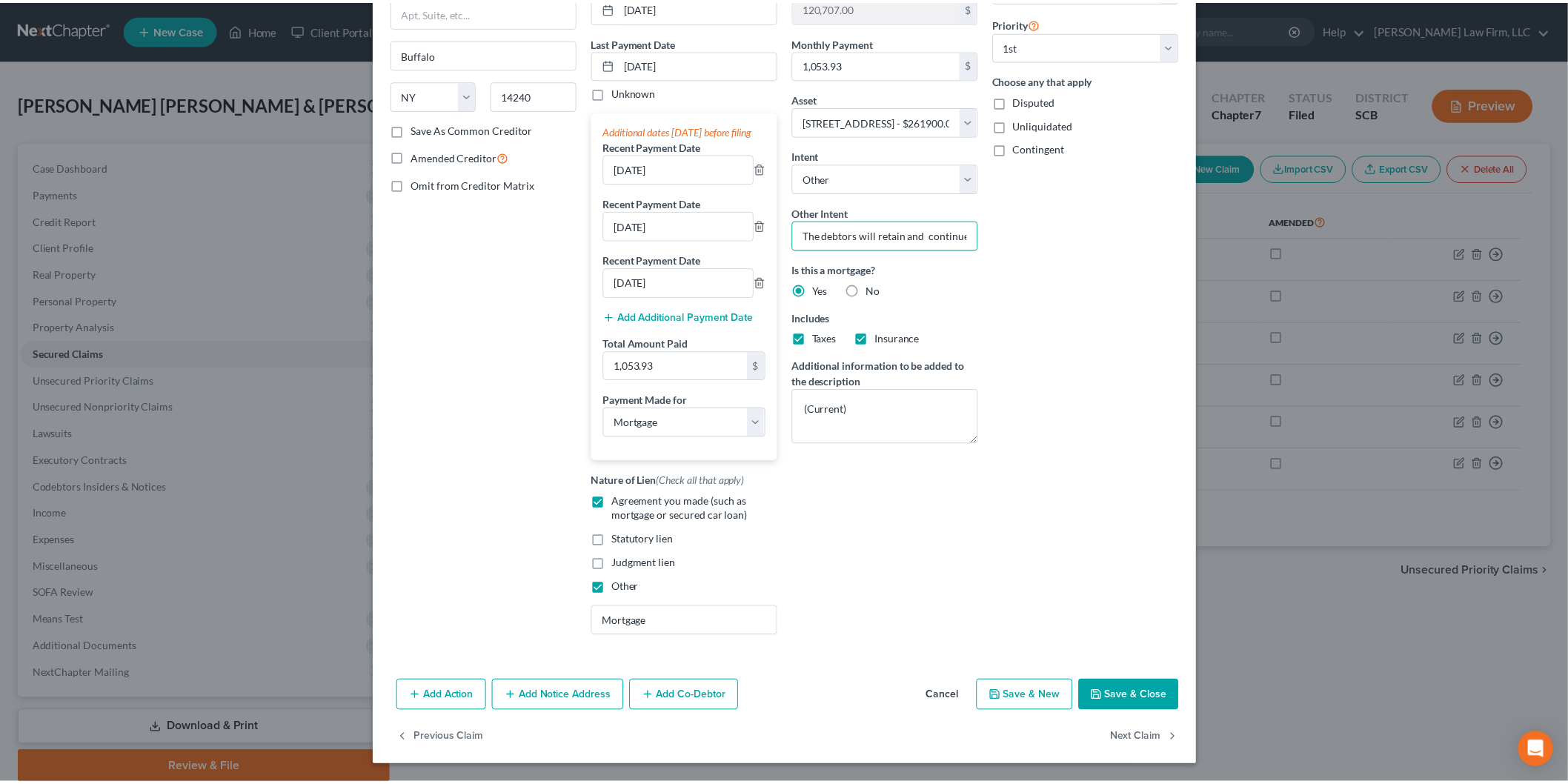
scroll to position [184, 0]
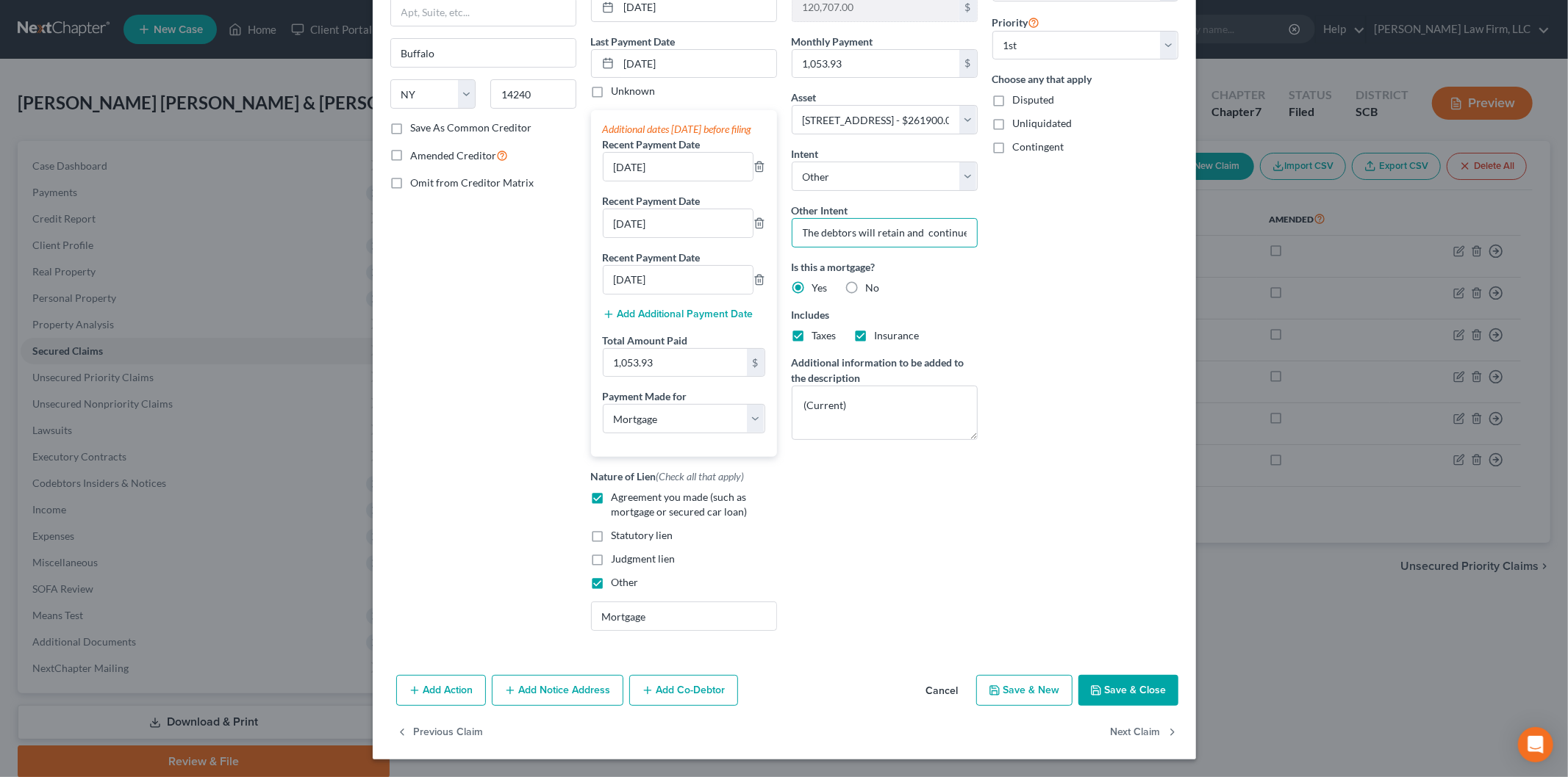
type input "The debtors will retain and continue to make payments to this creditor."
click at [1110, 679] on button "Save & Close" at bounding box center [1128, 690] width 100 height 31
select select
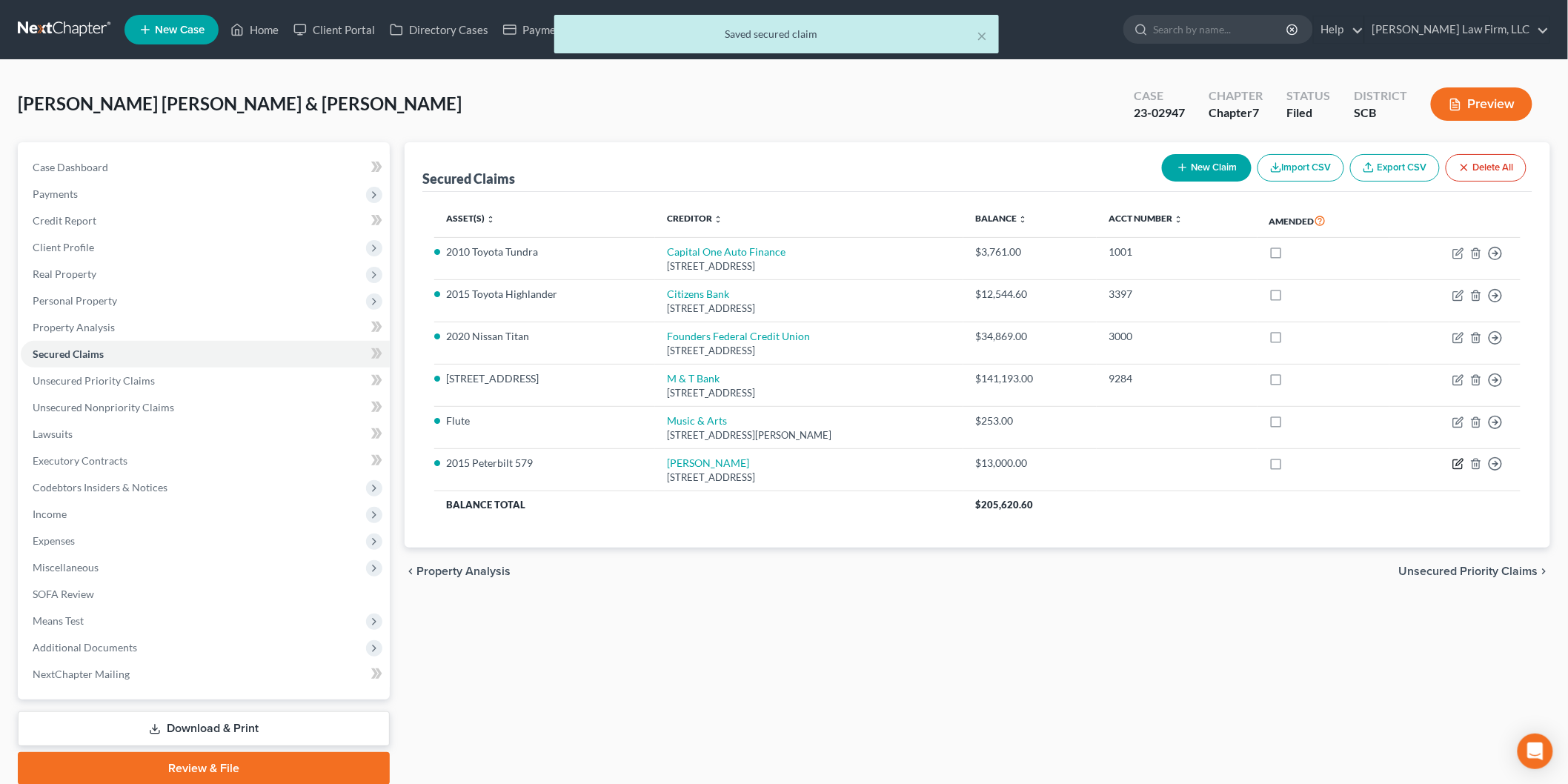
click at [1456, 464] on icon "button" at bounding box center [1458, 464] width 12 height 12
select select "35"
select select "4"
select select "2"
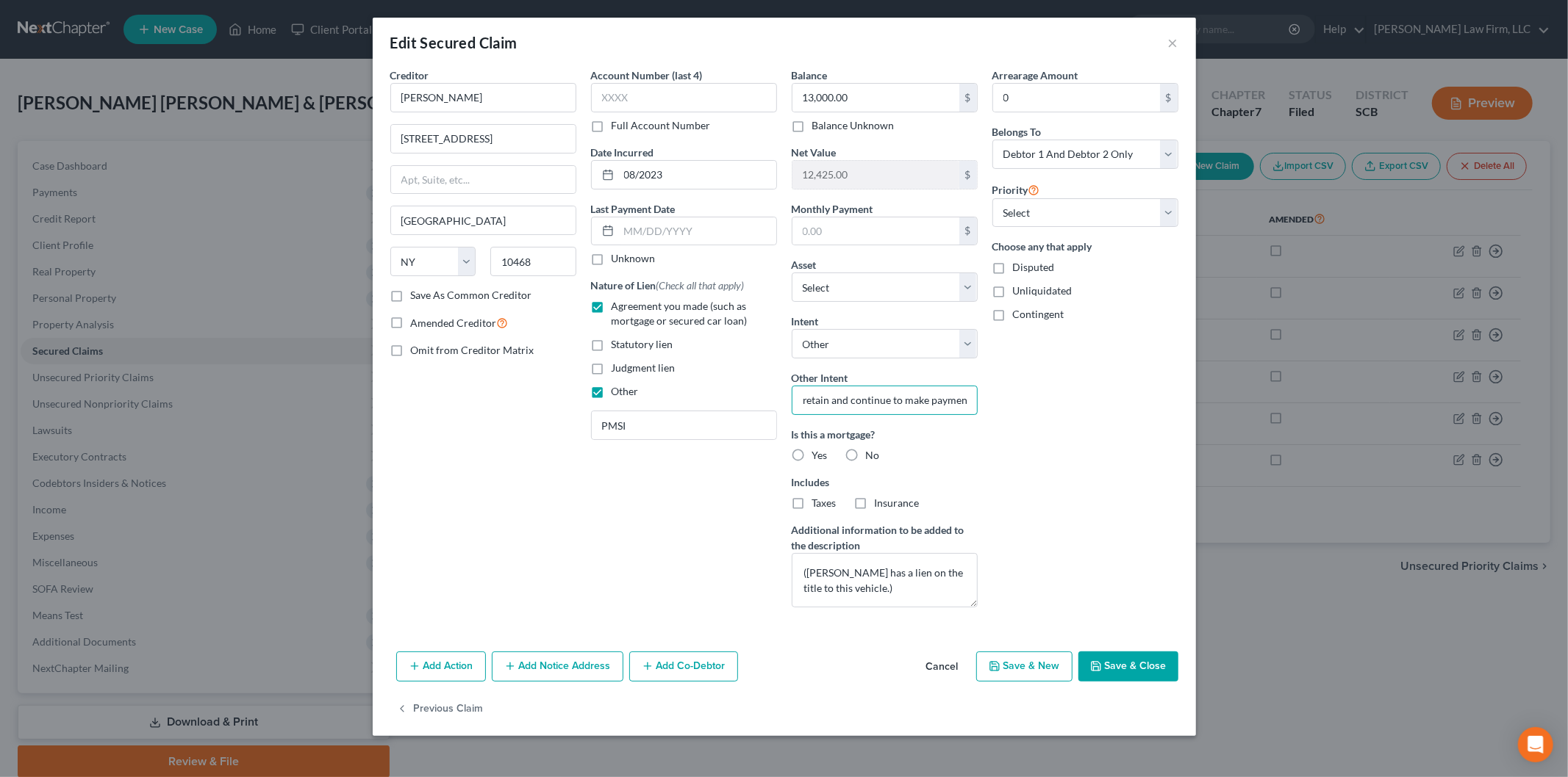
click at [797, 402] on input "retain and continue to make payments to creditor" at bounding box center [884, 400] width 186 height 29
paste input "The debtors"
type input "The debtors will retain and continue to make payments to creditor"
click at [1119, 644] on div "Creditor * [PERSON_NAME] [GEOGRAPHIC_DATA] [US_STATE][GEOGRAPHIC_DATA] [GEOGRAP…" at bounding box center [784, 357] width 823 height 578
click at [1117, 662] on button "Save & Close" at bounding box center [1128, 667] width 100 height 31
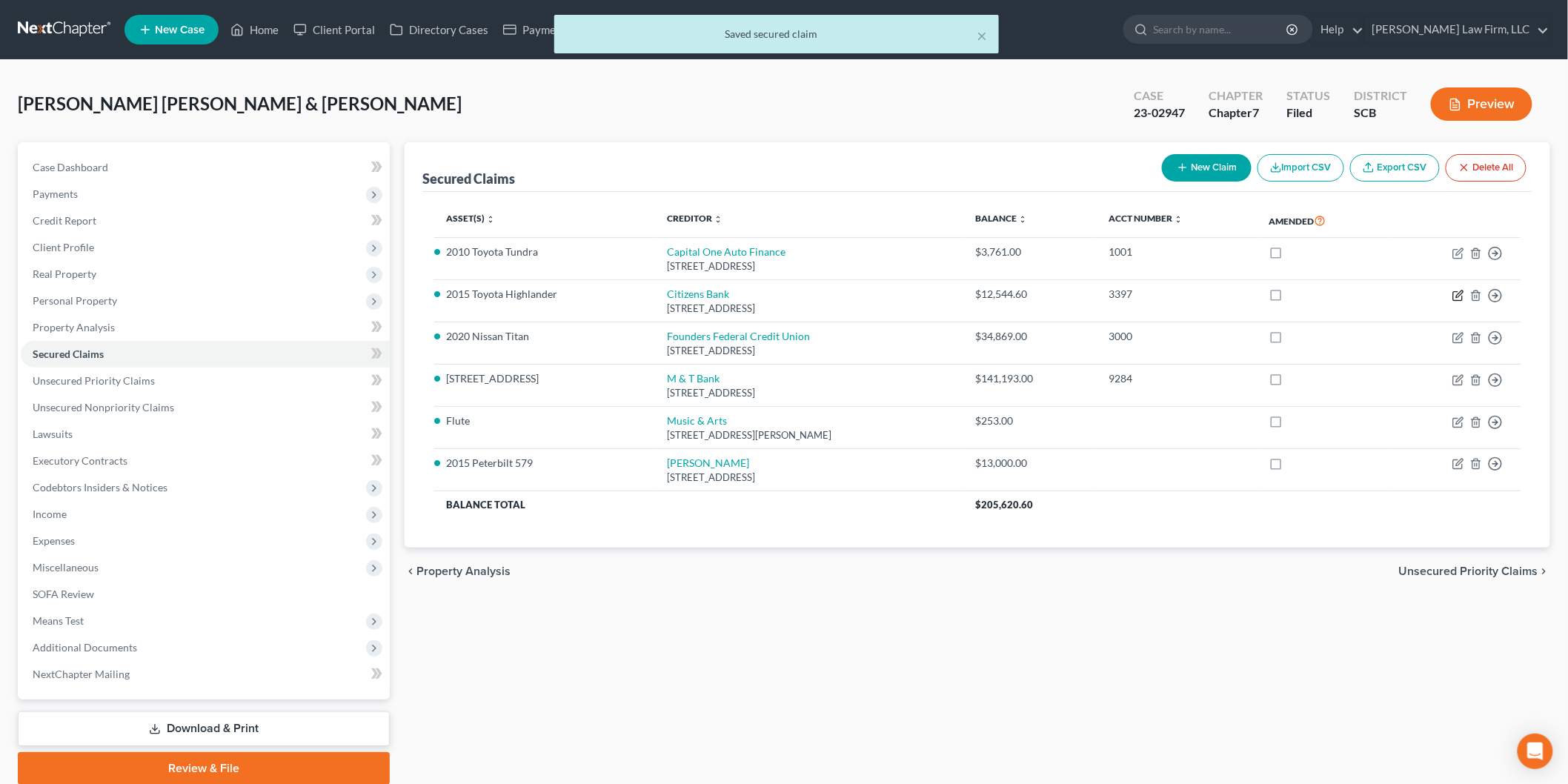
click at [1461, 293] on icon "button" at bounding box center [1458, 295] width 12 height 12
select select "41"
select select "0"
select select "2"
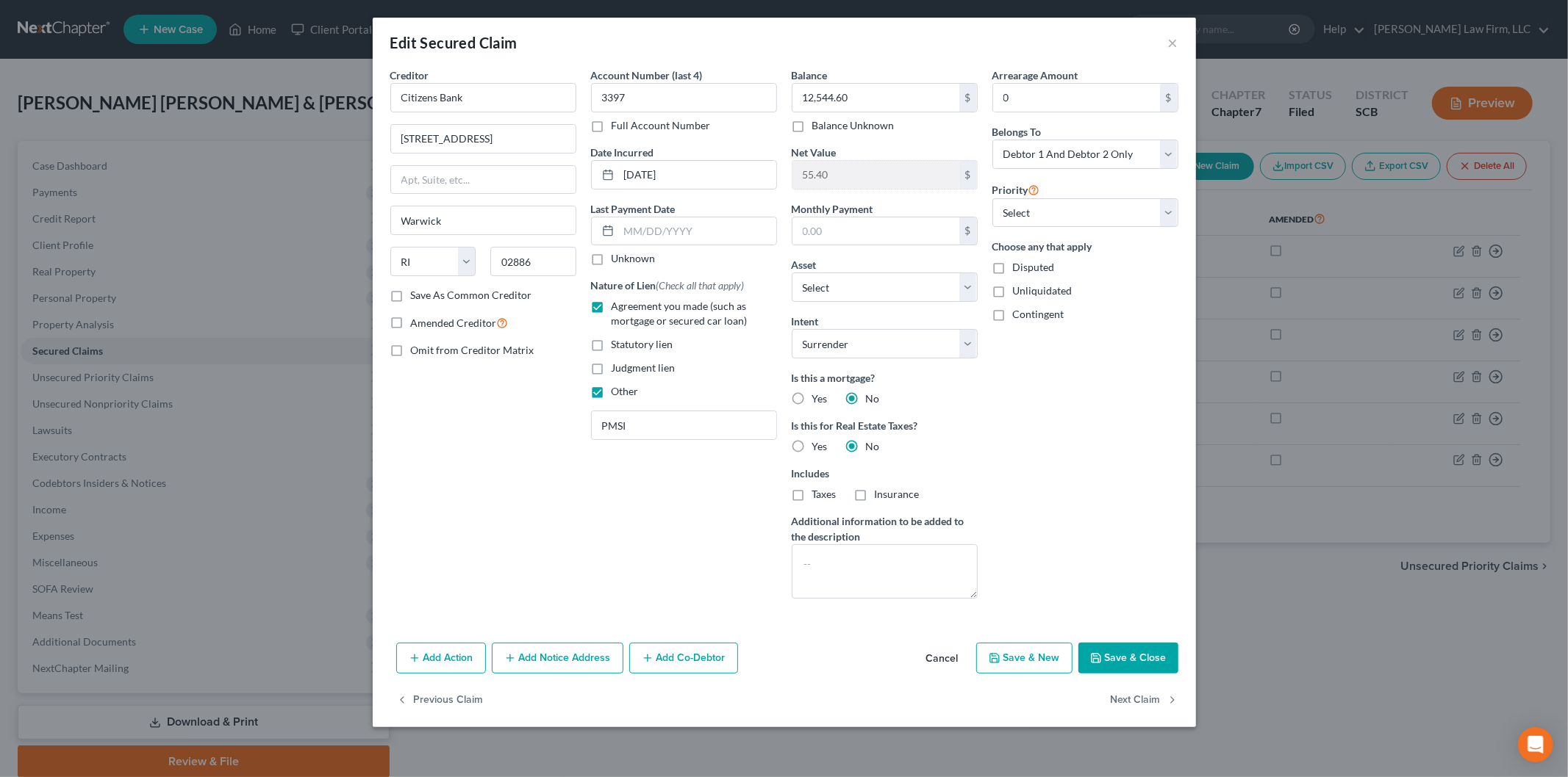
click at [943, 656] on button "Cancel" at bounding box center [942, 659] width 56 height 29
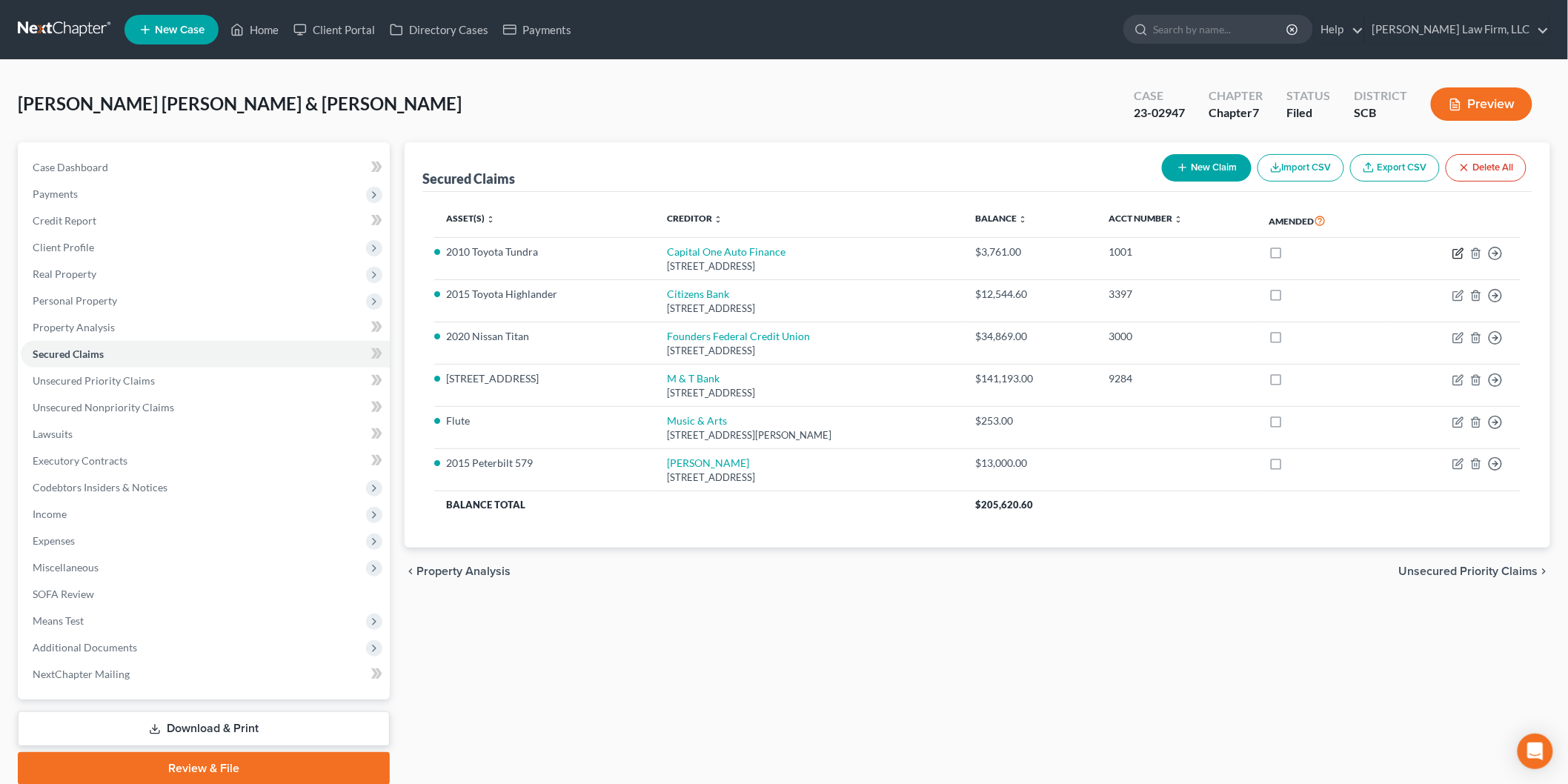
click at [1455, 249] on icon "button" at bounding box center [1457, 253] width 9 height 9
select select "45"
select select "28"
select select "0"
select select "2"
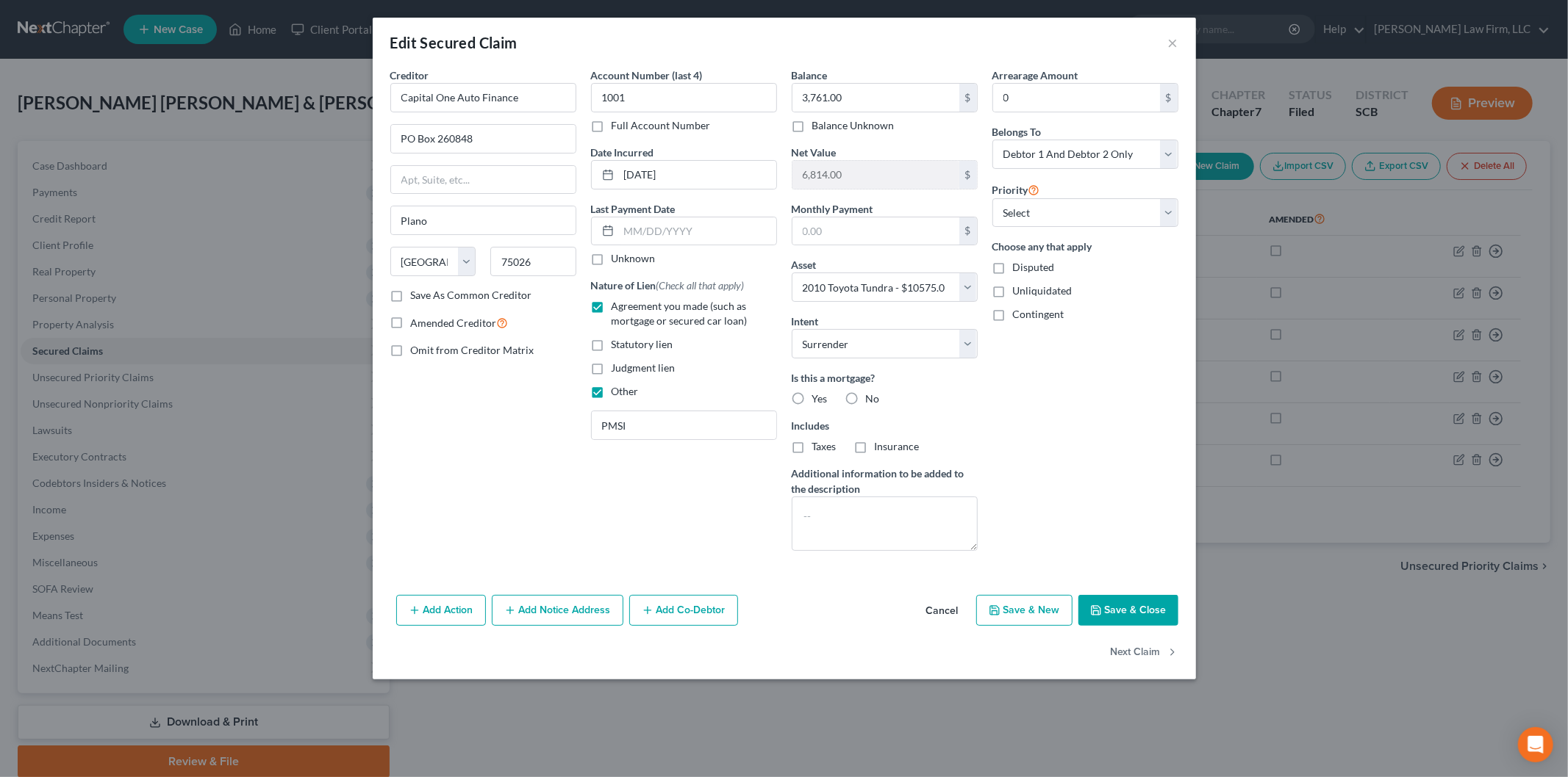
click at [952, 609] on button "Cancel" at bounding box center [942, 611] width 56 height 29
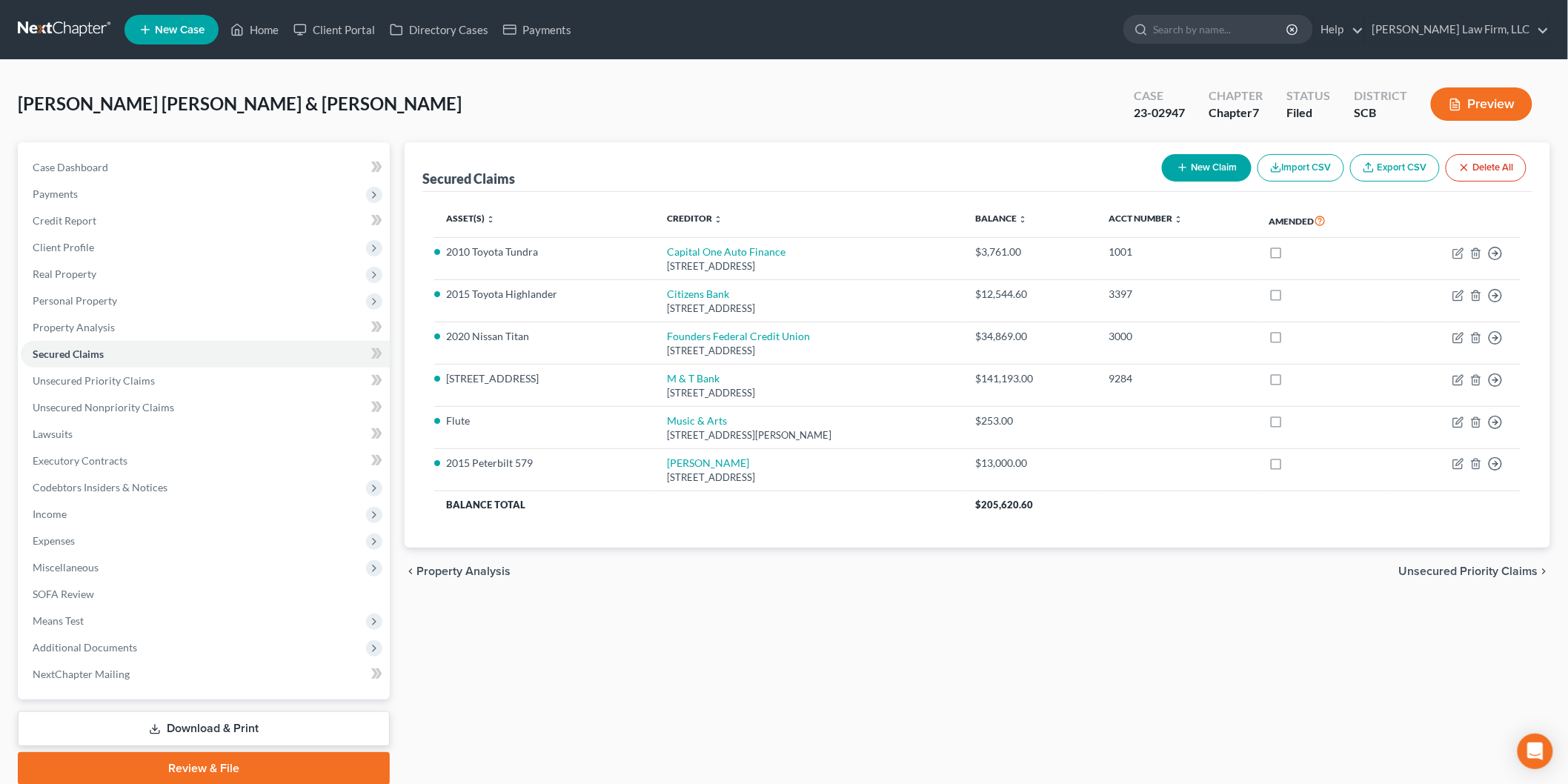
click at [1494, 102] on button "Preview" at bounding box center [1482, 104] width 102 height 33
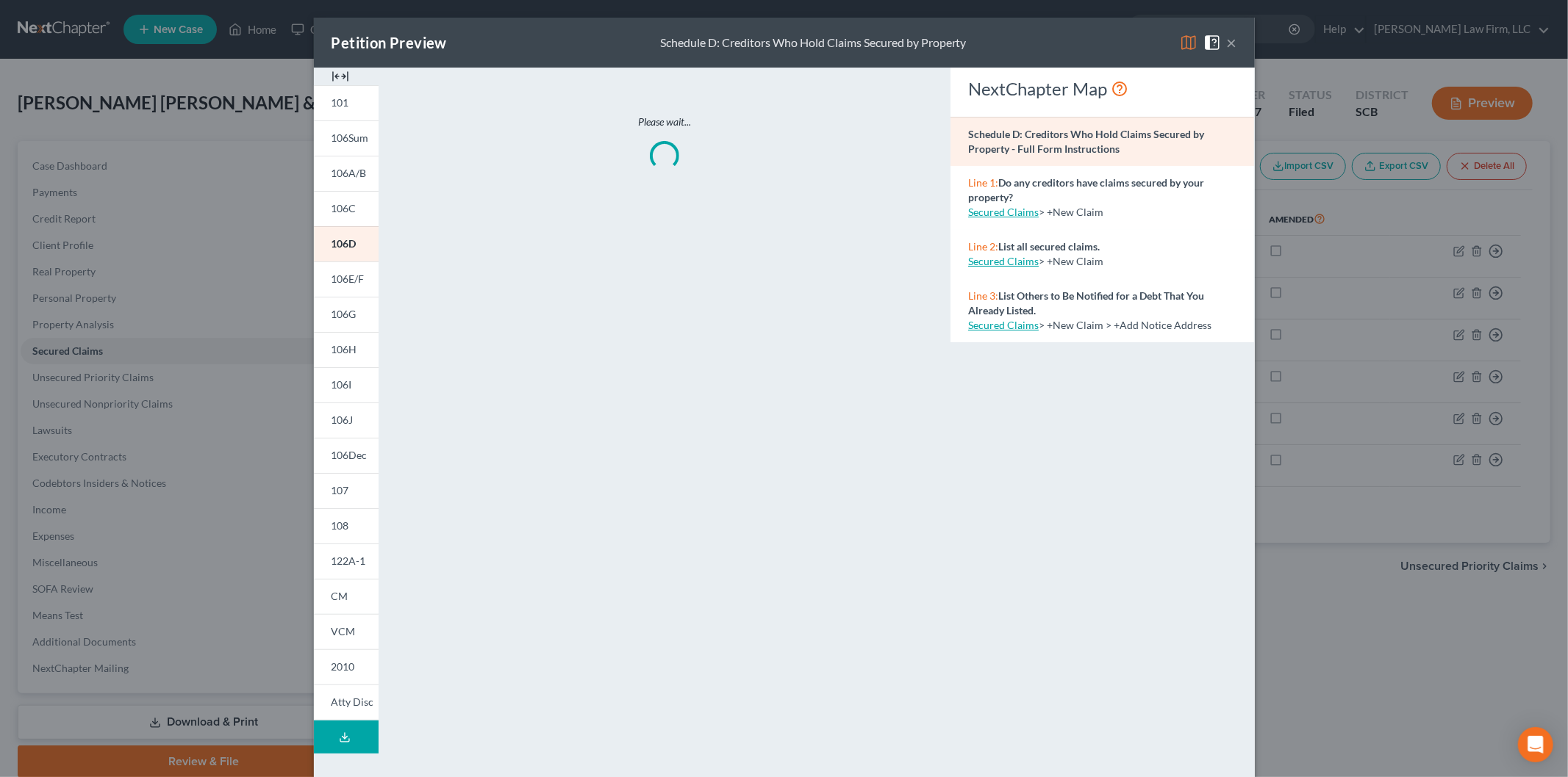
click at [331, 68] on img at bounding box center [340, 76] width 18 height 18
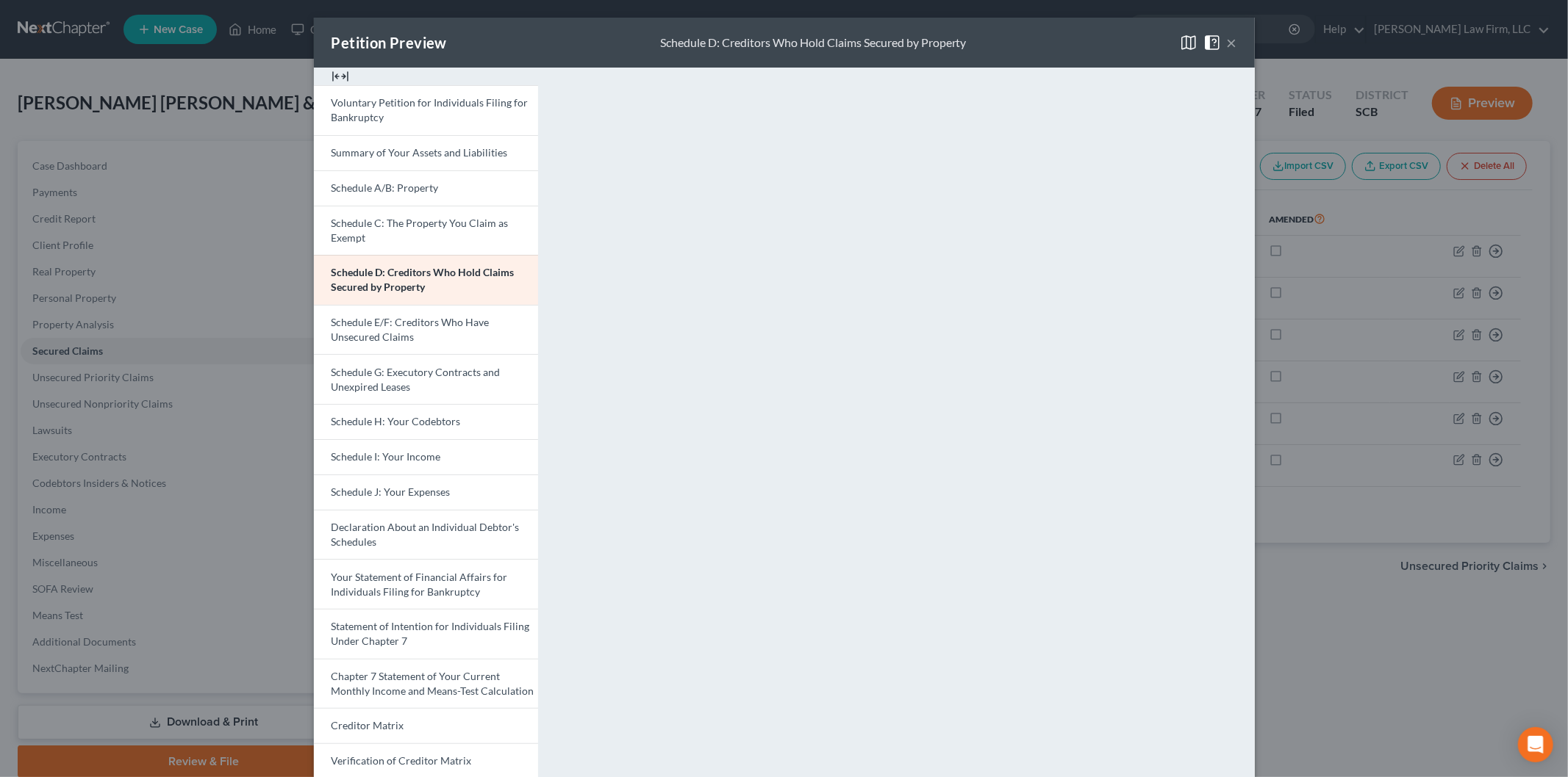
click at [365, 630] on span "Statement of Intention for Individuals Filing Under Chapter 7" at bounding box center [431, 633] width 198 height 27
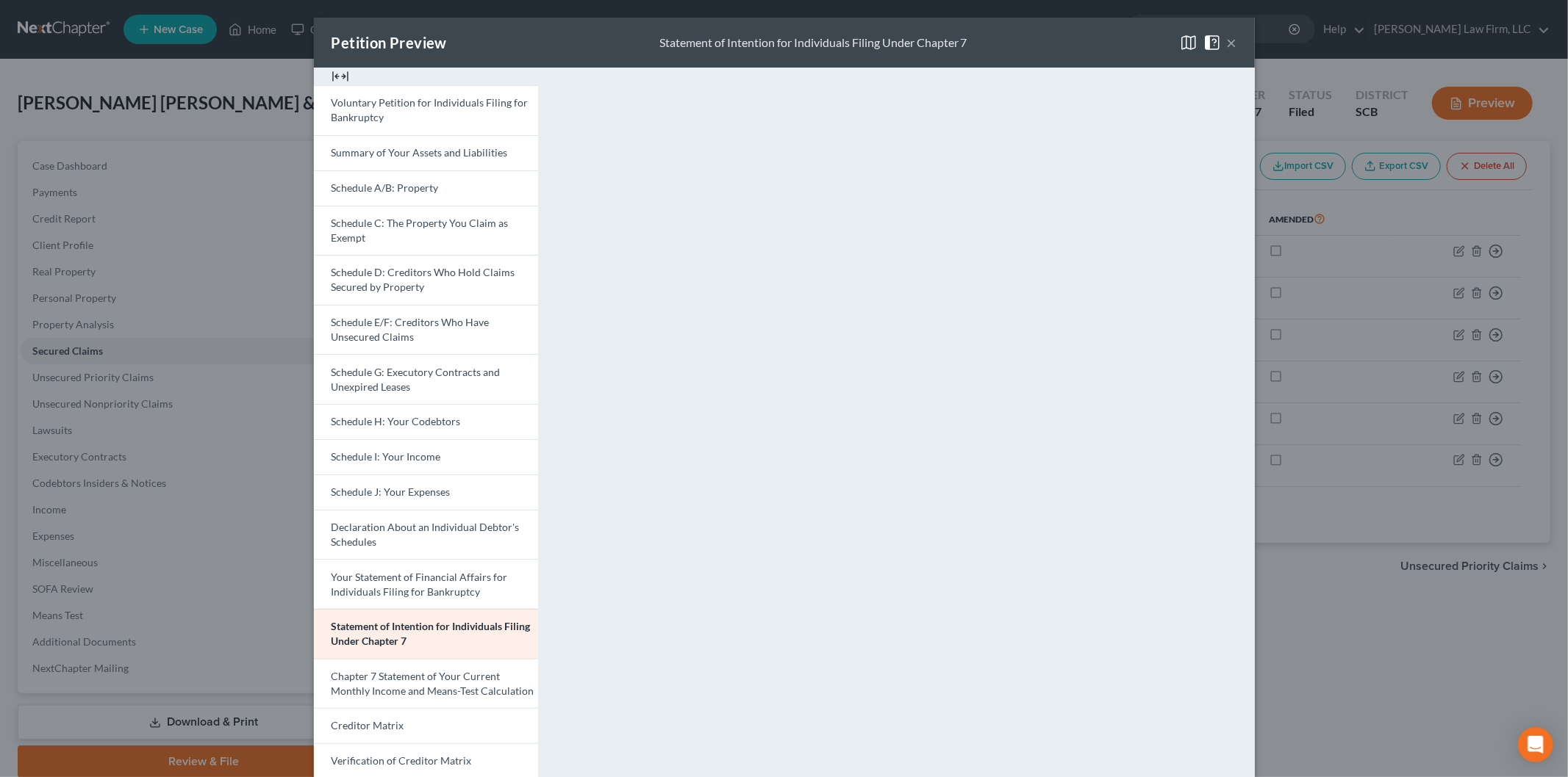
click at [1227, 38] on button "×" at bounding box center [1231, 42] width 10 height 18
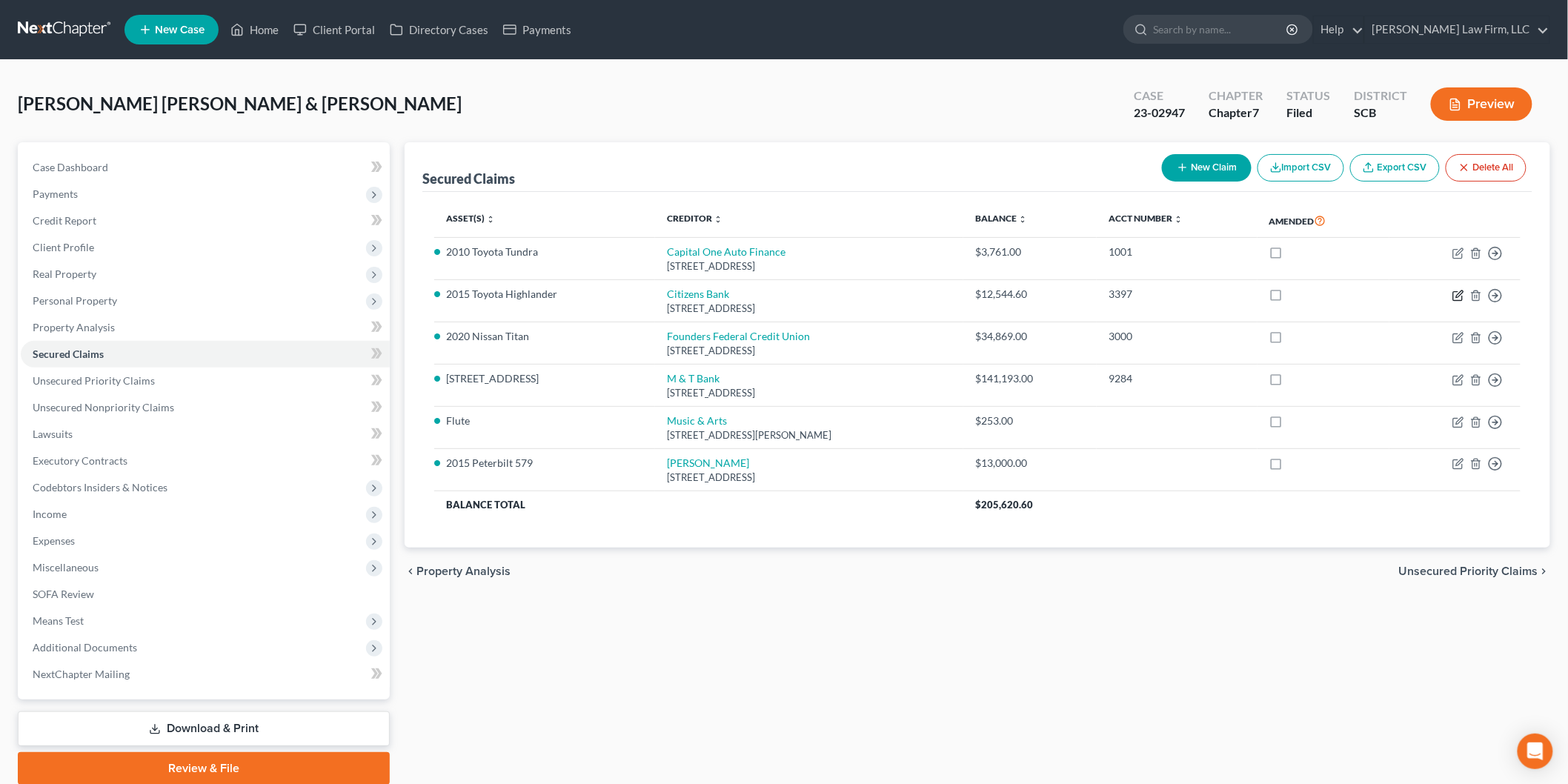
click at [1460, 292] on icon "button" at bounding box center [1459, 294] width 7 height 7
select select "41"
select select "22"
select select "0"
select select "2"
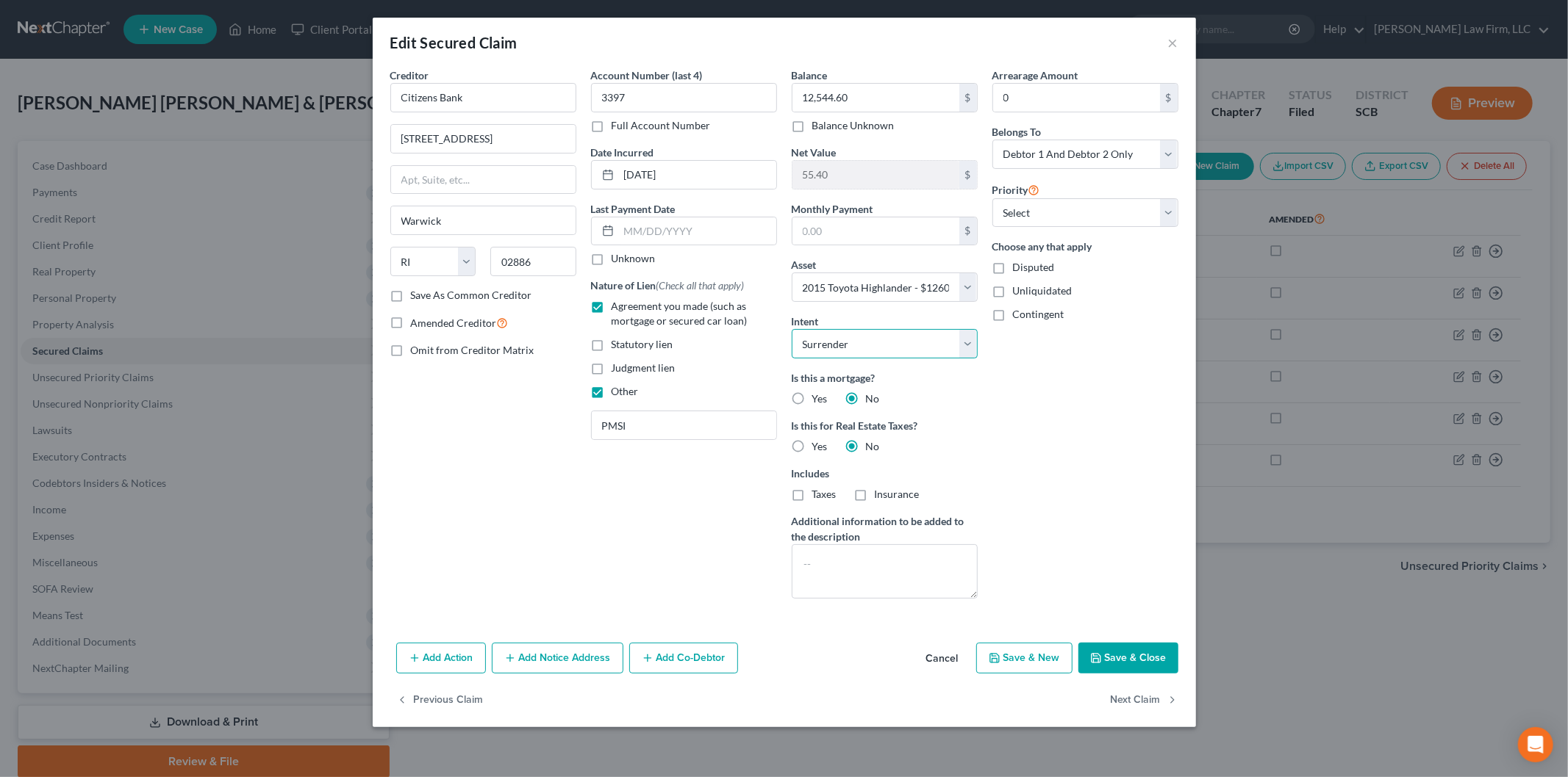
click at [967, 350] on select "Select Surrender Redeem Reaffirm Avoid Other" at bounding box center [884, 344] width 186 height 29
select select "4"
click at [791, 329] on select "Select Surrender Redeem Reaffirm Avoid Other" at bounding box center [884, 344] width 186 height 29
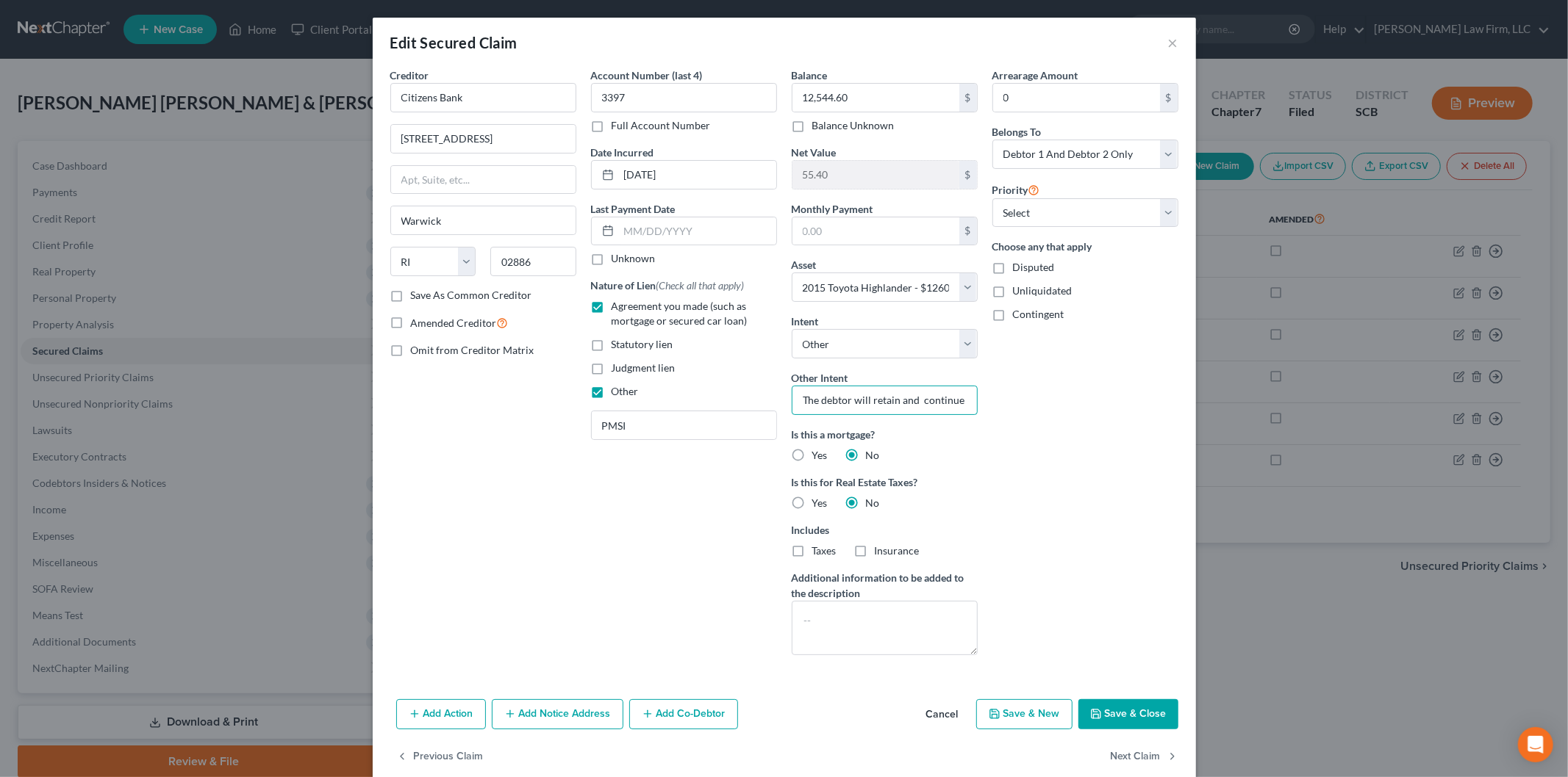
click at [843, 400] on input "The debtor will retain and continue to make payments to this creditor." at bounding box center [884, 400] width 186 height 29
type input "The debtors will retain and continue to make payments to this creditor."
click at [1105, 713] on button "Save & Close" at bounding box center [1128, 715] width 100 height 31
select select
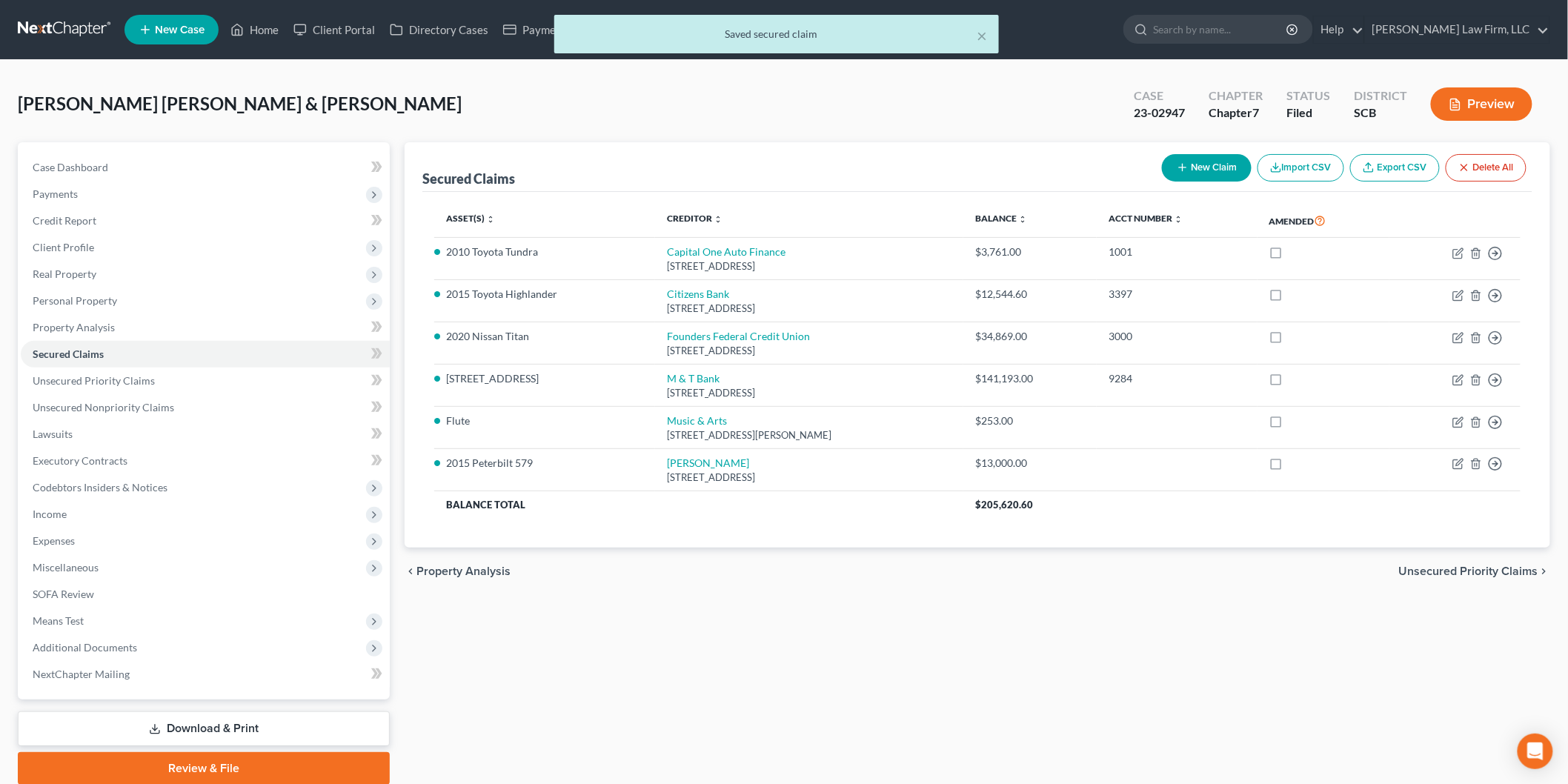
click at [267, 22] on div "× Saved secured claim" at bounding box center [776, 37] width 1568 height 46
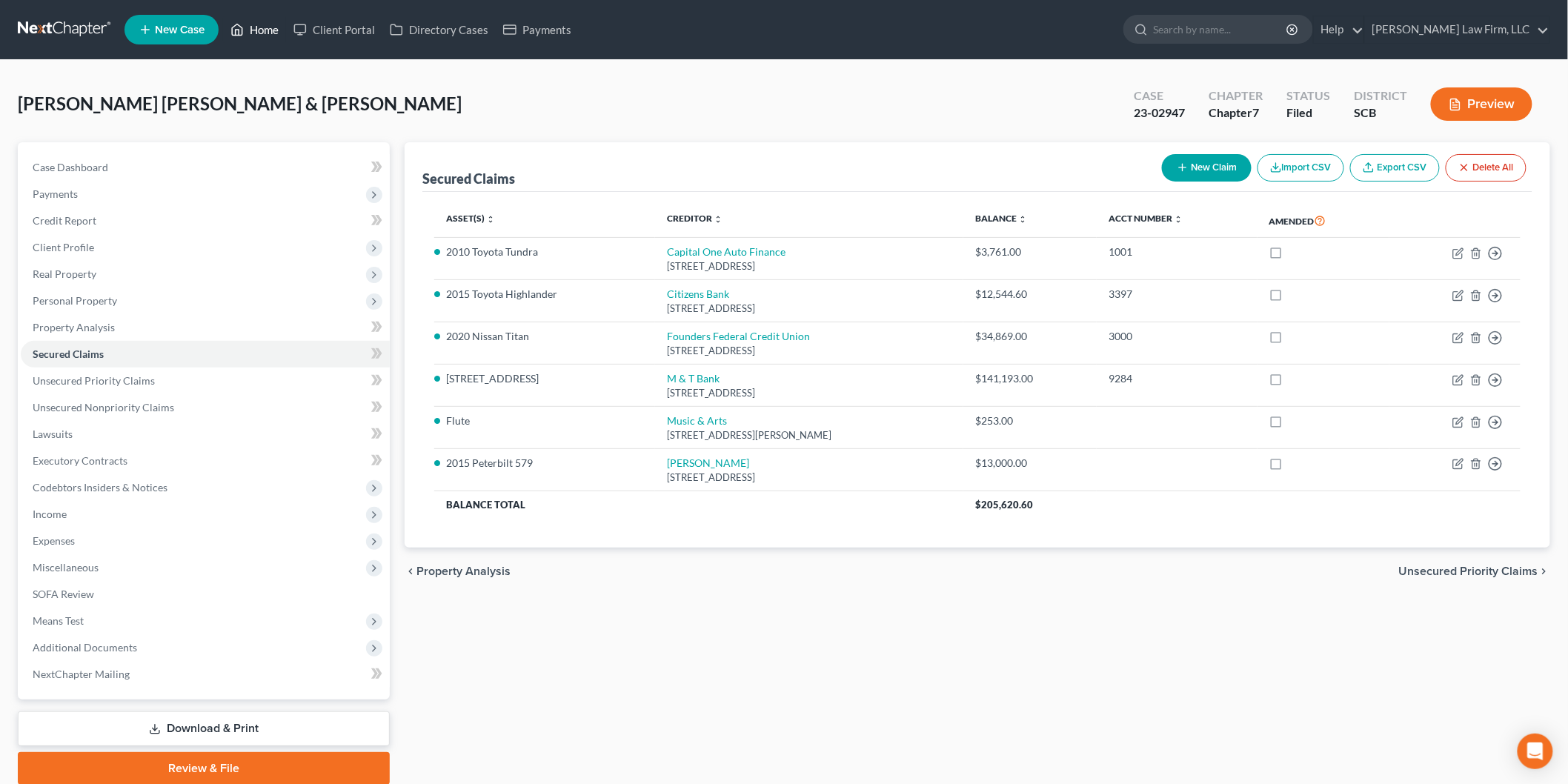
click at [260, 26] on link "Home" at bounding box center [254, 29] width 63 height 26
